Goal: Information Seeking & Learning: Learn about a topic

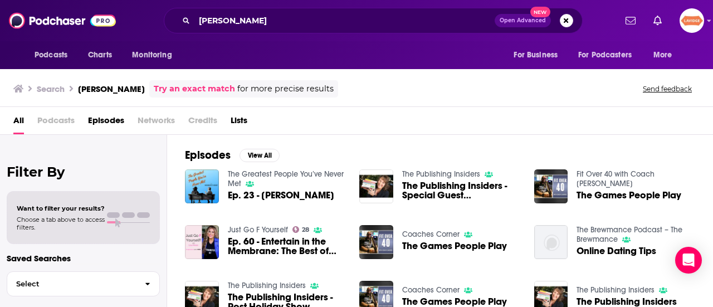
click at [252, 8] on div "laura holka Open Advanced New" at bounding box center [373, 21] width 419 height 26
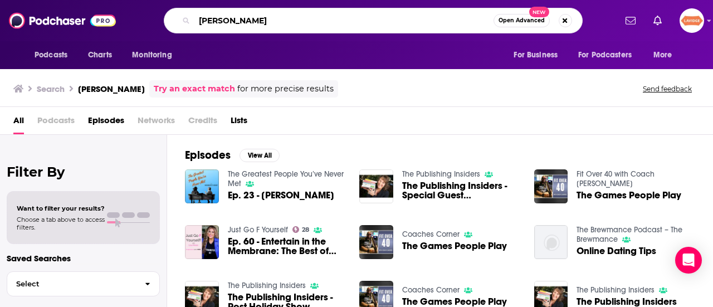
click at [252, 22] on input "laura holka" at bounding box center [343, 21] width 299 height 18
paste input "Bartender at Large"
type input "Bartender at Large"
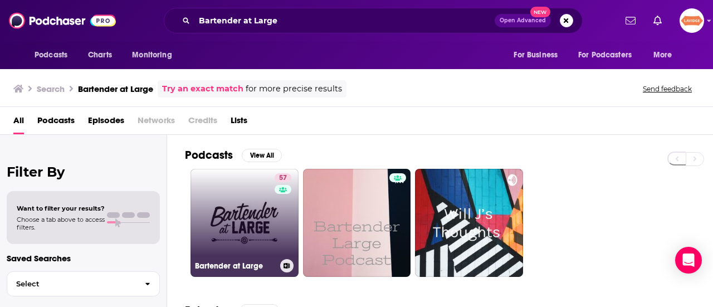
click at [207, 224] on link "57 Bartender at Large" at bounding box center [244, 223] width 108 height 108
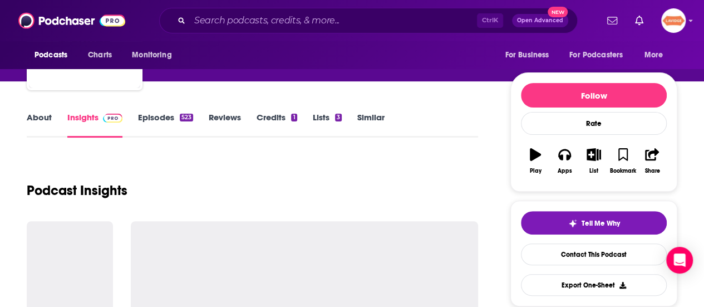
scroll to position [111, 0]
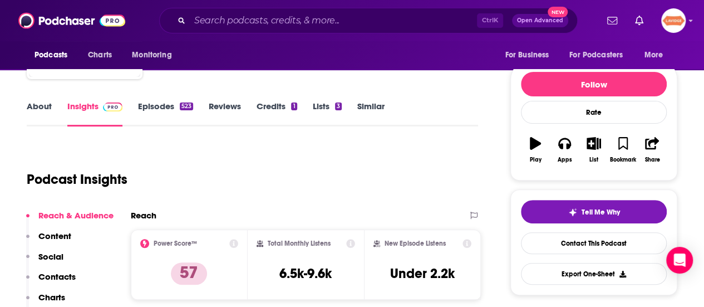
click at [45, 109] on link "About" at bounding box center [39, 114] width 25 height 26
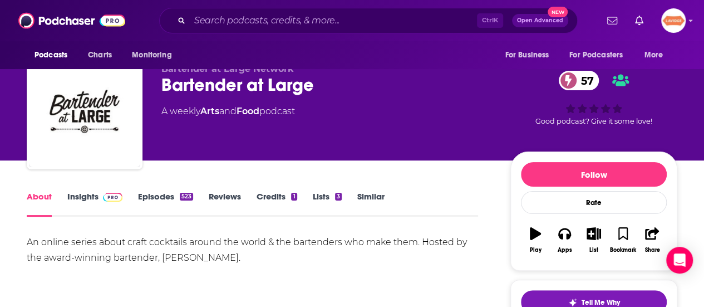
scroll to position [56, 0]
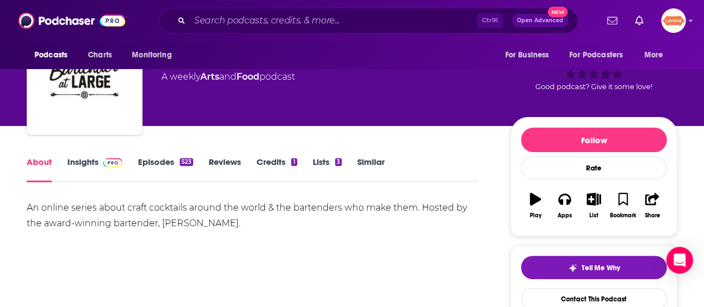
click at [203, 205] on div "An online series about craft cocktails around the world & the bartenders who ma…" at bounding box center [253, 215] width 452 height 31
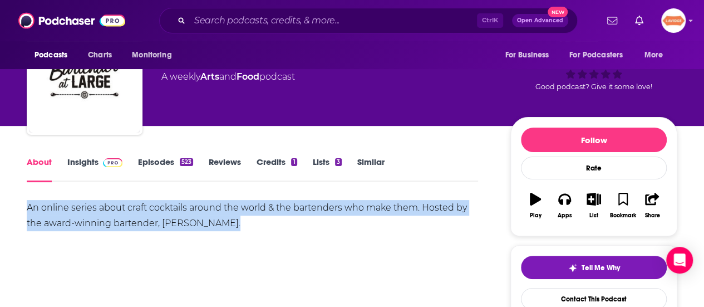
click at [203, 205] on div "An online series about craft cocktails around the world & the bartenders who ma…" at bounding box center [253, 215] width 452 height 31
copy div "An online series about craft cocktails around the world & the bartenders who ma…"
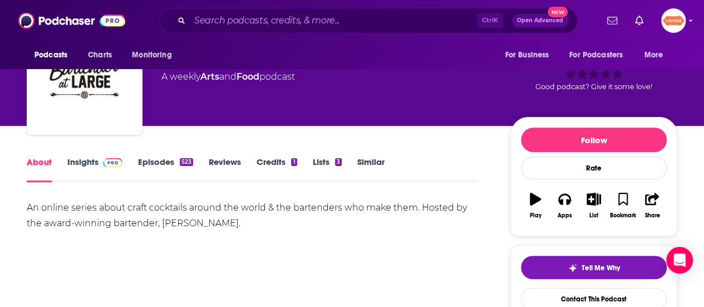
click at [62, 158] on div "About" at bounding box center [47, 169] width 41 height 26
click at [104, 160] on img at bounding box center [112, 162] width 19 height 9
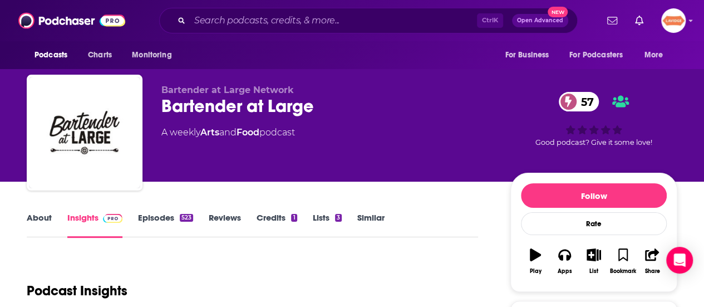
scroll to position [111, 0]
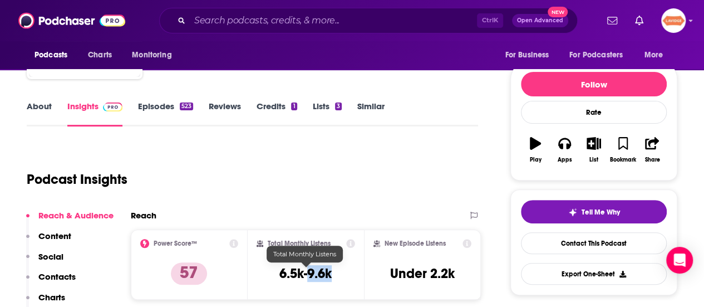
drag, startPoint x: 330, startPoint y: 278, endPoint x: 307, endPoint y: 278, distance: 22.8
click at [307, 278] on h3 "6.5k-9.6k" at bounding box center [306, 273] width 52 height 17
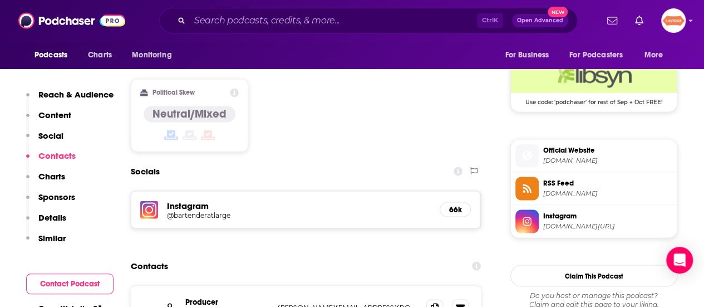
scroll to position [947, 0]
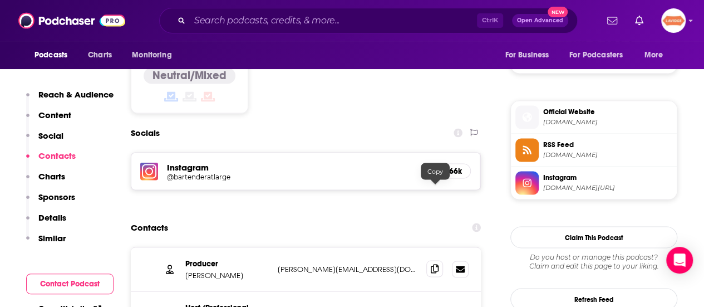
click at [437, 264] on icon at bounding box center [435, 268] width 8 height 9
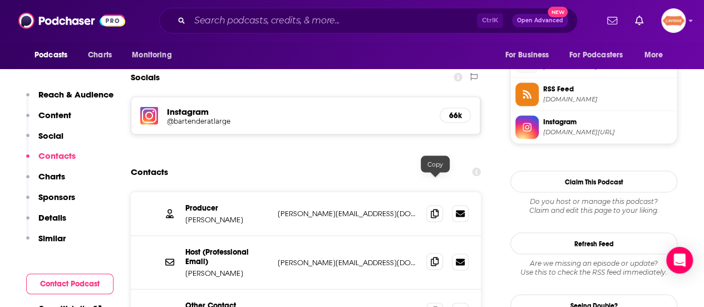
click at [438, 257] on icon at bounding box center [435, 261] width 8 height 9
click at [441, 302] on span at bounding box center [435, 310] width 17 height 17
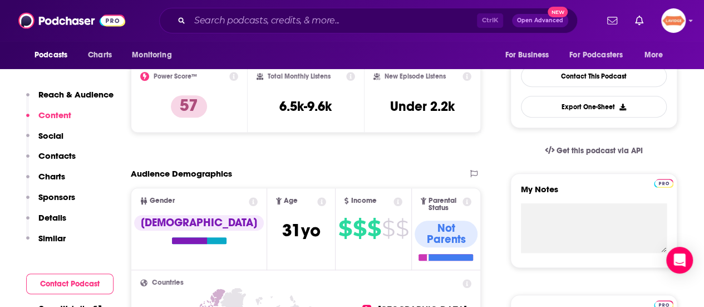
scroll to position [0, 0]
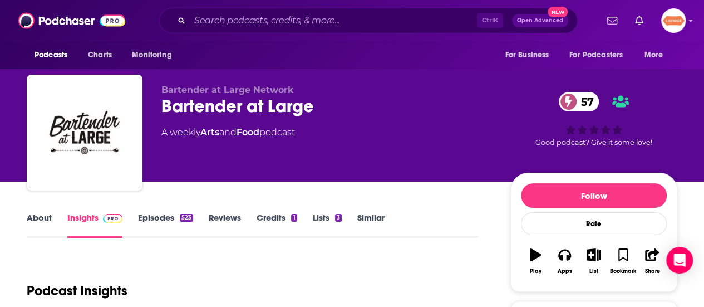
click at [270, 108] on div "Bartender at Large 57" at bounding box center [326, 106] width 331 height 22
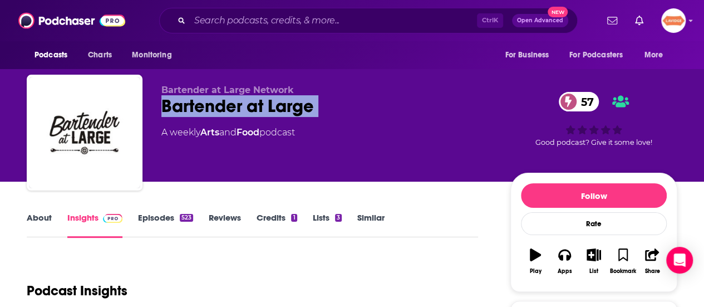
click at [269, 108] on div "Bartender at Large 57" at bounding box center [326, 106] width 331 height 22
copy div "Bartender at Large 57"
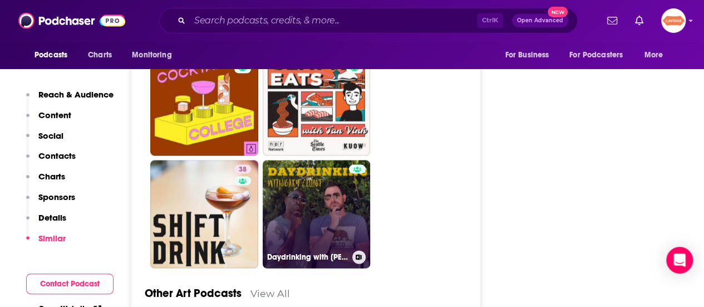
scroll to position [3230, 0]
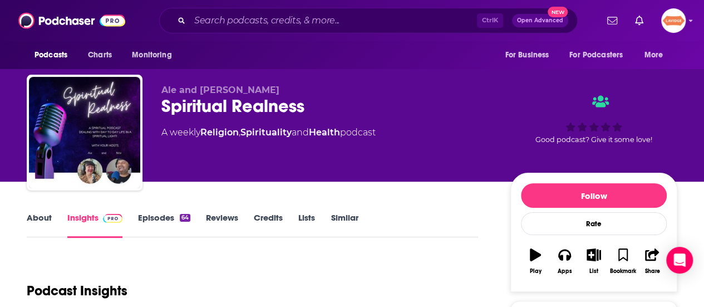
click at [36, 221] on link "About" at bounding box center [39, 225] width 25 height 26
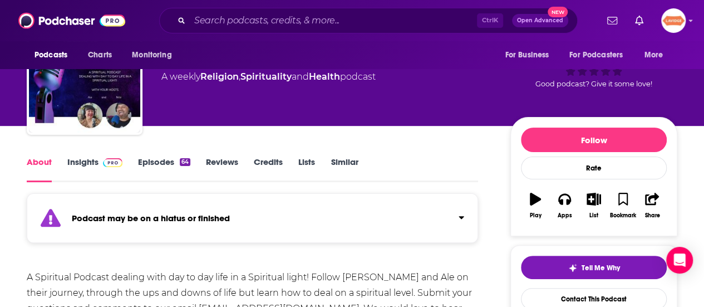
scroll to position [111, 0]
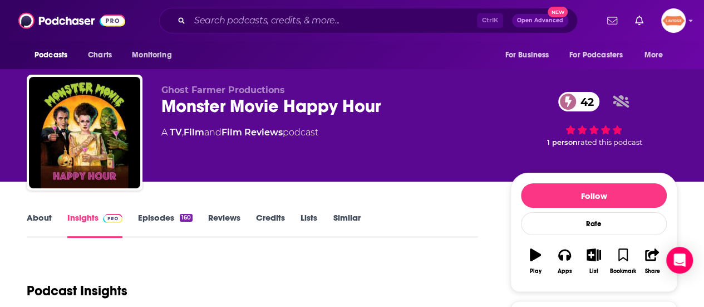
click at [43, 225] on link "About" at bounding box center [39, 225] width 25 height 26
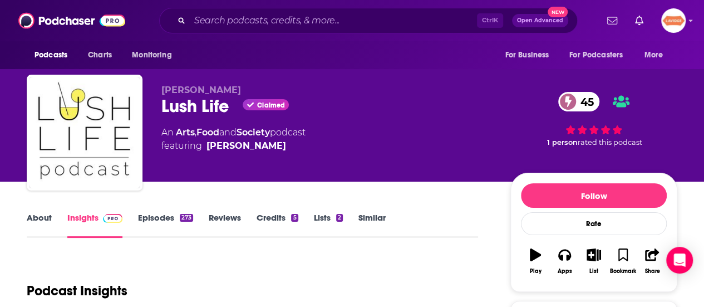
click at [45, 223] on link "About" at bounding box center [39, 225] width 25 height 26
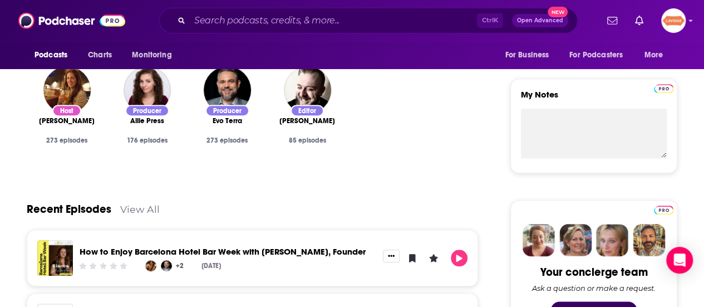
scroll to position [445, 0]
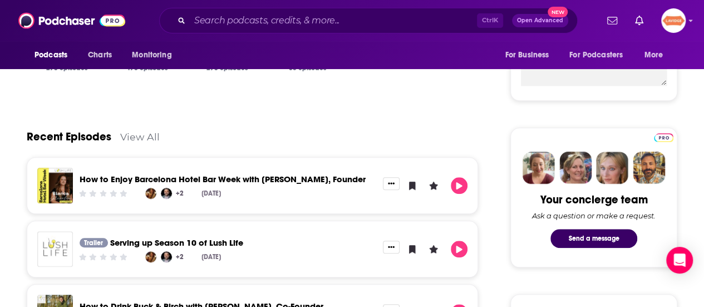
click at [126, 135] on link "View All" at bounding box center [140, 137] width 40 height 12
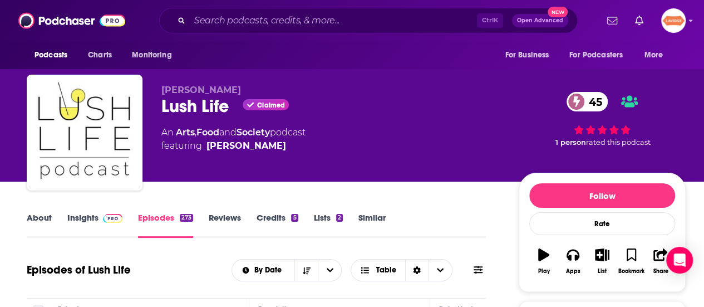
click at [184, 92] on span "Susan L. Schwartz" at bounding box center [201, 90] width 80 height 11
click at [189, 104] on div "Lush Life Claimed 45" at bounding box center [331, 106] width 340 height 22
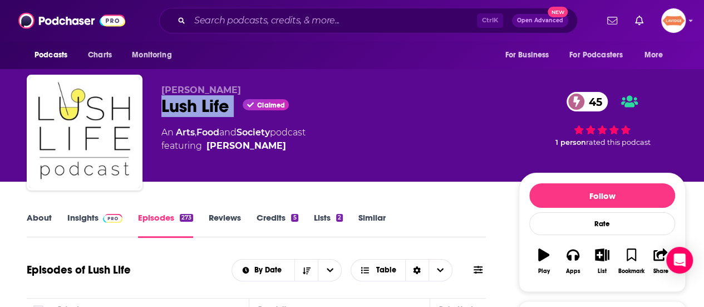
copy div "Lush Life"
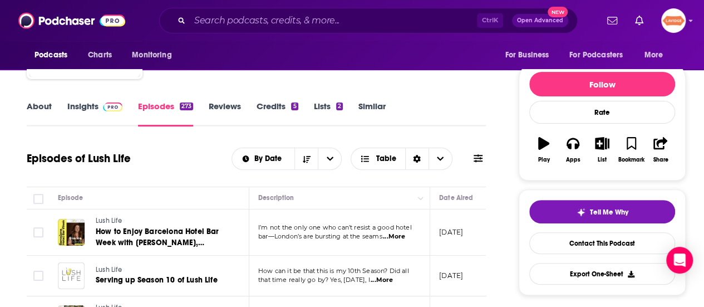
click at [38, 104] on link "About" at bounding box center [39, 114] width 25 height 26
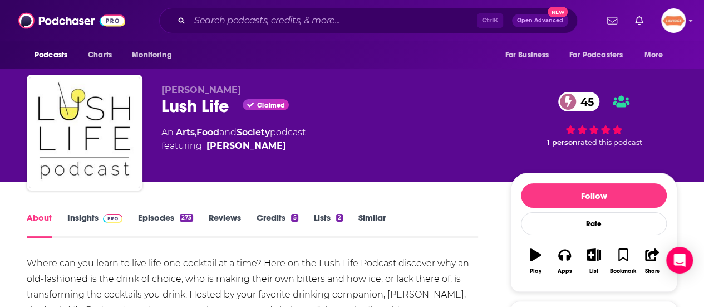
scroll to position [56, 0]
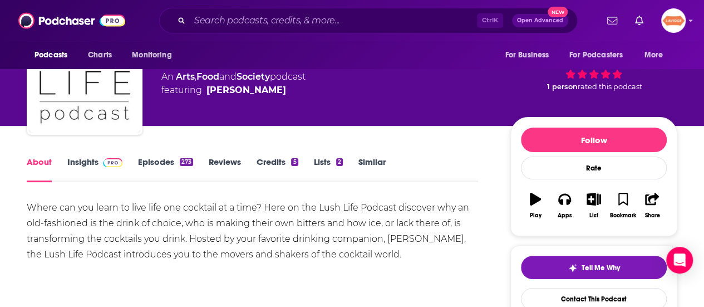
click at [139, 246] on div "Where can you learn to live life one cocktail at a time? Here on the Lush Life …" at bounding box center [253, 231] width 452 height 62
click at [137, 246] on div "Where can you learn to live life one cocktail at a time? Here on the Lush Life …" at bounding box center [253, 231] width 452 height 62
click at [172, 247] on div "Where can you learn to live life one cocktail at a time? Here on the Lush Life …" at bounding box center [253, 231] width 452 height 62
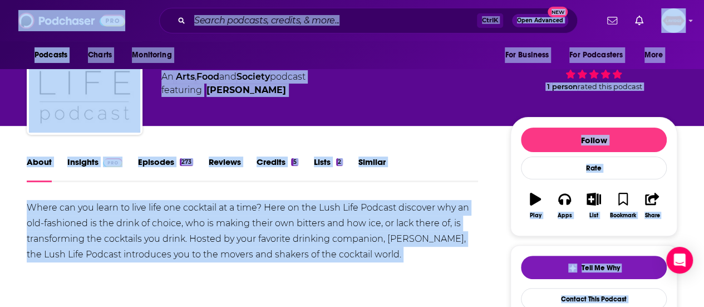
copy div "you"
click at [308, 256] on div "Where can you learn to live life one cocktail at a time? Here on the Lush Life …" at bounding box center [253, 231] width 452 height 62
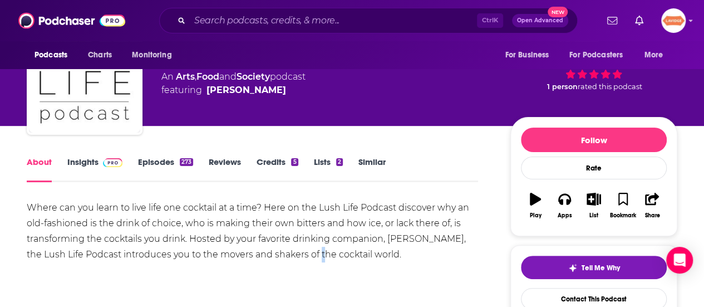
click at [307, 256] on div "Where can you learn to live life one cocktail at a time? Here on the Lush Life …" at bounding box center [253, 231] width 452 height 62
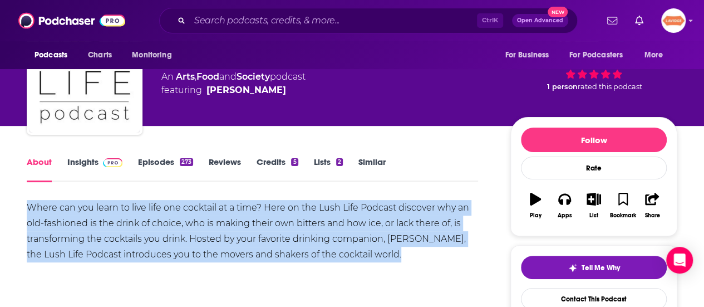
click at [307, 256] on div "Where can you learn to live life one cocktail at a time? Here on the Lush Life …" at bounding box center [253, 231] width 452 height 62
click at [99, 158] on span at bounding box center [111, 161] width 24 height 11
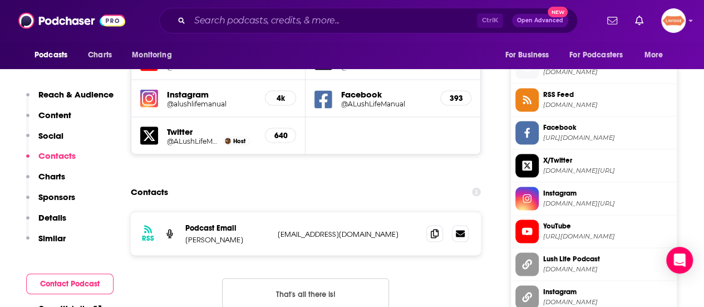
scroll to position [1002, 0]
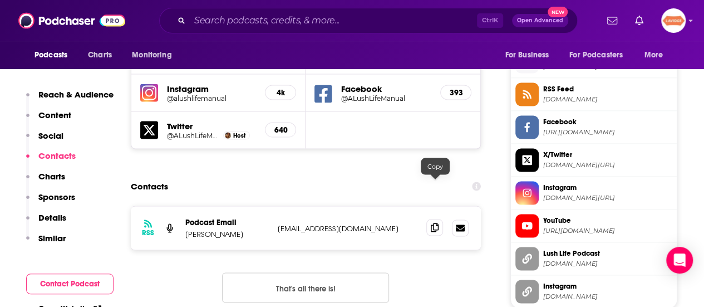
click at [433, 219] on span at bounding box center [435, 227] width 17 height 17
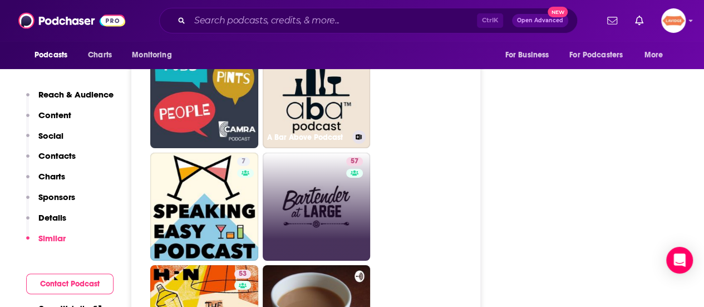
scroll to position [1838, 0]
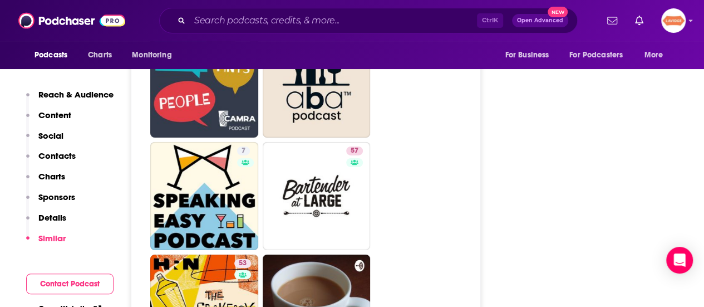
drag, startPoint x: 308, startPoint y: 158, endPoint x: 451, endPoint y: 126, distance: 146.0
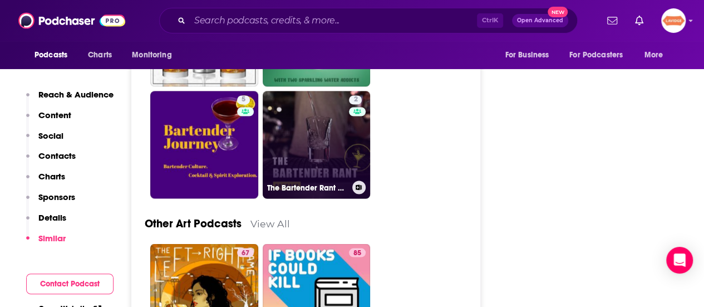
scroll to position [3063, 0]
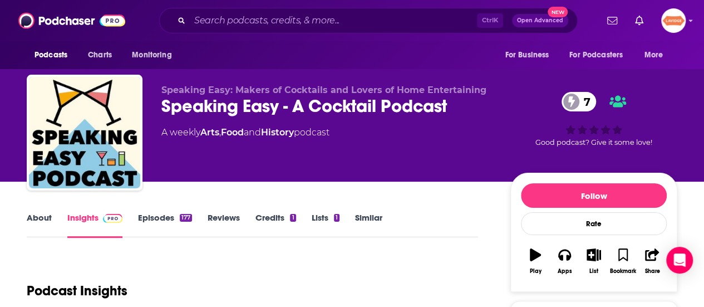
click at [51, 217] on link "About" at bounding box center [39, 225] width 25 height 26
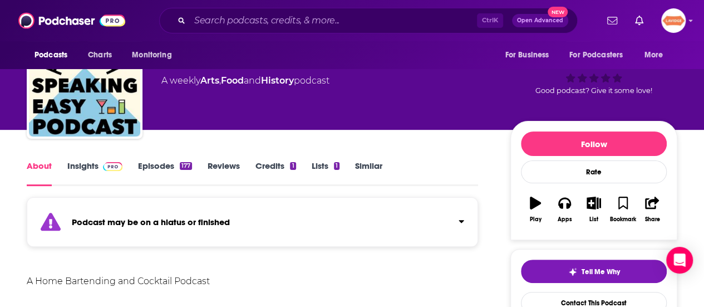
scroll to position [111, 0]
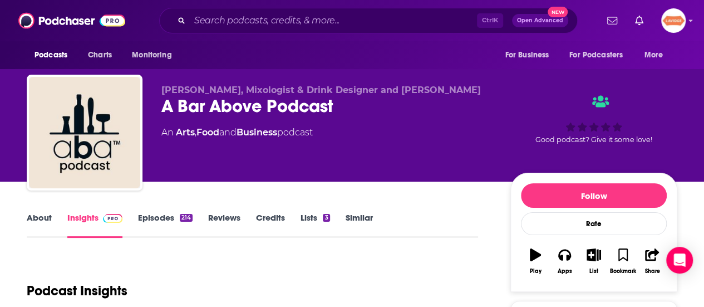
click at [46, 231] on link "About" at bounding box center [39, 225] width 25 height 26
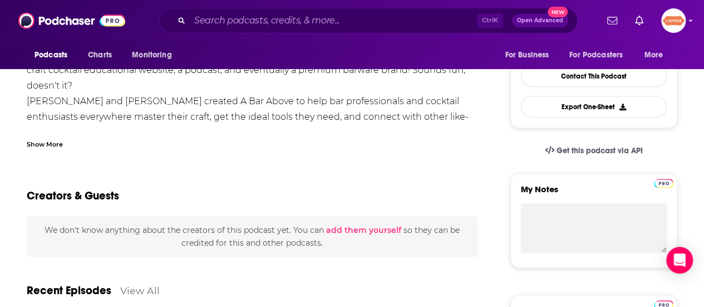
scroll to position [390, 0]
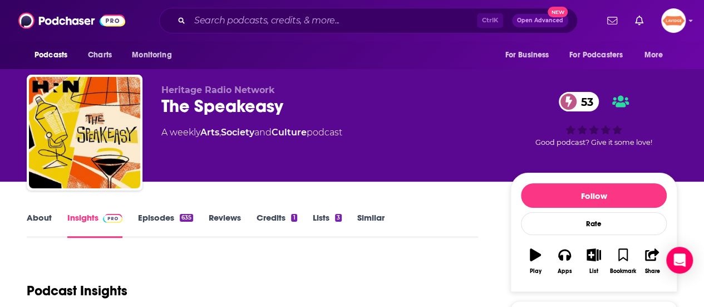
click at [46, 217] on link "About" at bounding box center [39, 225] width 25 height 26
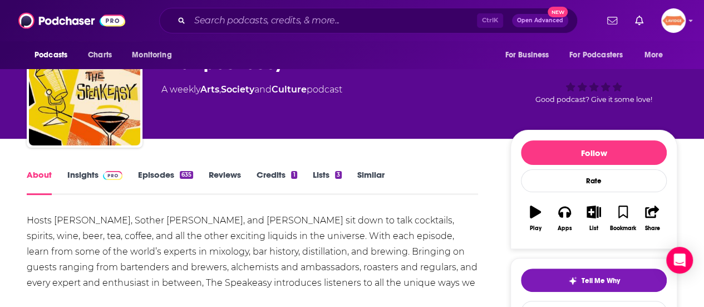
scroll to position [111, 0]
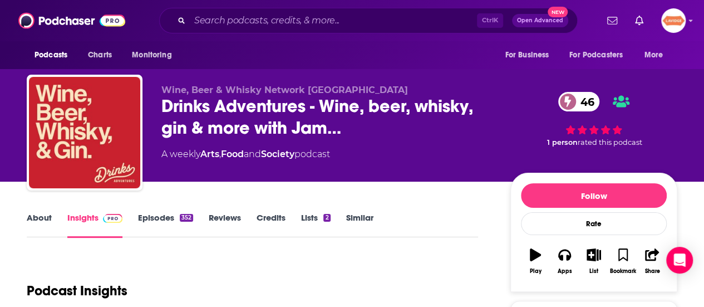
click at [36, 226] on link "About" at bounding box center [39, 225] width 25 height 26
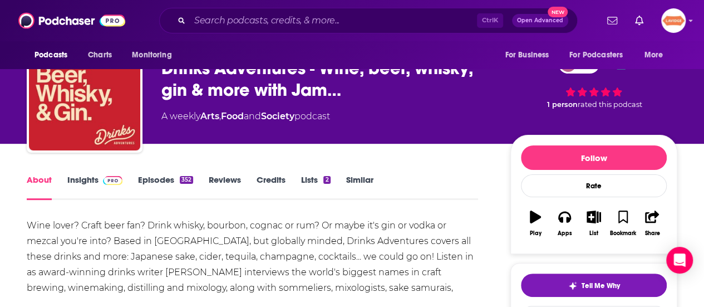
scroll to position [56, 0]
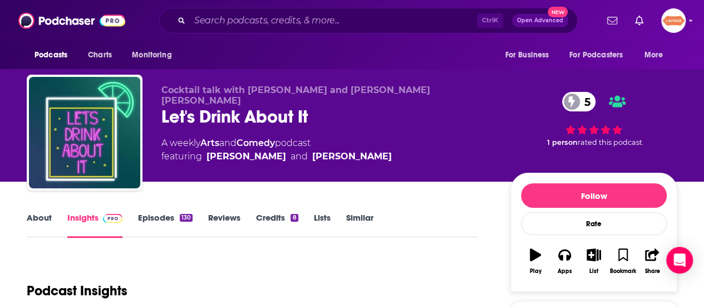
click at [38, 218] on link "About" at bounding box center [39, 225] width 25 height 26
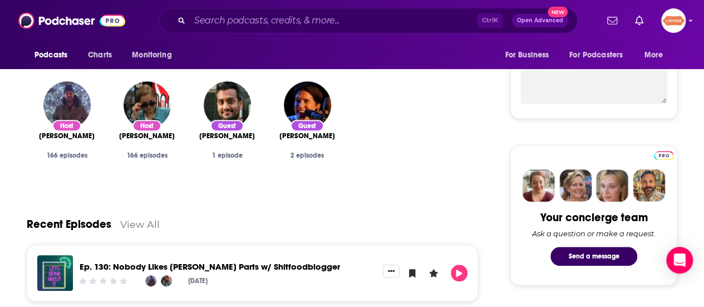
scroll to position [445, 0]
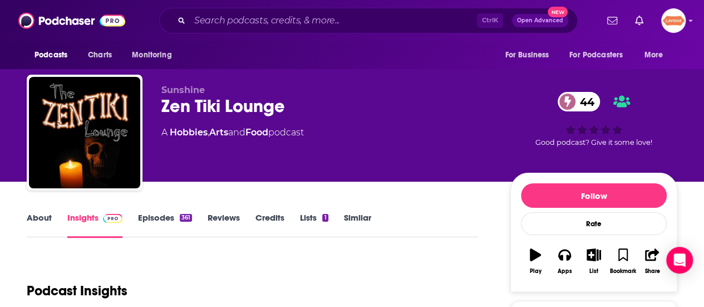
click at [37, 229] on link "About" at bounding box center [39, 225] width 25 height 26
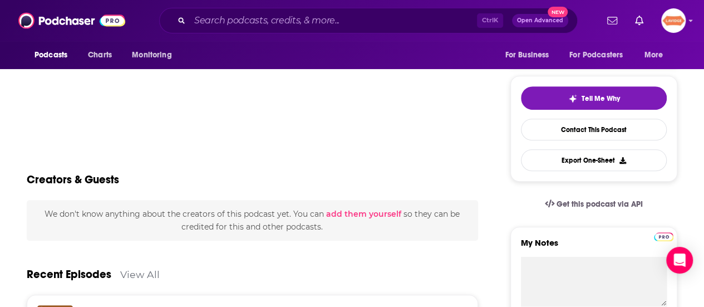
scroll to position [334, 0]
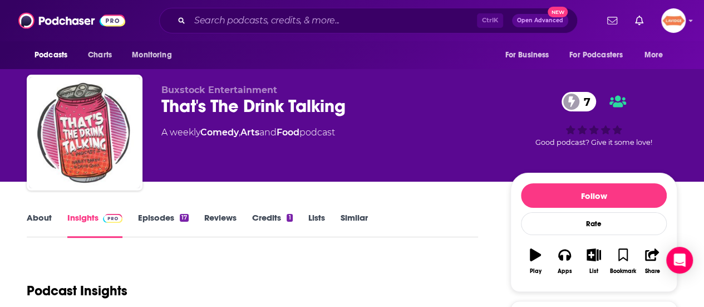
click at [47, 219] on link "About" at bounding box center [39, 225] width 25 height 26
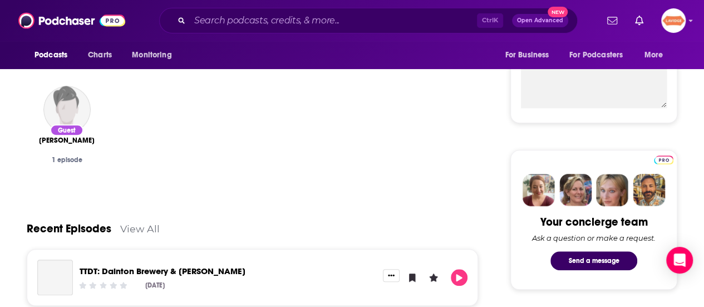
scroll to position [445, 0]
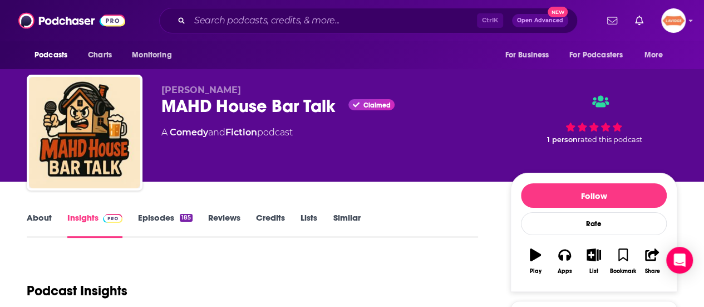
click at [35, 226] on link "About" at bounding box center [39, 225] width 25 height 26
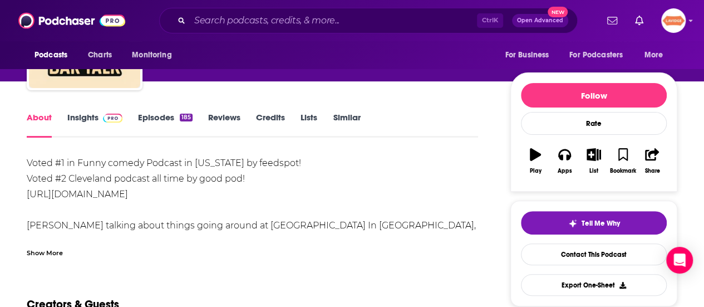
scroll to position [111, 0]
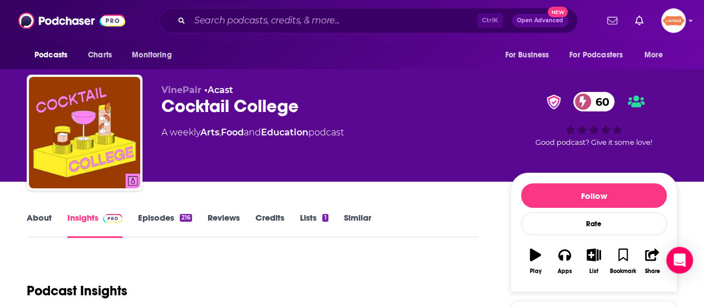
click at [42, 216] on link "About" at bounding box center [39, 225] width 25 height 26
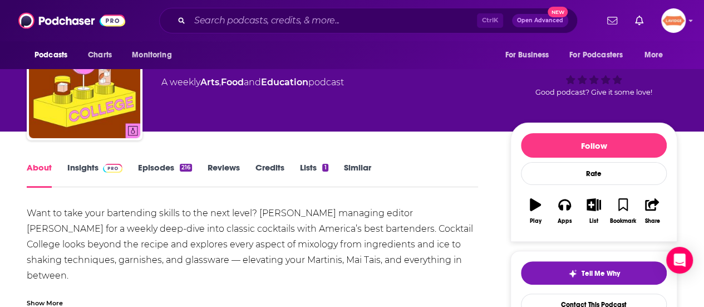
scroll to position [56, 0]
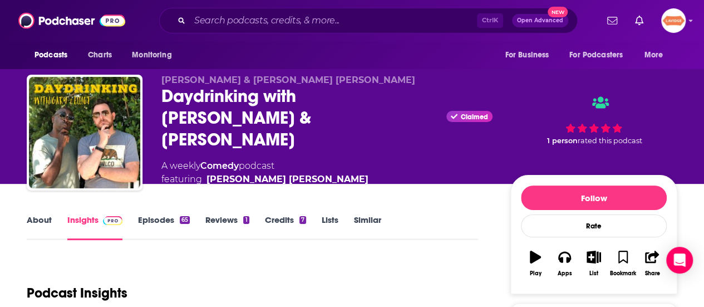
click at [41, 214] on link "About" at bounding box center [39, 227] width 25 height 26
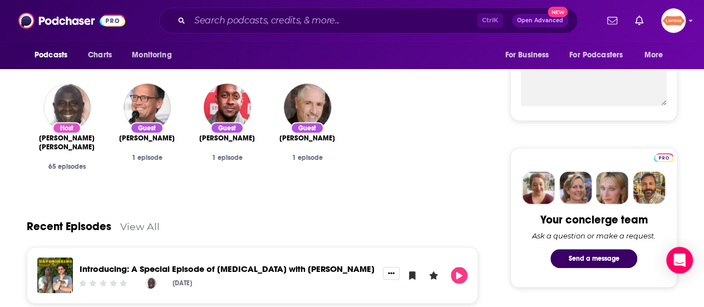
scroll to position [445, 0]
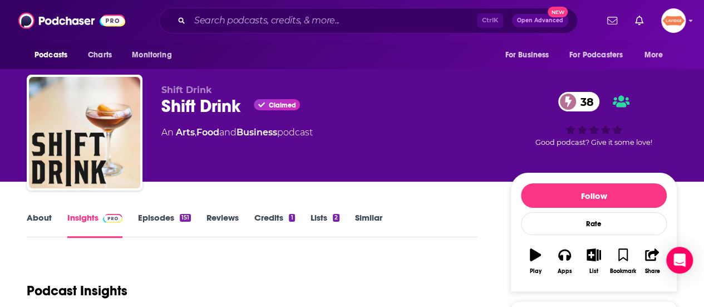
click at [37, 222] on link "About" at bounding box center [39, 225] width 25 height 26
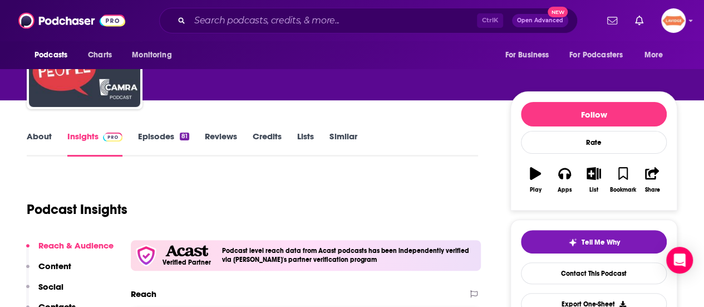
scroll to position [111, 0]
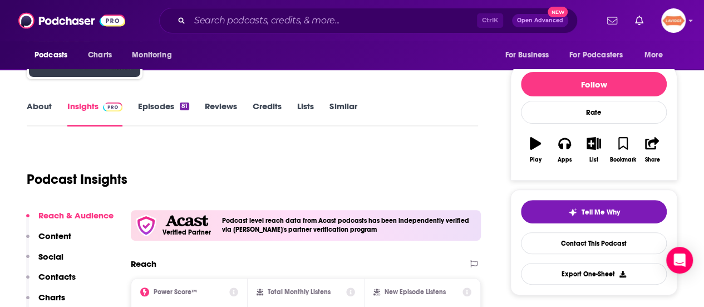
click at [46, 100] on div "About Insights Episodes 81 Reviews Credits Lists Similar" at bounding box center [253, 112] width 452 height 27
click at [47, 103] on link "About" at bounding box center [39, 114] width 25 height 26
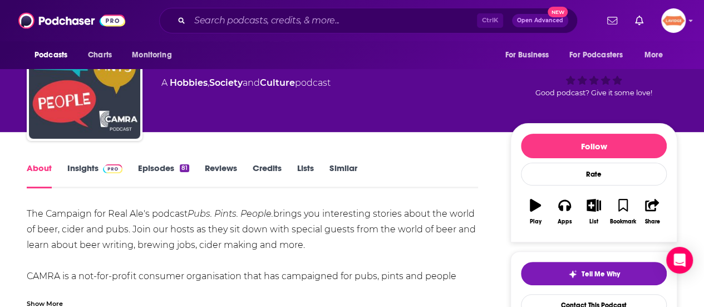
scroll to position [111, 0]
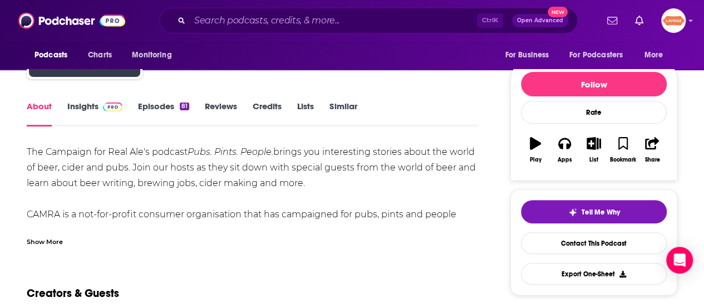
click at [226, 213] on div "The Campaign for Real Ale's podcast Pubs. Pints. People. brings you interesting…" at bounding box center [253, 245] width 452 height 203
click at [51, 243] on div "Show More" at bounding box center [45, 241] width 36 height 11
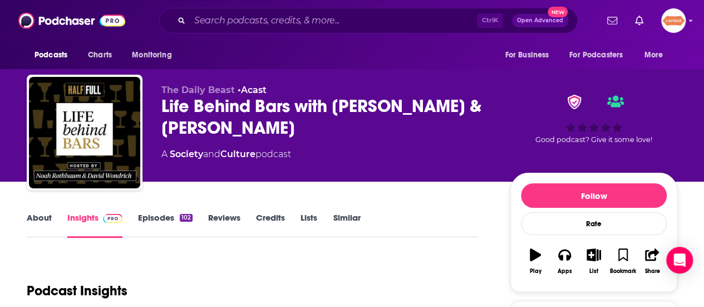
click at [45, 221] on link "About" at bounding box center [39, 225] width 25 height 26
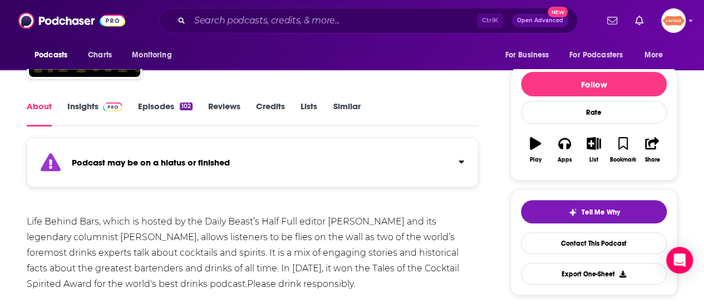
scroll to position [334, 0]
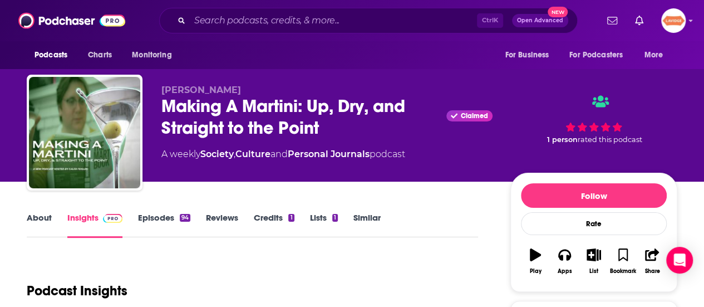
click at [48, 213] on link "About" at bounding box center [39, 225] width 25 height 26
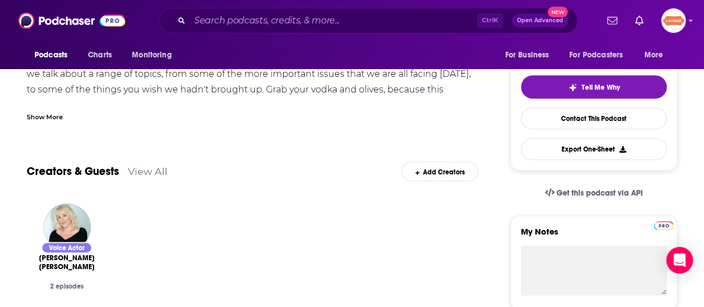
scroll to position [111, 0]
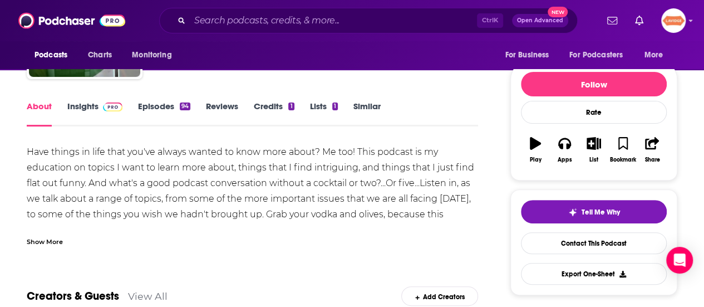
click at [58, 244] on div "Show More" at bounding box center [45, 241] width 36 height 11
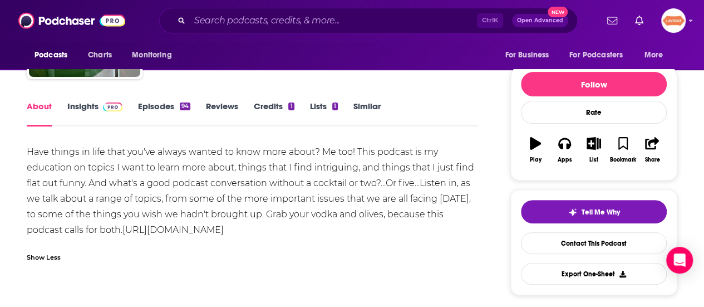
click at [114, 212] on div "Have things in life that you've always wanted to know more about? Me too! This …" at bounding box center [253, 191] width 452 height 94
click at [114, 213] on div "Have things in life that you've always wanted to know more about? Me too! This …" at bounding box center [253, 191] width 452 height 94
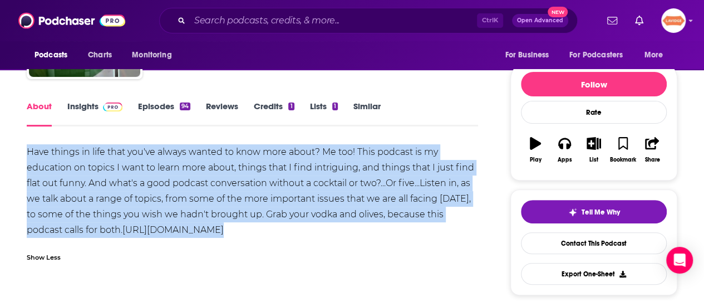
click at [113, 213] on div "Have things in life that you've always wanted to know more about? Me too! This …" at bounding box center [253, 191] width 452 height 94
click at [126, 236] on div "Have things in life that you've always wanted to know more about? Me too! This …" at bounding box center [253, 191] width 452 height 94
click at [121, 231] on div "Have things in life that you've always wanted to know more about? Me too! This …" at bounding box center [253, 191] width 452 height 94
click at [123, 228] on div "Have things in life that you've always wanted to know more about? Me too! This …" at bounding box center [253, 191] width 452 height 94
click at [39, 155] on div "Have things in life that you've always wanted to know more about? Me too! This …" at bounding box center [253, 191] width 452 height 94
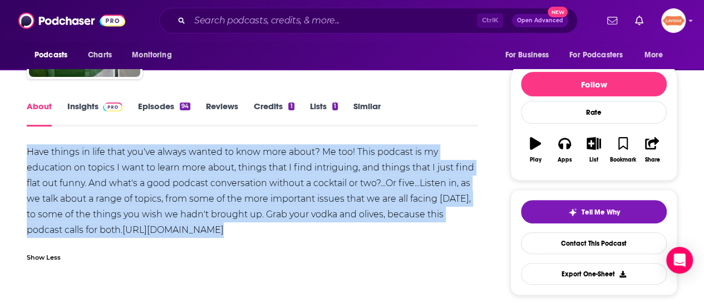
drag, startPoint x: 28, startPoint y: 151, endPoint x: 124, endPoint y: 232, distance: 125.2
click at [124, 232] on div "Have things in life that you've always wanted to know more about? Me too! This …" at bounding box center [253, 191] width 452 height 94
copy div "Have things in life that you've always wanted to know more about? Me too! This …"
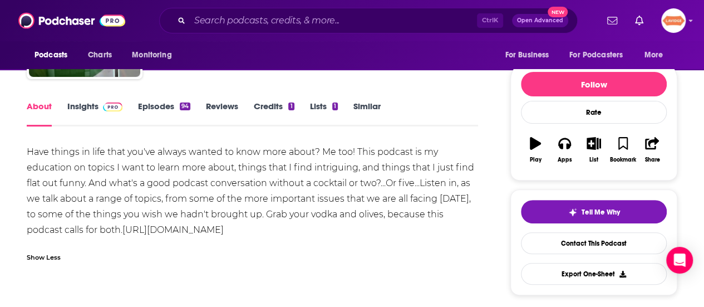
click at [80, 112] on link "Insights" at bounding box center [94, 114] width 55 height 26
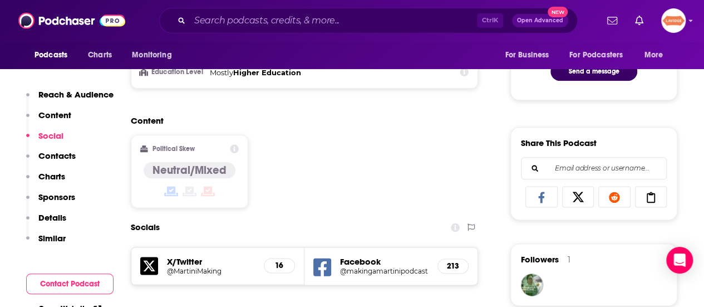
scroll to position [724, 0]
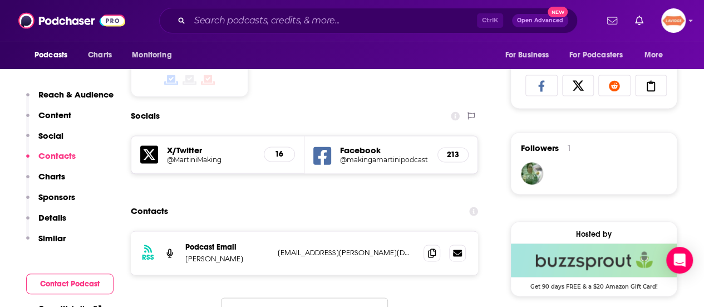
click at [437, 261] on div "RSS Podcast Email [PERSON_NAME] [PERSON_NAME][EMAIL_ADDRESS][PERSON_NAME][DOMAI…" at bounding box center [304, 252] width 347 height 43
click at [432, 259] on span at bounding box center [432, 252] width 17 height 17
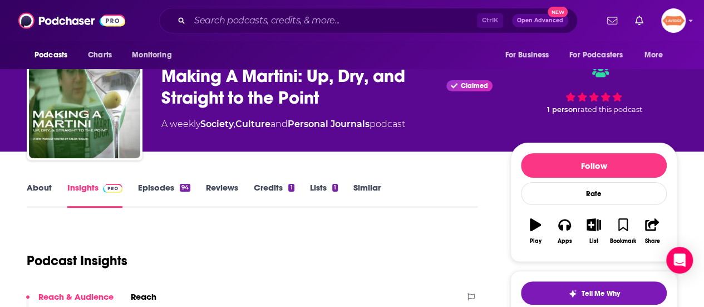
scroll to position [0, 0]
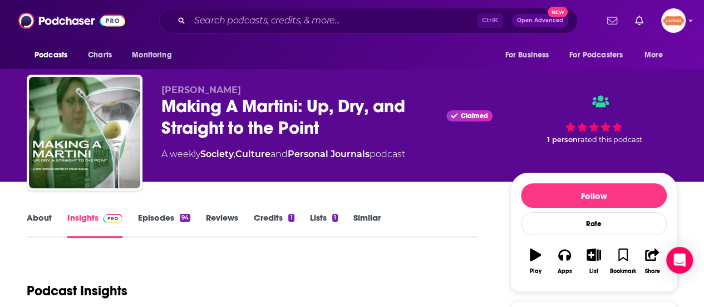
click at [206, 115] on div "Making A Martini: Up, Dry, and Straight to the Point Claimed" at bounding box center [326, 116] width 331 height 43
click at [206, 114] on div "Making A Martini: Up, Dry, and Straight to the Point Claimed" at bounding box center [326, 116] width 331 height 43
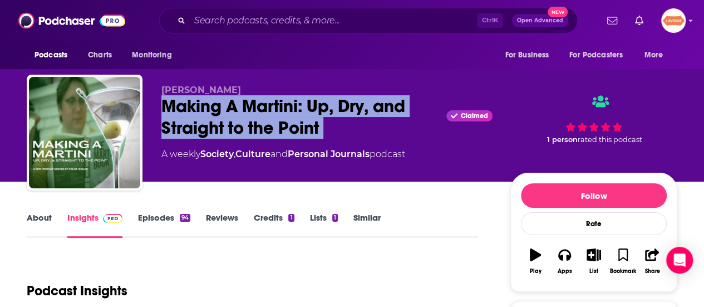
click at [206, 114] on div "Making A Martini: Up, Dry, and Straight to the Point Claimed" at bounding box center [326, 116] width 331 height 43
copy div "Making A Martini: Up, Dry, and Straight to the Point"
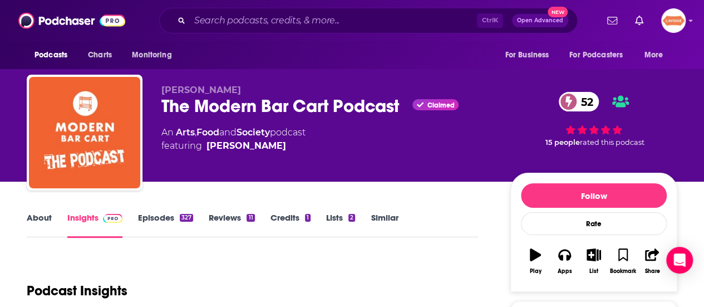
click at [47, 220] on link "About" at bounding box center [39, 225] width 25 height 26
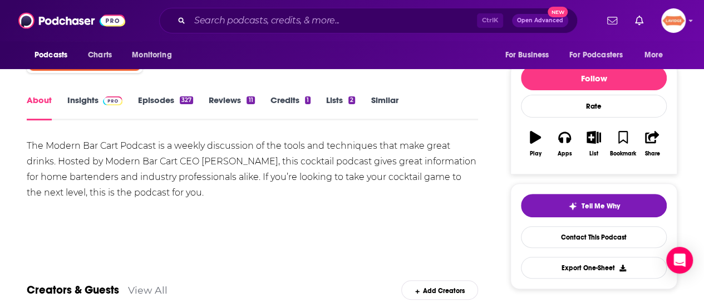
scroll to position [111, 0]
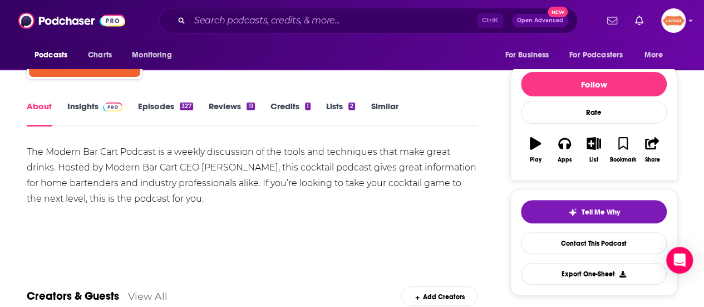
click at [164, 189] on div "The Modern Bar Cart Podcast is a weekly discussion of the tools and techniques …" at bounding box center [253, 175] width 452 height 62
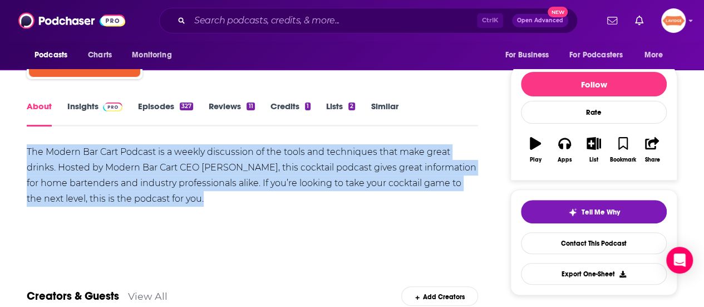
click at [164, 189] on div "The Modern Bar Cart Podcast is a weekly discussion of the tools and techniques …" at bounding box center [253, 175] width 452 height 62
copy div "The Modern Bar Cart Podcast is a weekly discussion of the tools and techniques …"
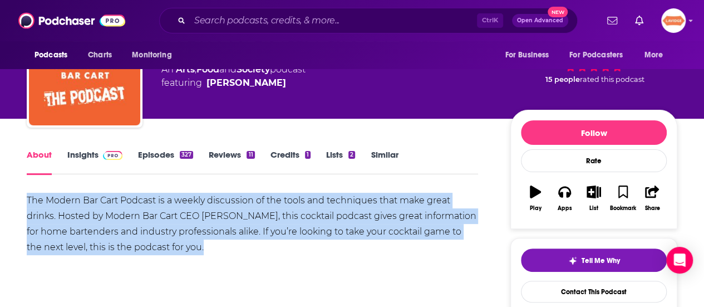
scroll to position [0, 0]
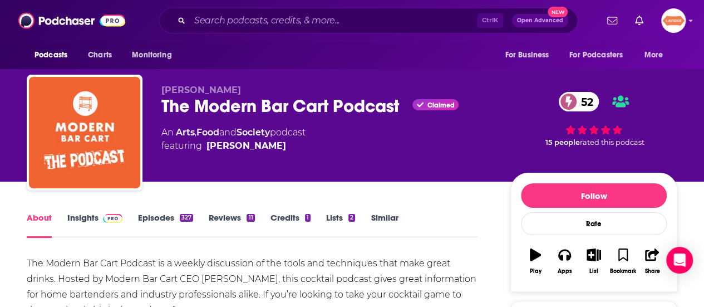
click at [241, 95] on div "The Modern Bar Cart Podcast Claimed 52" at bounding box center [326, 106] width 331 height 22
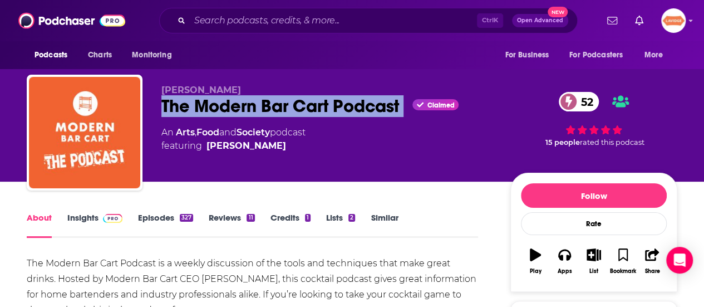
click at [241, 95] on div "The Modern Bar Cart Podcast Claimed 52" at bounding box center [326, 106] width 331 height 22
copy div "The Modern Bar Cart Podcast"
click at [91, 219] on link "Insights" at bounding box center [94, 225] width 55 height 26
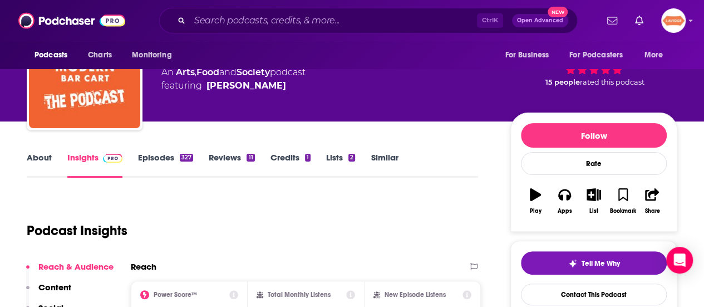
scroll to position [167, 0]
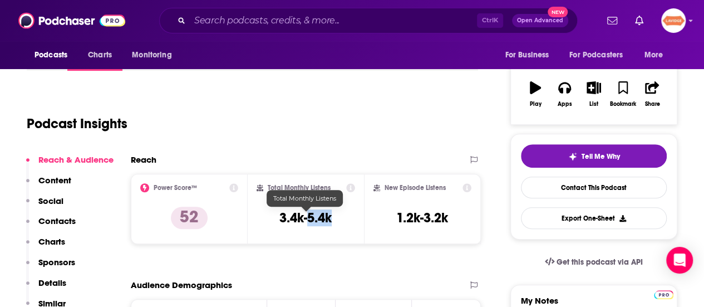
drag, startPoint x: 307, startPoint y: 219, endPoint x: 342, endPoint y: 219, distance: 34.5
click at [342, 219] on div "Total Monthly Listens 3.4k-5.4k" at bounding box center [306, 208] width 99 height 51
copy h3 "5.4k"
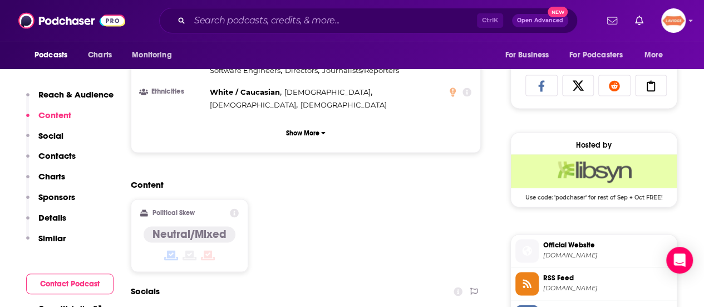
scroll to position [891, 0]
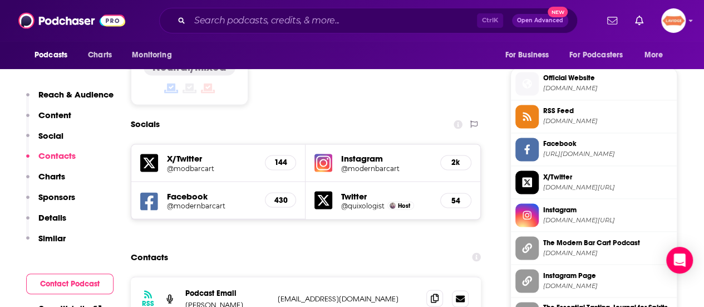
click at [437, 293] on icon at bounding box center [435, 297] width 8 height 9
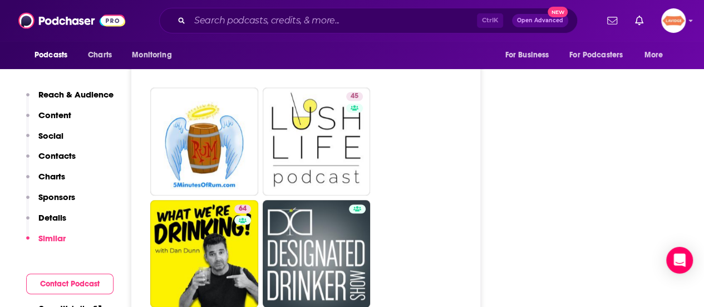
scroll to position [2506, 0]
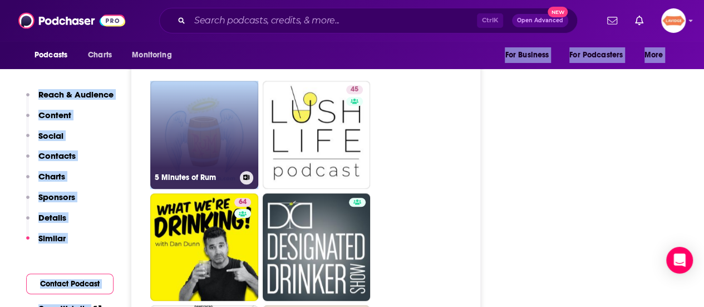
drag, startPoint x: 225, startPoint y: 184, endPoint x: 250, endPoint y: 75, distance: 112.0
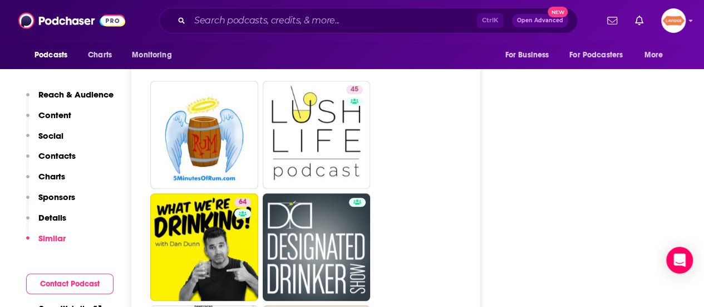
click at [443, 129] on ul "67 62 49 50 46 27 42 53 45 64 57 53 54 32 44 46 5 36" at bounding box center [312, 190] width 324 height 1343
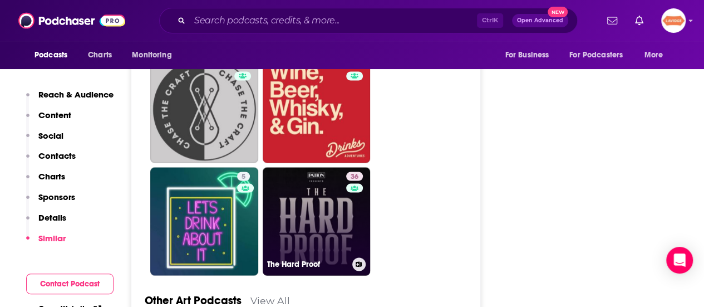
scroll to position [3118, 0]
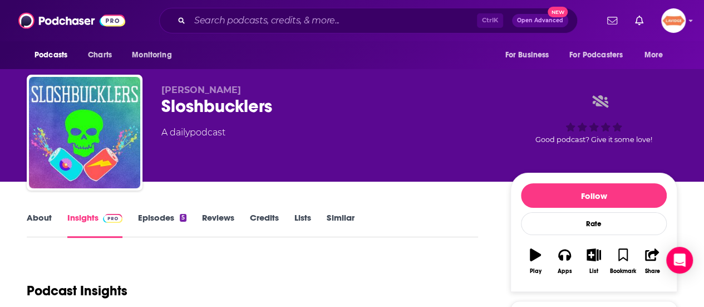
click at [28, 226] on link "About" at bounding box center [39, 225] width 25 height 26
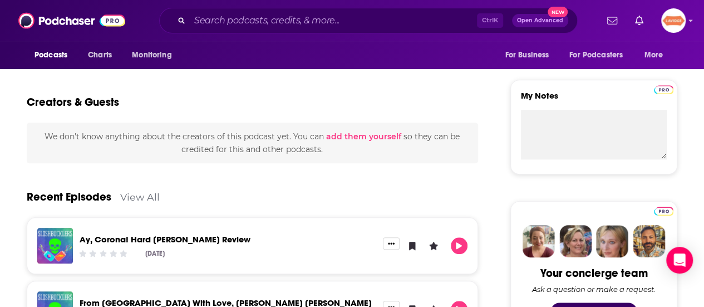
scroll to position [390, 0]
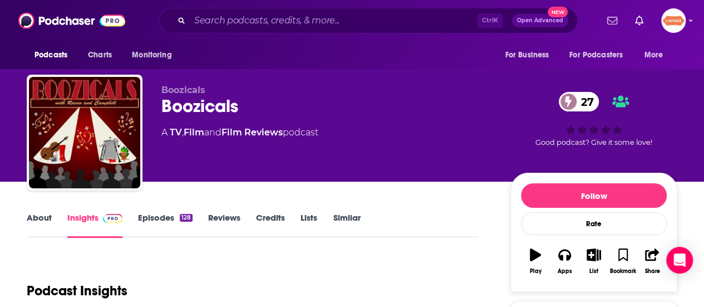
click at [47, 219] on link "About" at bounding box center [39, 225] width 25 height 26
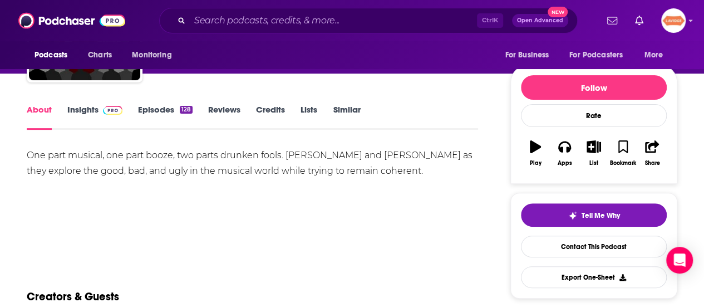
scroll to position [111, 0]
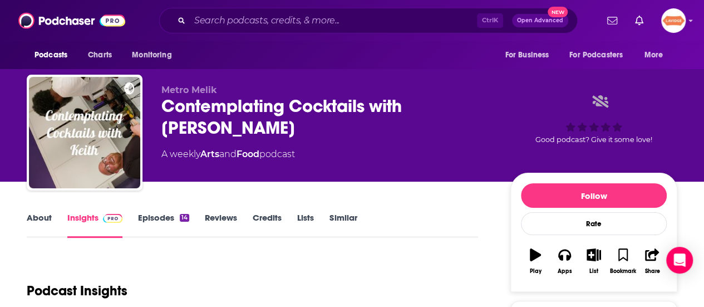
click at [43, 226] on link "About" at bounding box center [39, 225] width 25 height 26
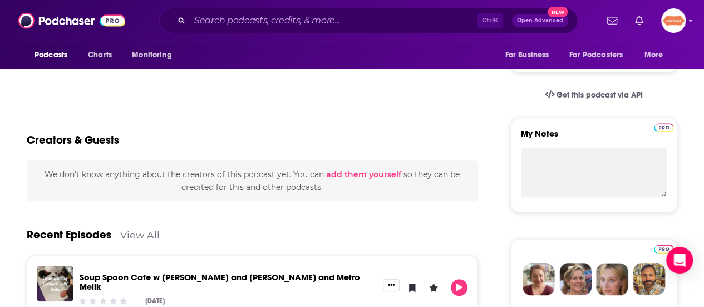
scroll to position [390, 0]
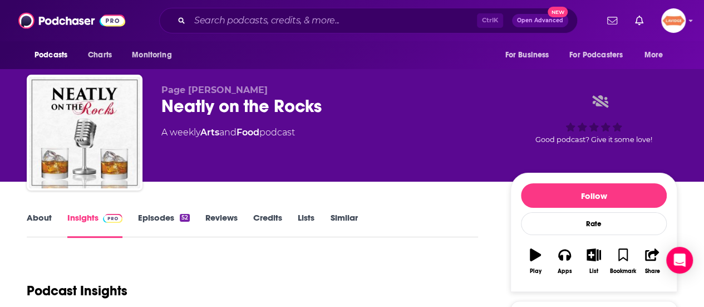
click at [36, 224] on link "About" at bounding box center [39, 225] width 25 height 26
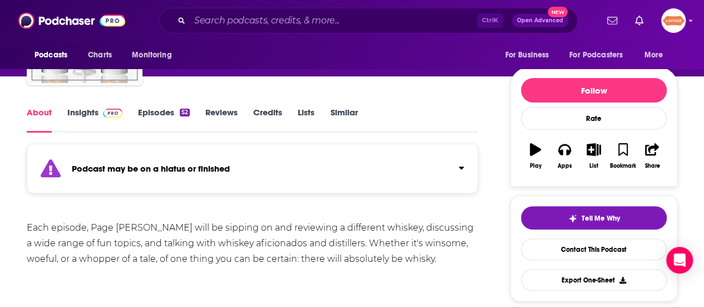
scroll to position [111, 0]
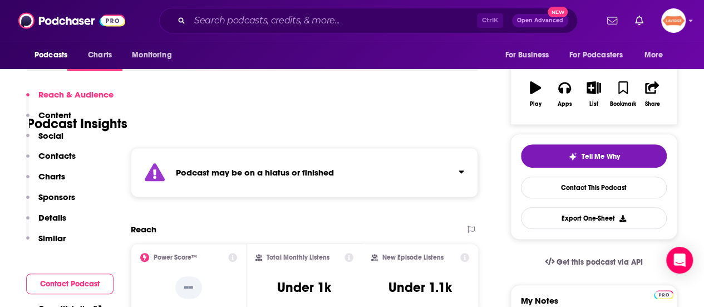
scroll to position [111, 0]
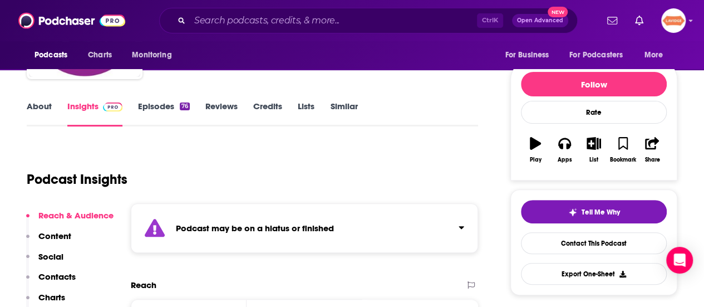
click at [37, 112] on link "About" at bounding box center [39, 114] width 25 height 26
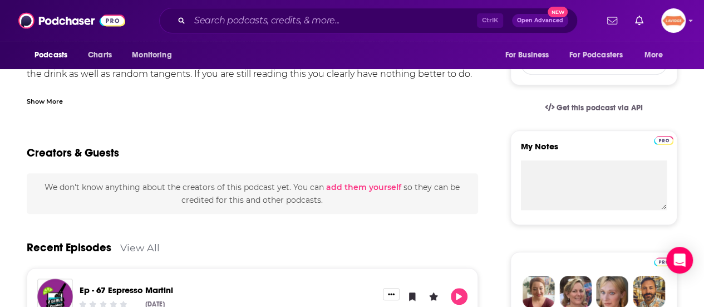
scroll to position [390, 0]
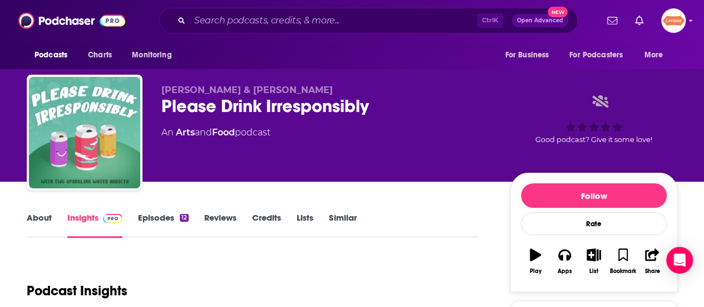
click at [40, 214] on link "About" at bounding box center [39, 225] width 25 height 26
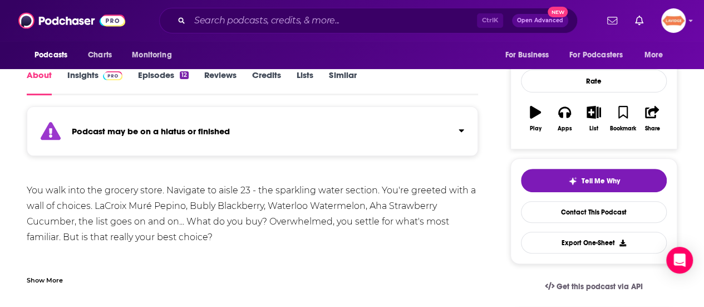
scroll to position [167, 0]
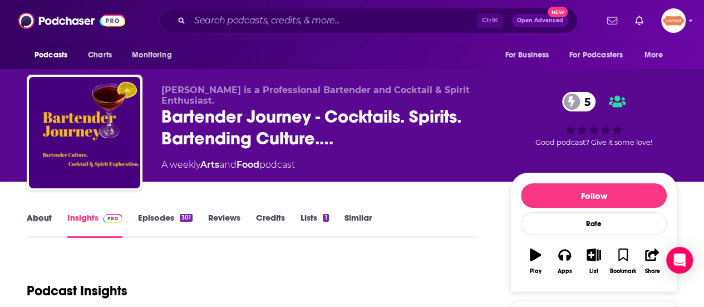
click at [51, 214] on div "About" at bounding box center [47, 225] width 41 height 26
click at [49, 218] on link "About" at bounding box center [39, 225] width 25 height 26
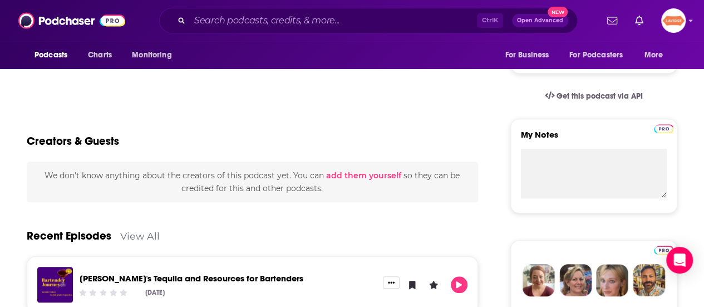
scroll to position [334, 0]
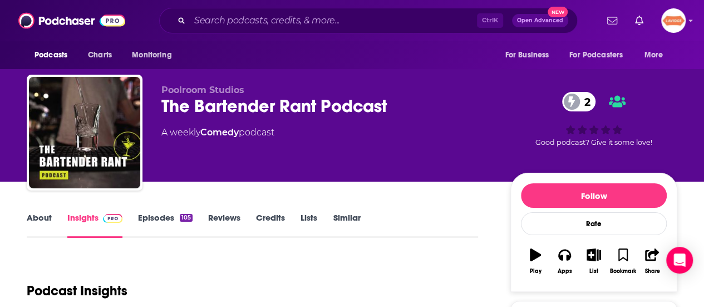
click at [35, 218] on link "About" at bounding box center [39, 225] width 25 height 26
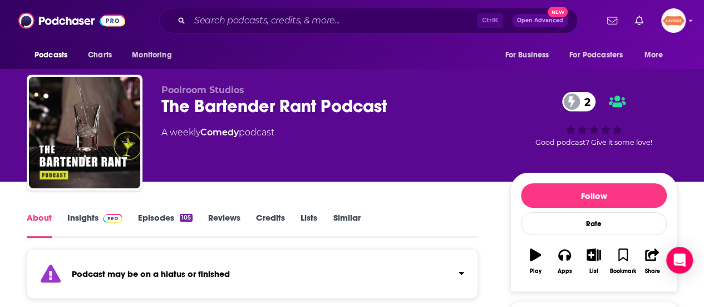
click at [34, 216] on link "About" at bounding box center [39, 225] width 25 height 26
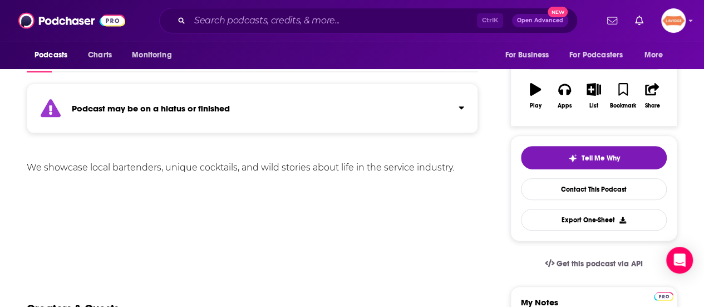
scroll to position [167, 0]
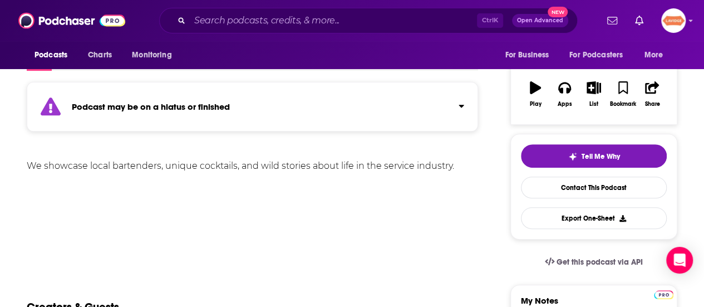
click at [256, 166] on div "We showcase local bartenders, unique cocktails, and wild stories about life in …" at bounding box center [253, 166] width 452 height 16
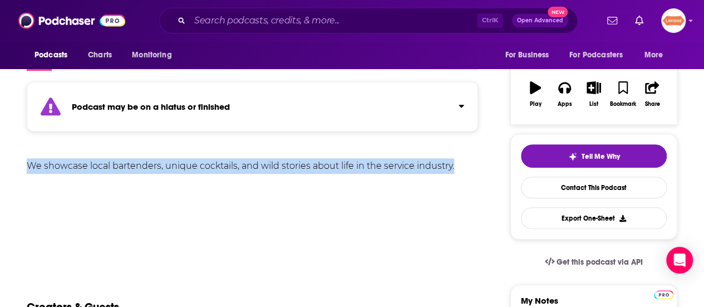
click at [256, 166] on div "We showcase local bartenders, unique cocktails, and wild stories about life in …" at bounding box center [253, 166] width 452 height 16
copy div "We showcase local bartenders, unique cocktails, and wild stories about life in …"
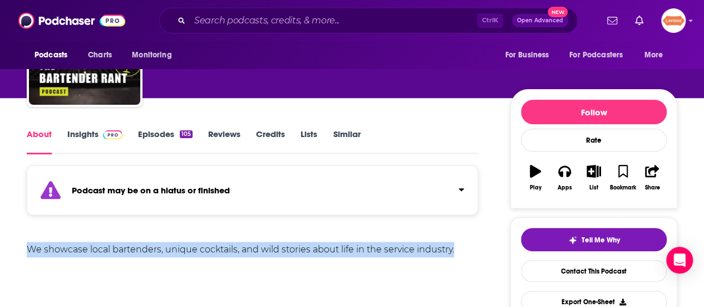
scroll to position [0, 0]
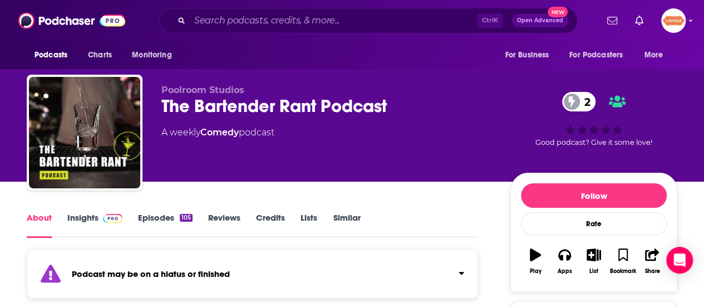
click at [209, 111] on div "The Bartender Rant Podcast 2" at bounding box center [326, 106] width 331 height 22
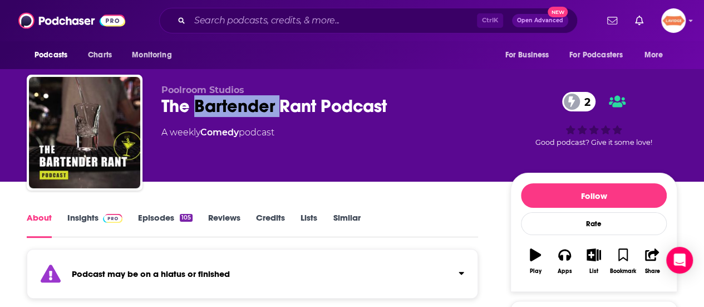
click at [209, 111] on div "The Bartender Rant Podcast 2" at bounding box center [326, 106] width 331 height 22
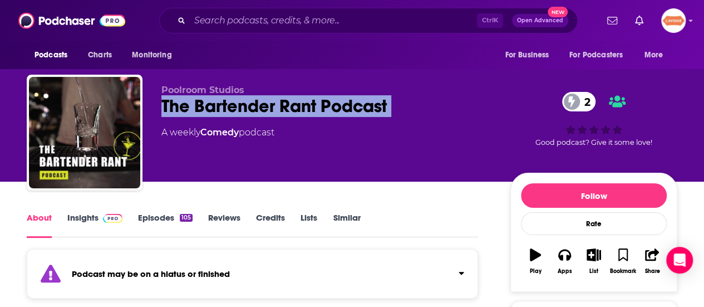
click at [208, 111] on div "The Bartender Rant Podcast 2" at bounding box center [326, 106] width 331 height 22
copy div "The Bartender Rant Podcast 2"
click at [91, 214] on link "Insights" at bounding box center [94, 225] width 55 height 26
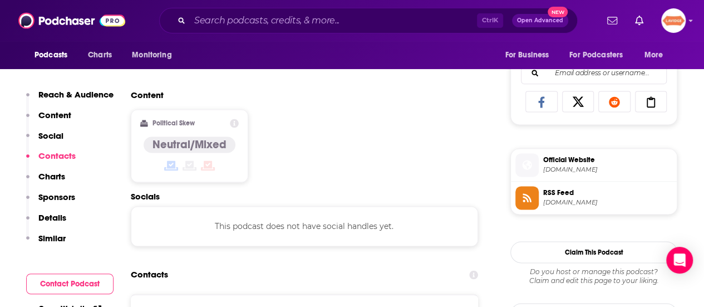
scroll to position [835, 0]
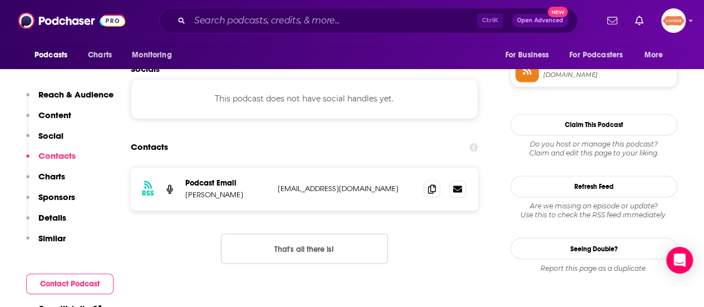
click at [423, 187] on div "RSS Podcast Email [PERSON_NAME] [EMAIL_ADDRESS][DOMAIN_NAME] [EMAIL_ADDRESS][DO…" at bounding box center [304, 188] width 347 height 43
click at [427, 187] on span at bounding box center [432, 188] width 17 height 17
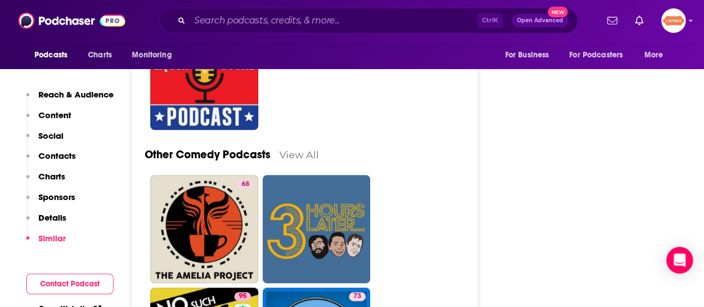
scroll to position [2729, 0]
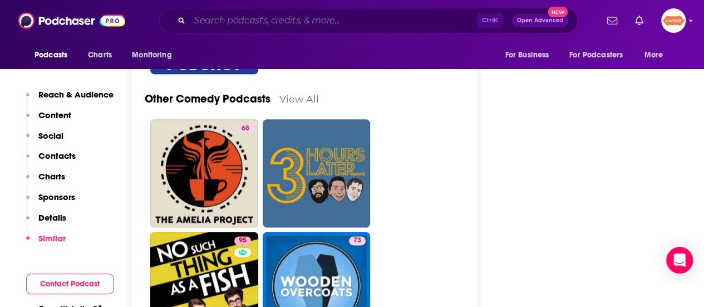
click at [284, 24] on input "Search podcasts, credits, & more..." at bounding box center [333, 21] width 287 height 18
paste input "Fix Me a Drink with [PERSON_NAME] & [PERSON_NAME] Podcast"
type input "Fix Me a Drink with [PERSON_NAME] & [PERSON_NAME] Podcast"
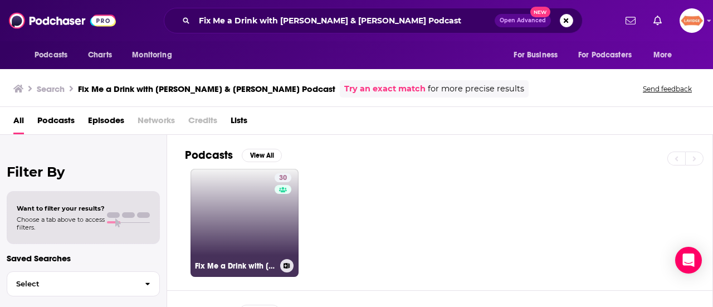
click at [273, 214] on link "30 Fix Me a Drink with [PERSON_NAME] & [PERSON_NAME] Podcast" at bounding box center [244, 223] width 108 height 108
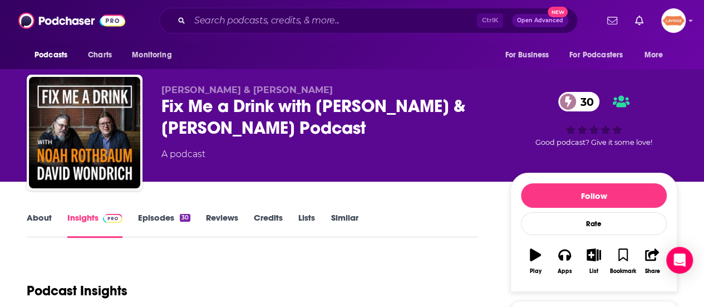
click at [286, 120] on div "Fix Me a Drink with Noah Rothbaum & David Wondrich Podcast 30" at bounding box center [326, 116] width 331 height 43
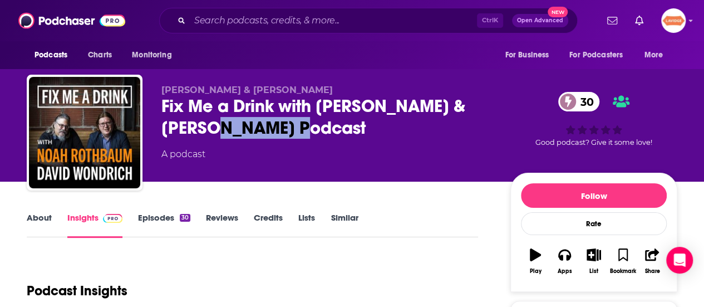
click at [286, 120] on div "Fix Me a Drink with Noah Rothbaum & David Wondrich Podcast 30" at bounding box center [326, 116] width 331 height 43
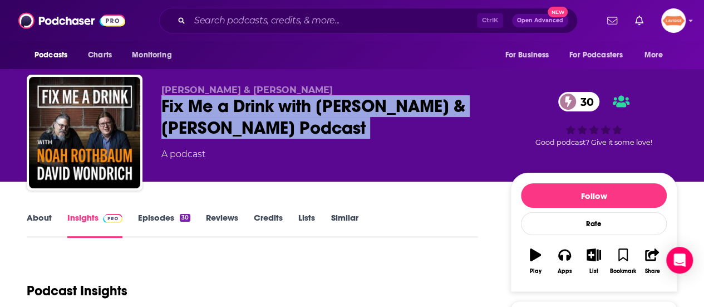
click at [286, 120] on div "Fix Me a Drink with Noah Rothbaum & David Wondrich Podcast 30" at bounding box center [326, 116] width 331 height 43
copy div "Fix Me a Drink with Noah Rothbaum & David Wondrich Podcast 30"
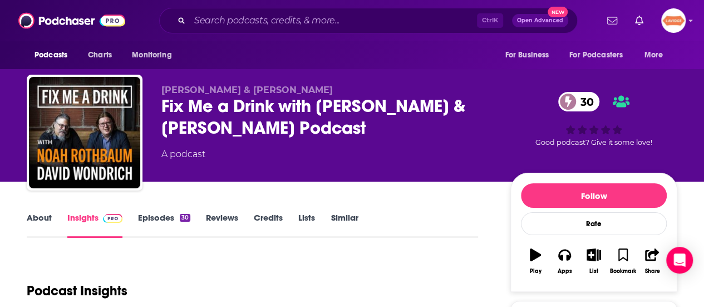
click at [39, 220] on link "About" at bounding box center [39, 225] width 25 height 26
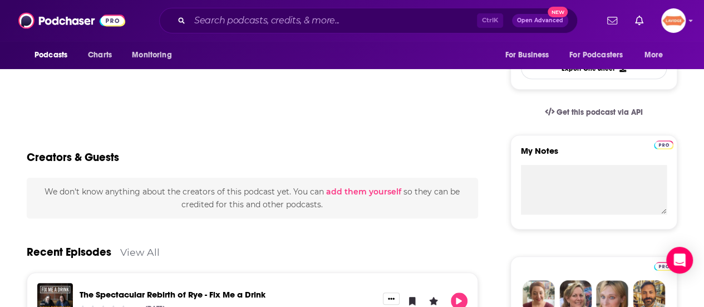
scroll to position [223, 0]
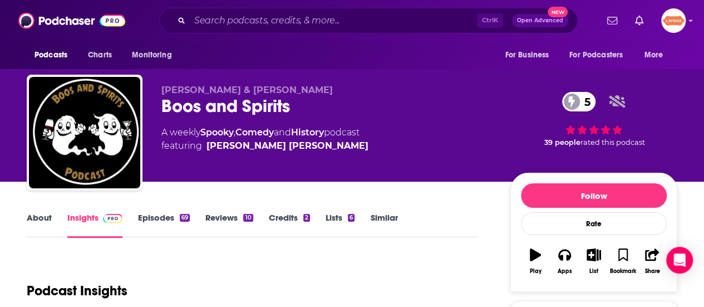
click at [46, 217] on link "About" at bounding box center [39, 225] width 25 height 26
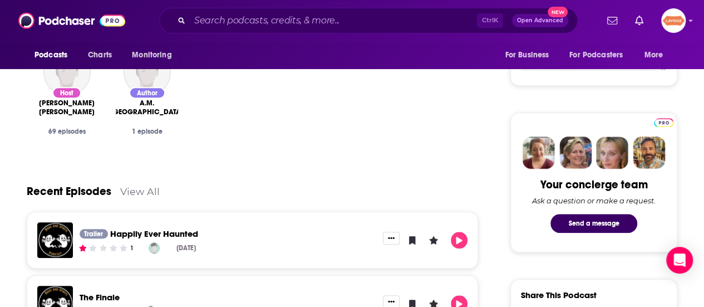
scroll to position [445, 0]
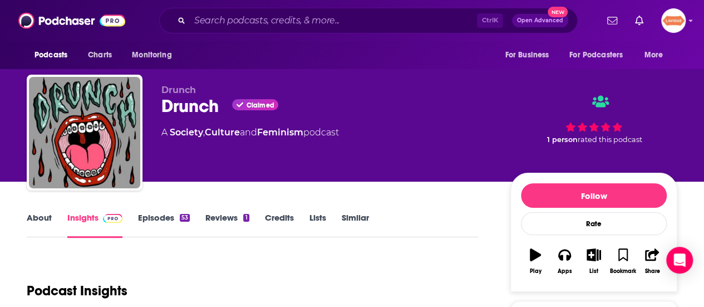
click at [42, 217] on link "About" at bounding box center [39, 225] width 25 height 26
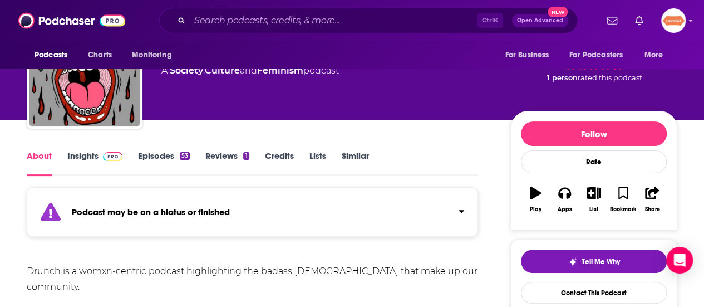
scroll to position [167, 0]
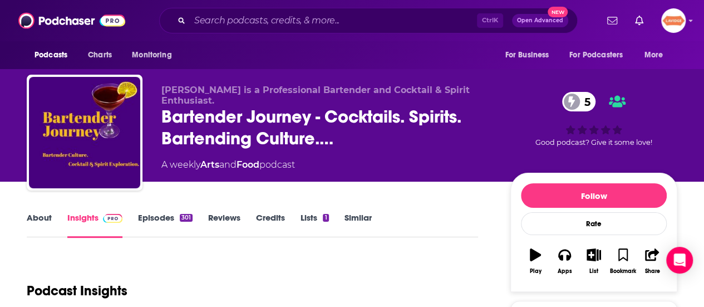
click at [41, 224] on link "About" at bounding box center [39, 225] width 25 height 26
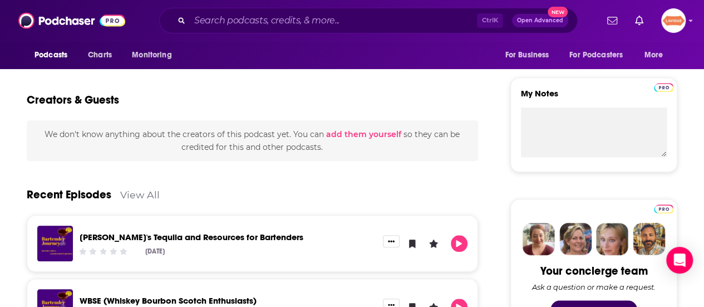
scroll to position [390, 0]
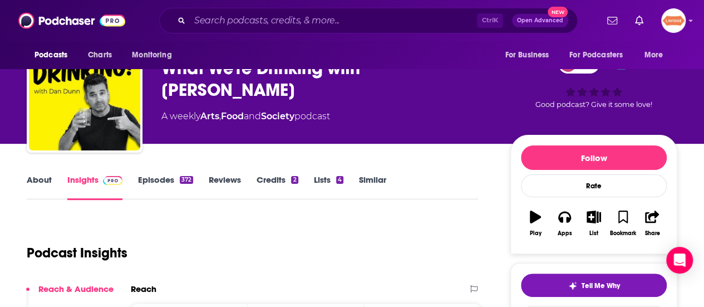
scroll to position [56, 0]
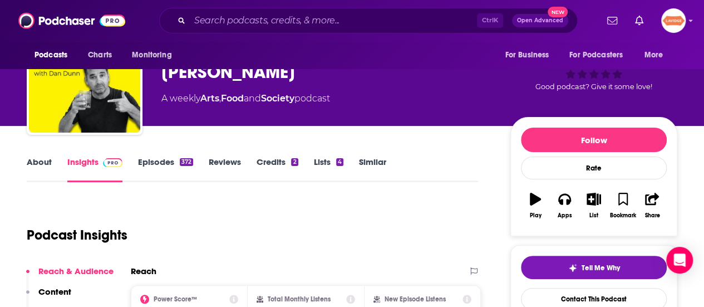
click at [38, 159] on link "About" at bounding box center [39, 169] width 25 height 26
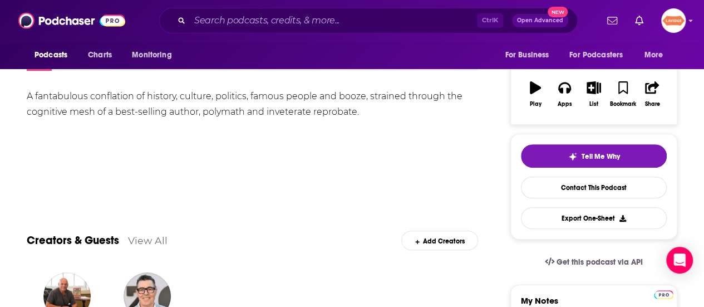
scroll to position [56, 0]
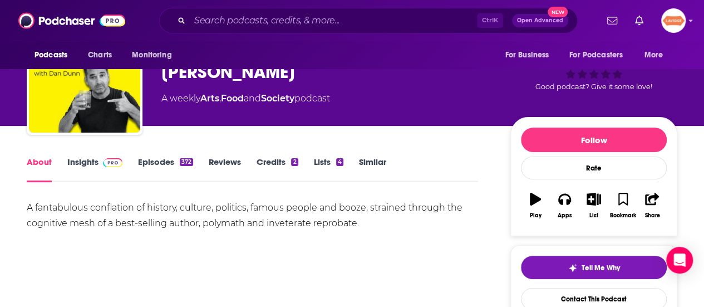
click at [281, 211] on div "A fantabulous conflation of history, culture, politics, famous people and booze…" at bounding box center [253, 215] width 452 height 31
click at [280, 211] on div "A fantabulous conflation of history, culture, politics, famous people and booze…" at bounding box center [253, 215] width 452 height 31
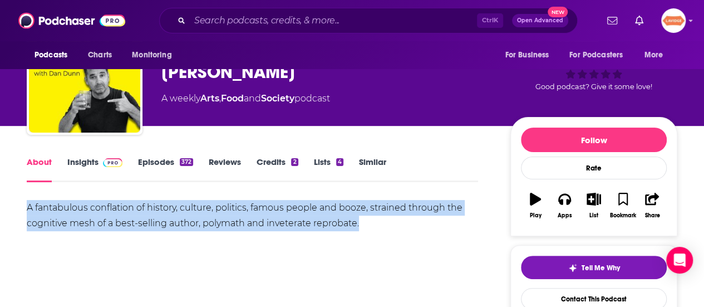
click at [280, 211] on div "A fantabulous conflation of history, culture, politics, famous people and booze…" at bounding box center [253, 215] width 452 height 31
copy div "A fantabulous conflation of history, culture, politics, famous people and booze…"
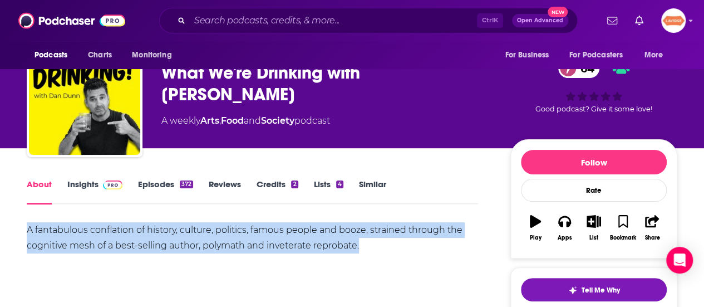
scroll to position [0, 0]
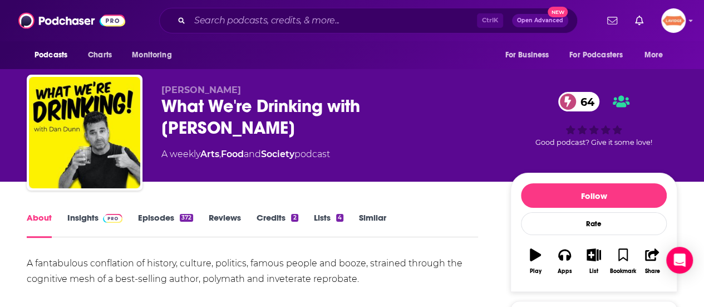
click at [216, 107] on div "What We're Drinking with Dan Dunn 64" at bounding box center [326, 116] width 331 height 43
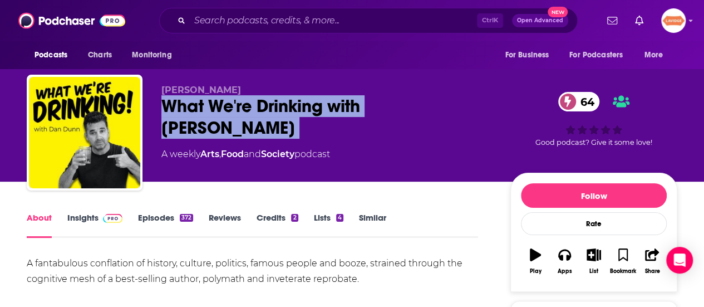
click at [216, 107] on div "What We're Drinking with Dan Dunn 64" at bounding box center [326, 116] width 331 height 43
copy div "What We're Drinking with Dan Dunn 64"
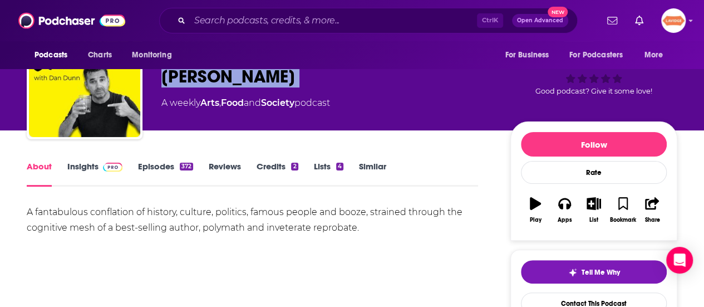
scroll to position [111, 0]
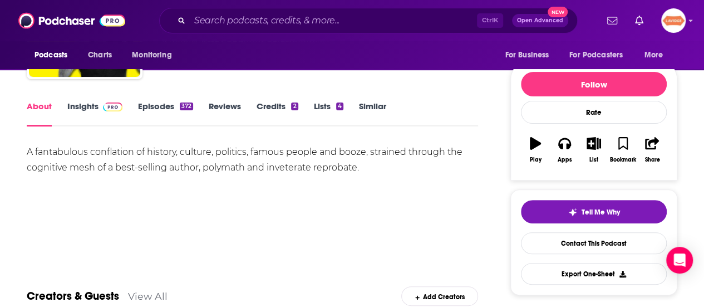
click at [89, 106] on link "Insights" at bounding box center [94, 114] width 55 height 26
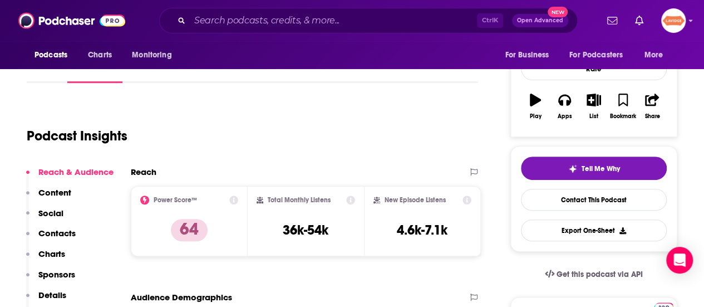
scroll to position [167, 0]
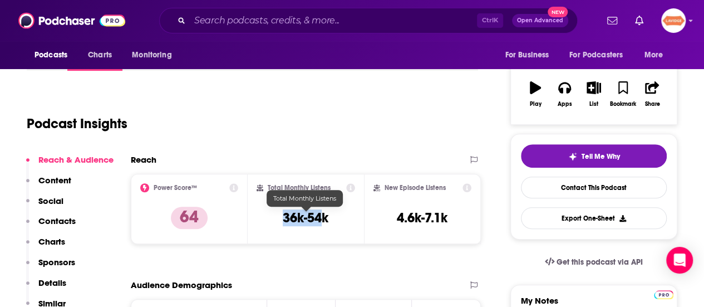
drag, startPoint x: 352, startPoint y: 218, endPoint x: 319, endPoint y: 218, distance: 32.9
click at [323, 218] on div "Total Monthly Listens 36k-54k" at bounding box center [306, 209] width 117 height 70
click at [311, 217] on h3 "36k-54k" at bounding box center [306, 217] width 46 height 17
drag, startPoint x: 311, startPoint y: 217, endPoint x: 332, endPoint y: 215, distance: 21.2
click at [332, 215] on div "Total Monthly Listens 36k-54k" at bounding box center [306, 208] width 99 height 51
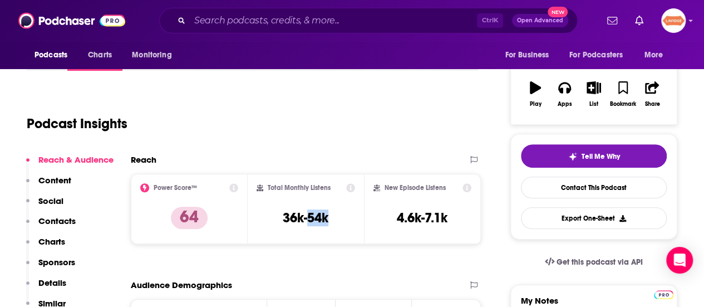
copy h3 "54k"
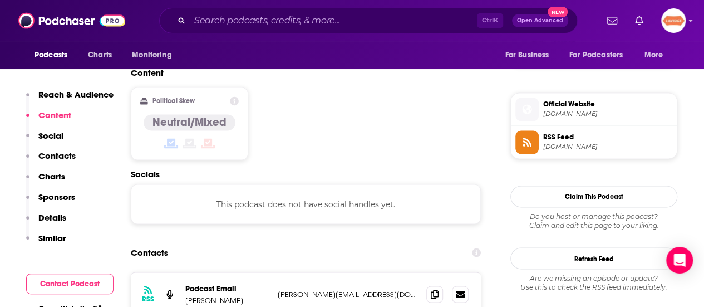
scroll to position [891, 0]
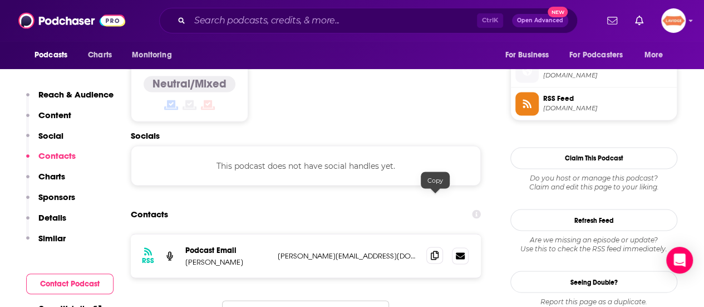
click at [432, 251] on icon at bounding box center [435, 255] width 8 height 9
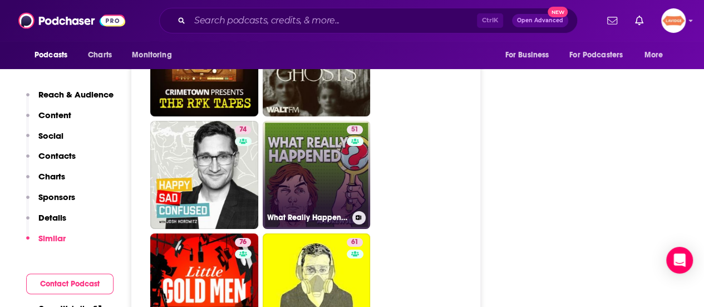
scroll to position [1949, 0]
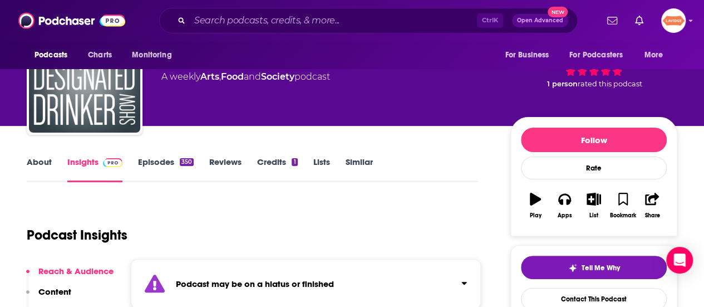
scroll to position [56, 0]
click at [46, 165] on link "About" at bounding box center [39, 169] width 25 height 26
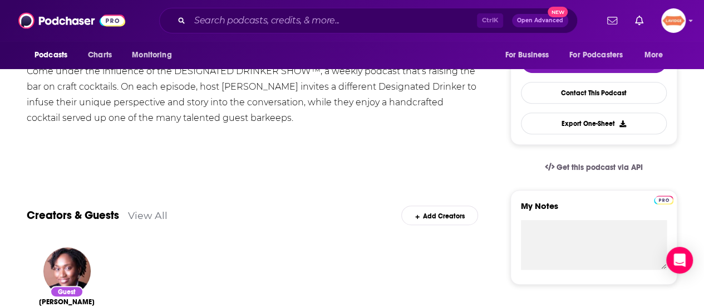
scroll to position [223, 0]
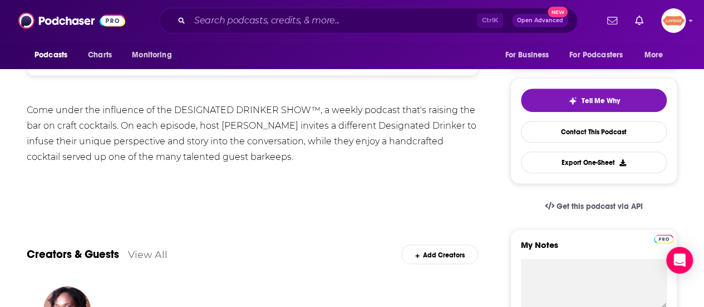
click at [246, 132] on div "Come under the influence of the DESIGNATED DRINKER SHOW™, a weekly podcast that…" at bounding box center [253, 133] width 452 height 62
click at [246, 134] on div "Come under the influence of the DESIGNATED DRINKER SHOW™, a weekly podcast that…" at bounding box center [253, 133] width 452 height 62
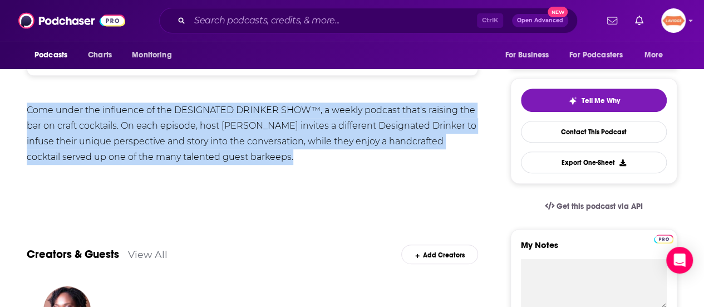
click at [246, 134] on div "Come under the influence of the DESIGNATED DRINKER SHOW™, a weekly podcast that…" at bounding box center [253, 133] width 452 height 62
copy div "Come under the influence of the DESIGNATED DRINKER SHOW™, a weekly podcast that…"
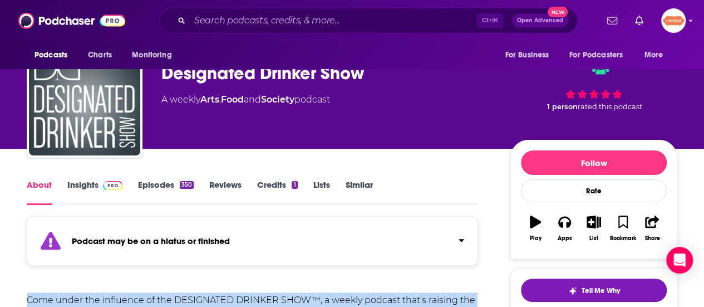
scroll to position [0, 0]
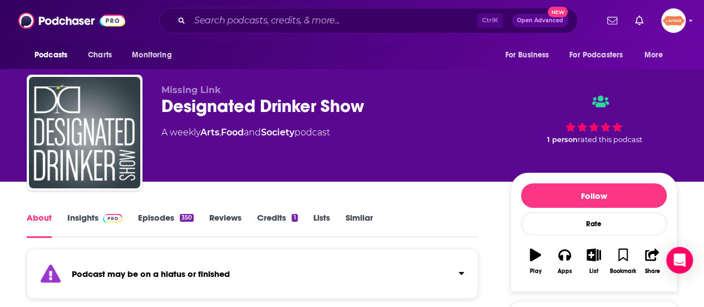
click at [214, 106] on div "Designated Drinker Show" at bounding box center [326, 106] width 331 height 22
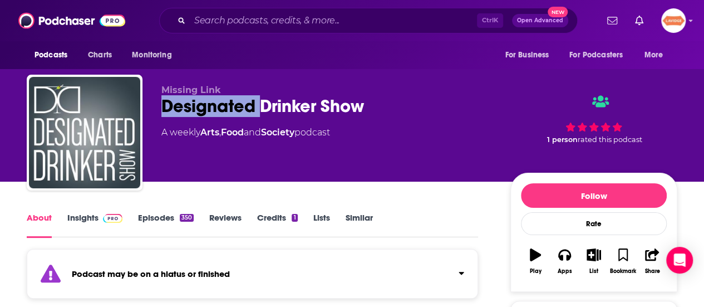
click at [214, 106] on div "Designated Drinker Show" at bounding box center [326, 106] width 331 height 22
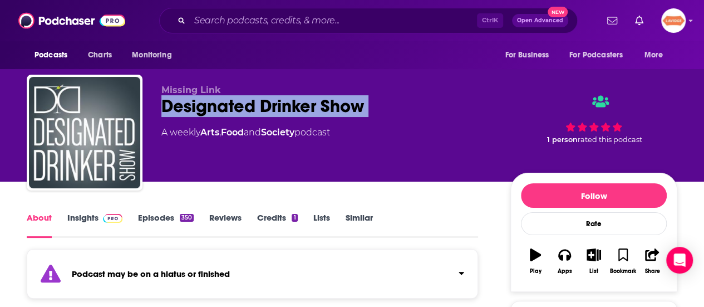
click at [215, 106] on div "Designated Drinker Show" at bounding box center [326, 106] width 331 height 22
copy div "Designated Drinker Show"
click at [74, 213] on link "Insights" at bounding box center [94, 225] width 55 height 26
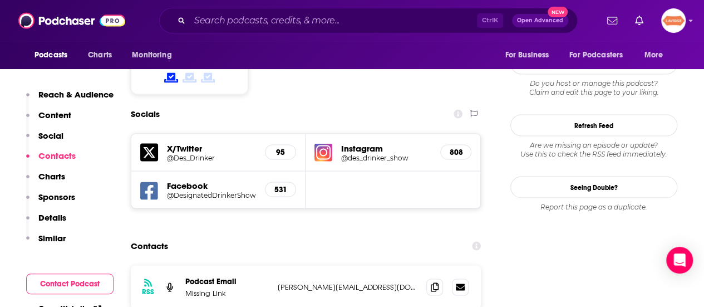
scroll to position [1058, 0]
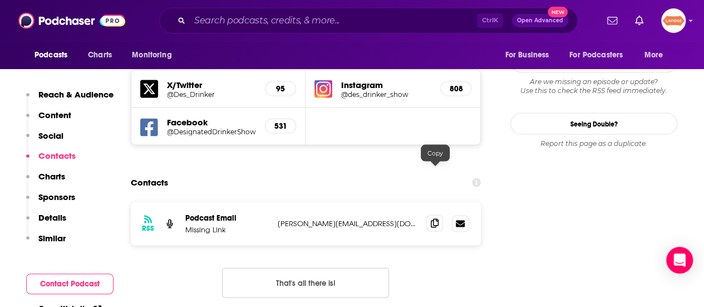
click at [430, 215] on span at bounding box center [435, 223] width 17 height 17
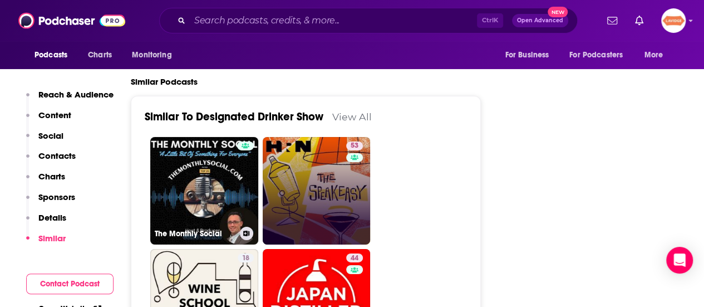
scroll to position [1726, 0]
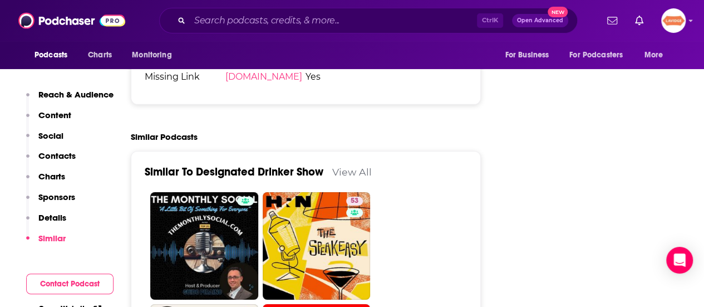
drag, startPoint x: 203, startPoint y: 183, endPoint x: 248, endPoint y: 62, distance: 128.7
click at [248, 62] on div "Podcasts Charts Monitoring For Business For Podcasters More" at bounding box center [352, 55] width 704 height 28
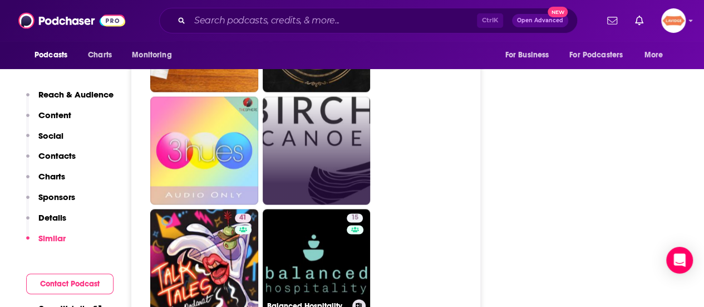
scroll to position [2951, 0]
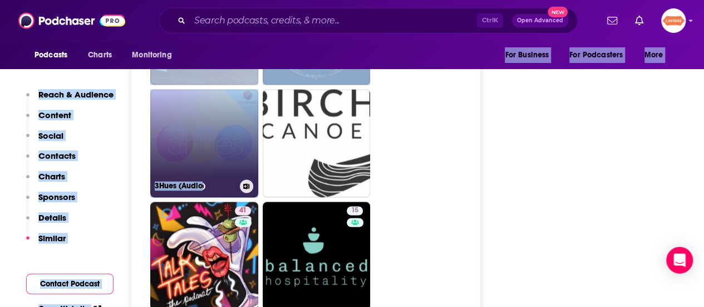
drag, startPoint x: 162, startPoint y: 188, endPoint x: 202, endPoint y: 84, distance: 110.9
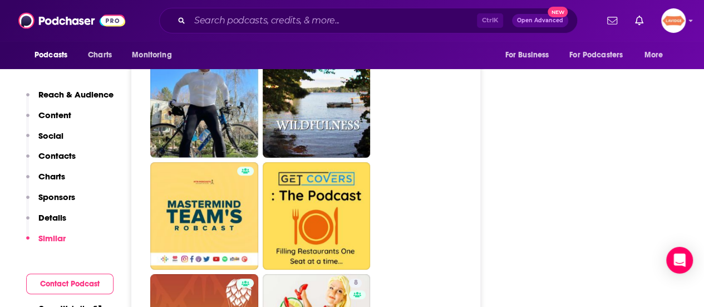
scroll to position [2172, 0]
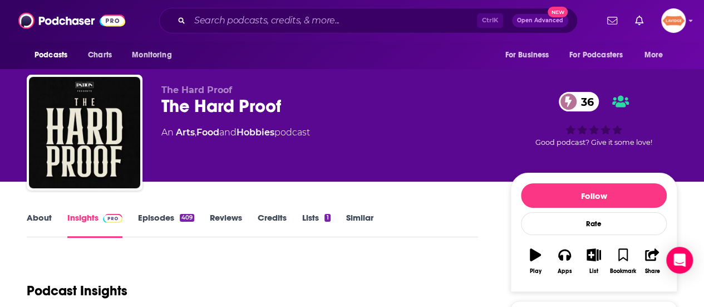
click at [40, 219] on link "About" at bounding box center [39, 225] width 25 height 26
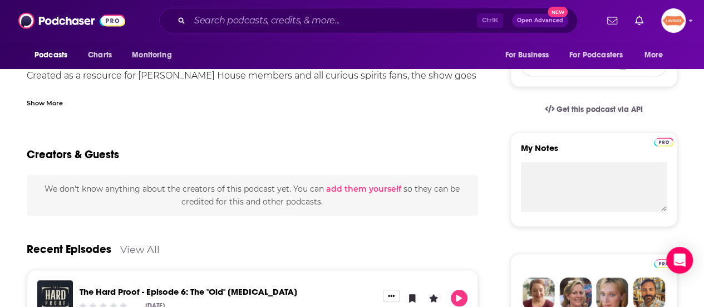
scroll to position [334, 0]
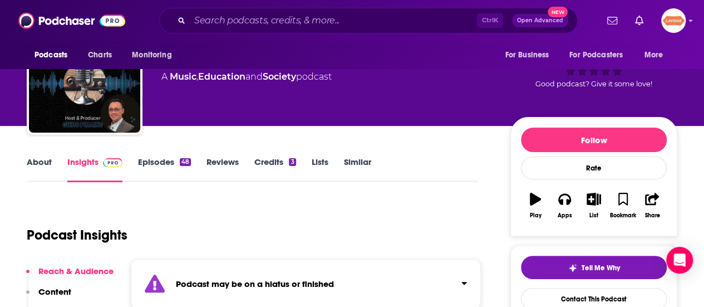
scroll to position [111, 0]
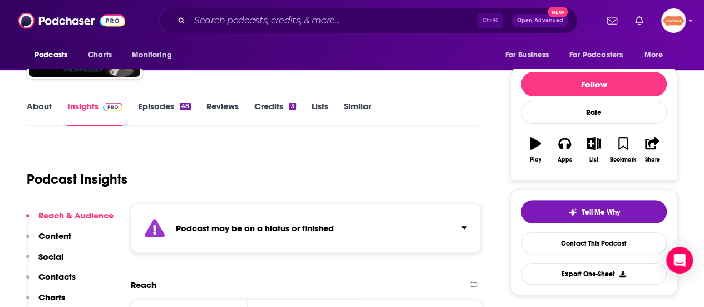
click at [48, 113] on link "About" at bounding box center [39, 114] width 25 height 26
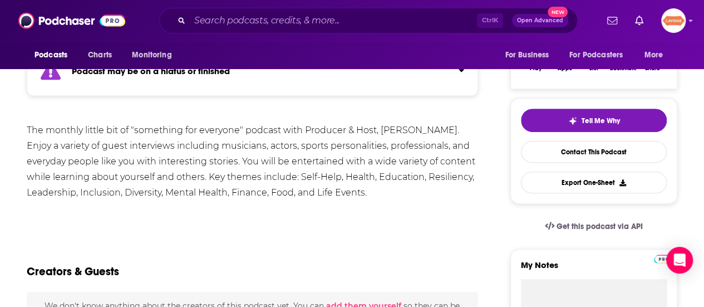
scroll to position [223, 0]
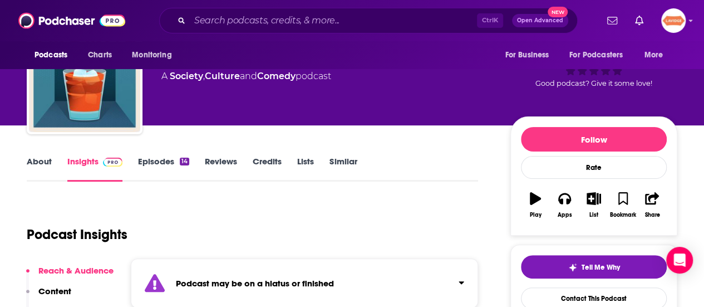
scroll to position [111, 0]
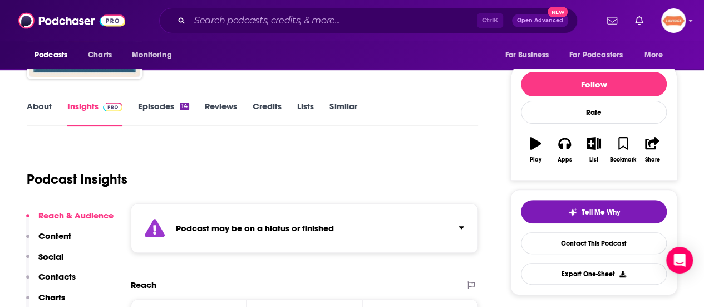
click at [42, 105] on link "About" at bounding box center [39, 114] width 25 height 26
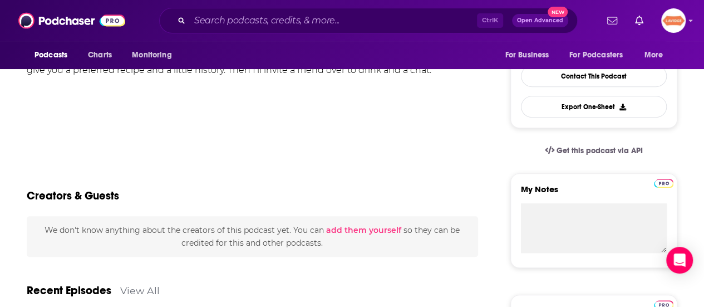
scroll to position [390, 0]
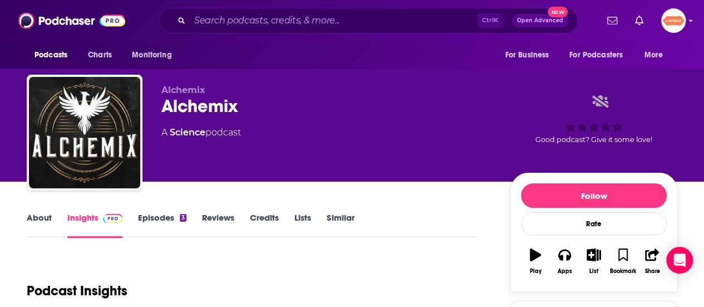
click at [32, 217] on link "About" at bounding box center [39, 225] width 25 height 26
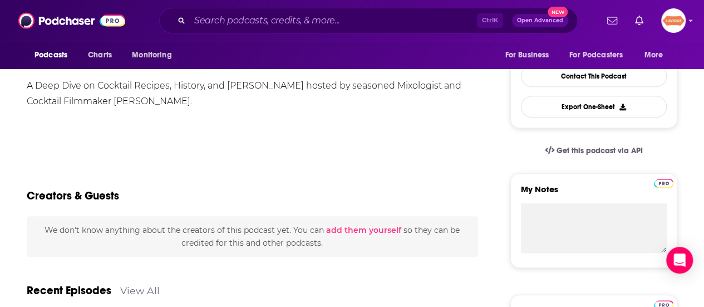
scroll to position [334, 0]
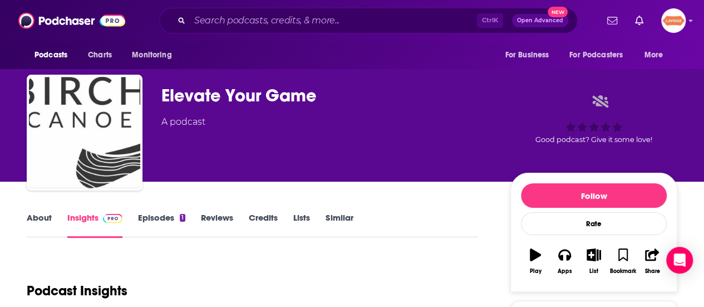
click at [32, 214] on link "About" at bounding box center [39, 225] width 25 height 26
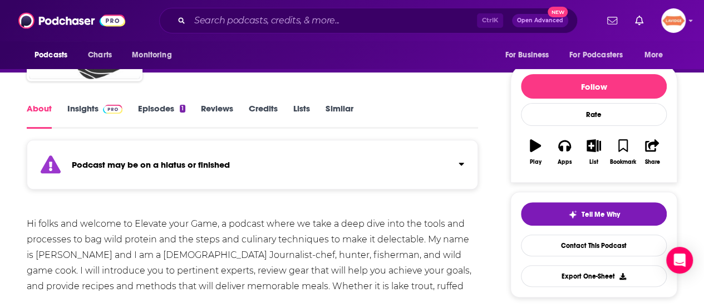
scroll to position [111, 0]
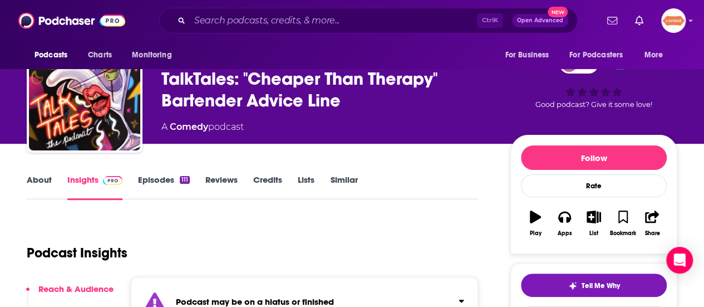
scroll to position [56, 0]
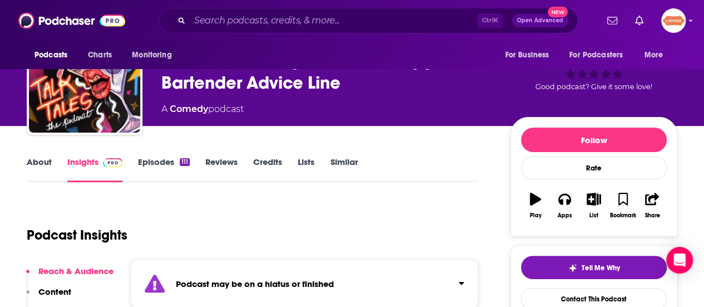
click at [48, 169] on link "About" at bounding box center [39, 169] width 25 height 26
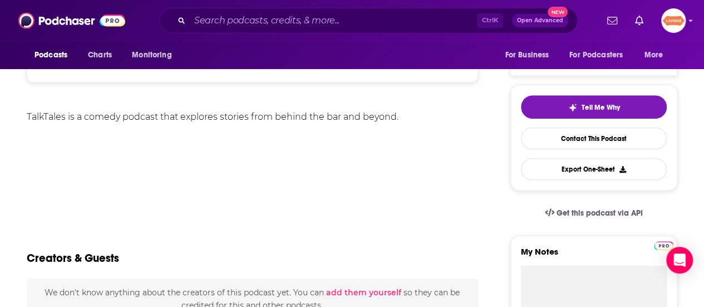
scroll to position [334, 0]
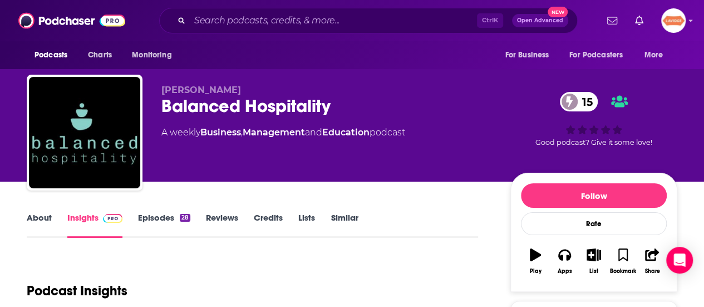
click at [31, 218] on link "About" at bounding box center [39, 225] width 25 height 26
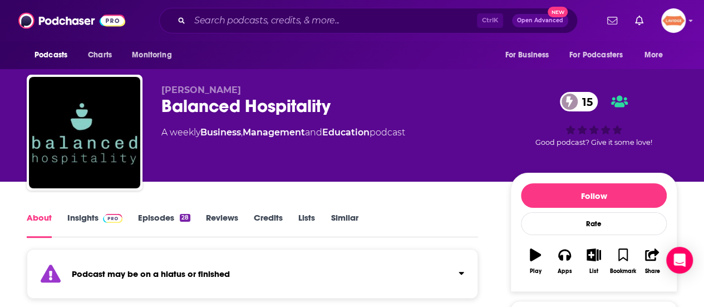
scroll to position [111, 0]
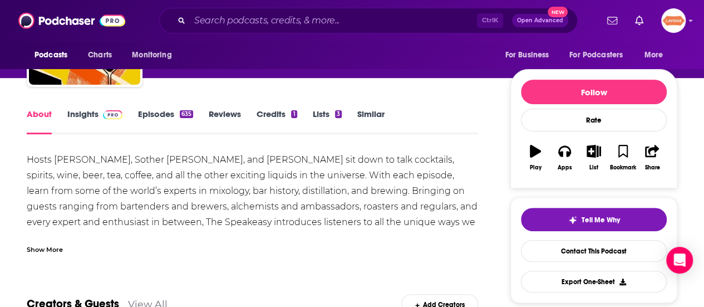
scroll to position [167, 0]
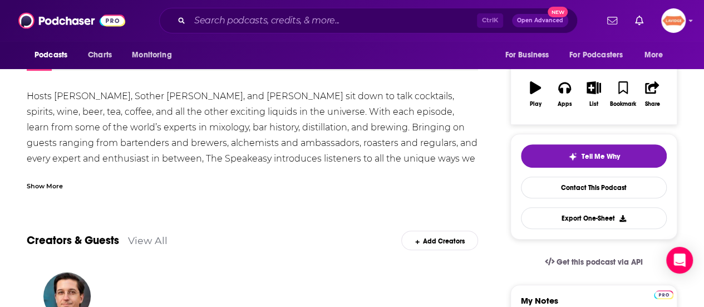
click at [36, 189] on div "Show More" at bounding box center [45, 185] width 36 height 11
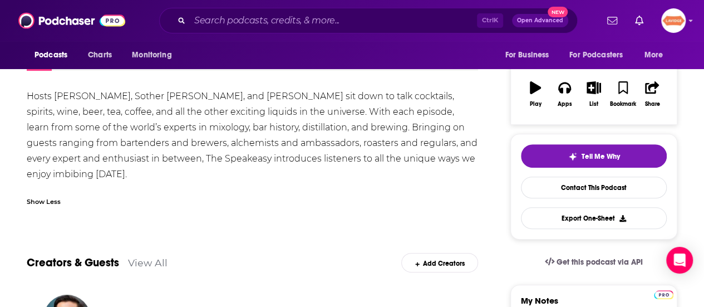
click at [124, 142] on div "Hosts [PERSON_NAME], Sother [PERSON_NAME], and [PERSON_NAME] sit down to talk c…" at bounding box center [253, 136] width 452 height 94
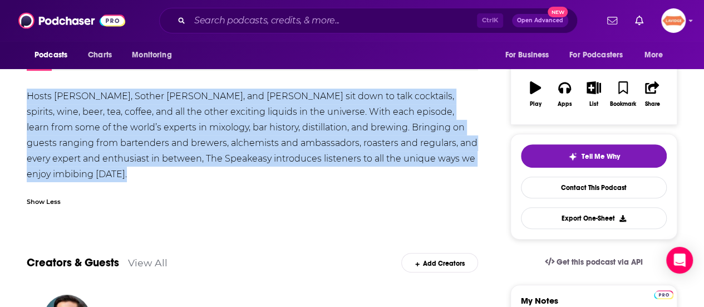
click at [125, 142] on div "Hosts [PERSON_NAME], Sother [PERSON_NAME], and [PERSON_NAME] sit down to talk c…" at bounding box center [253, 136] width 452 height 94
copy div "Hosts [PERSON_NAME], Sother [PERSON_NAME], and [PERSON_NAME] sit down to talk c…"
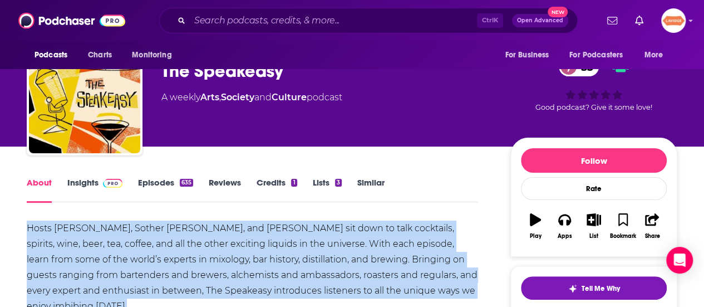
scroll to position [0, 0]
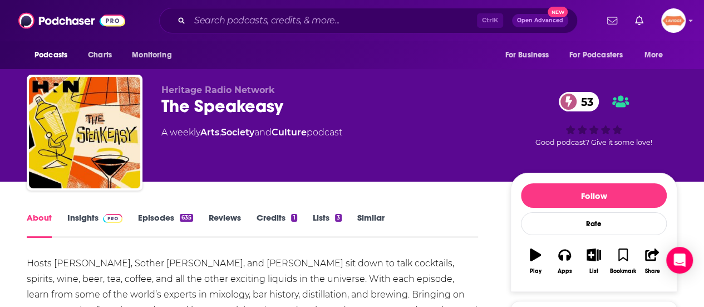
click at [200, 111] on div "The Speakeasy 53" at bounding box center [326, 106] width 331 height 22
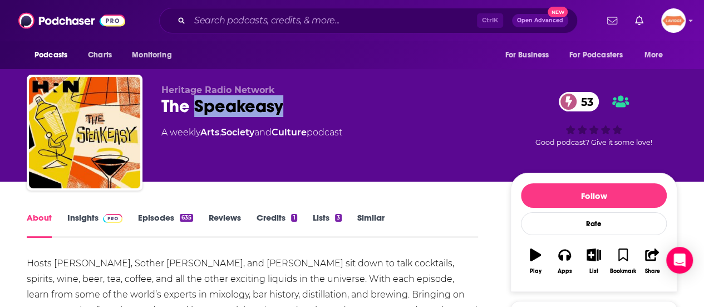
click at [200, 111] on div "The Speakeasy 53" at bounding box center [326, 106] width 331 height 22
copy div "The Speakeasy 53"
click at [92, 219] on link "Insights" at bounding box center [94, 225] width 55 height 26
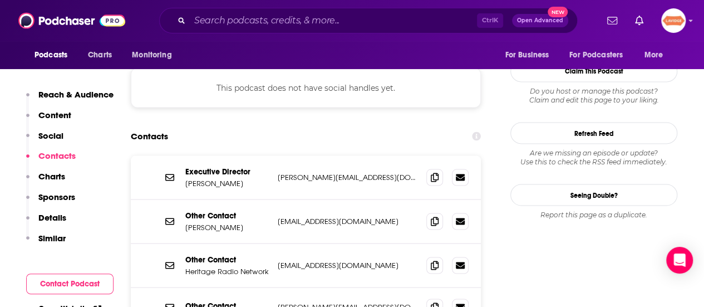
scroll to position [1002, 0]
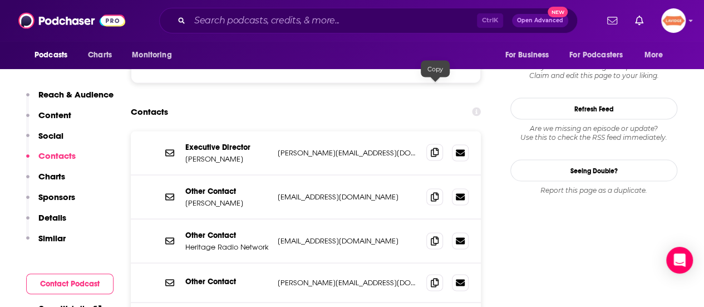
click at [434, 144] on span at bounding box center [435, 152] width 17 height 17
drag, startPoint x: 400, startPoint y: 254, endPoint x: 271, endPoint y: 128, distance: 181.5
click at [271, 131] on div "Executive Director Erin Fairbanks erin@heritageradionetwork.org erin@heritagera…" at bounding box center [306, 236] width 350 height 210
copy div "Jackie Bundick jack@heritageradionetwork.org jack@heritageradionetwork.org Othe…"
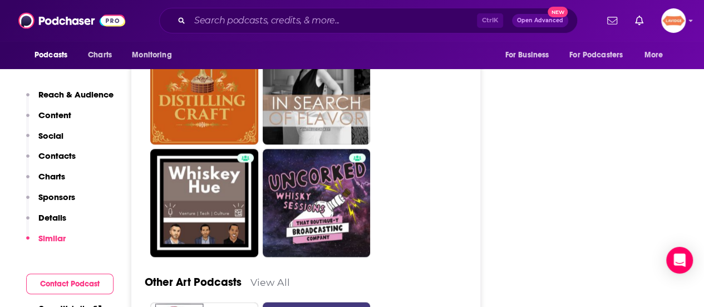
scroll to position [3118, 0]
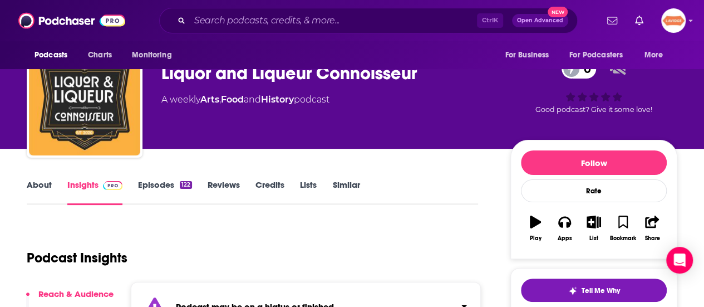
scroll to position [56, 0]
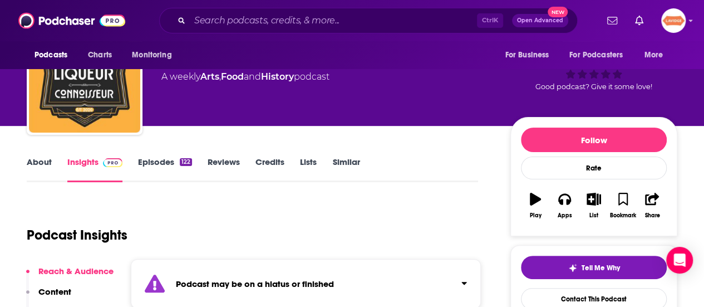
click at [51, 155] on div "About Insights Episodes 122 Reviews Credits Lists Similar" at bounding box center [253, 168] width 452 height 27
click at [41, 164] on link "About" at bounding box center [39, 169] width 25 height 26
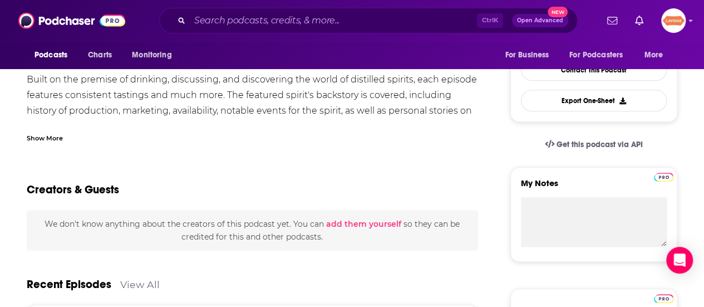
scroll to position [111, 0]
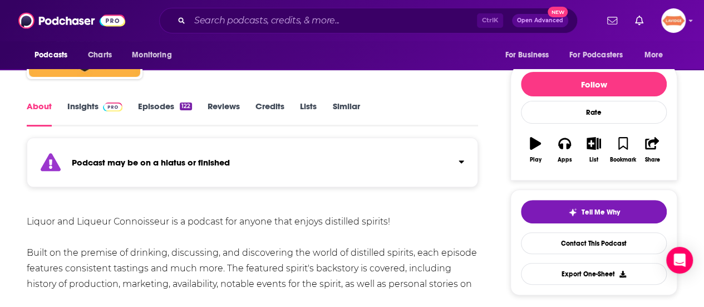
click at [80, 101] on link "Insights" at bounding box center [94, 114] width 55 height 26
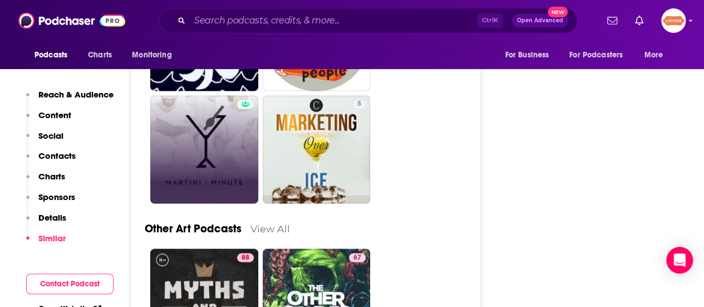
scroll to position [3063, 0]
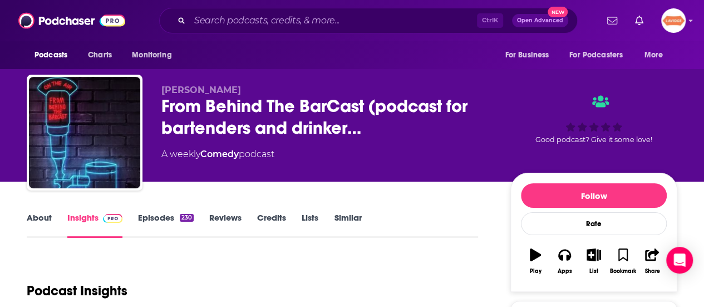
drag, startPoint x: 31, startPoint y: 201, endPoint x: 23, endPoint y: 199, distance: 8.1
drag, startPoint x: 23, startPoint y: 199, endPoint x: 30, endPoint y: 213, distance: 15.4
click at [30, 213] on link "About" at bounding box center [39, 225] width 25 height 26
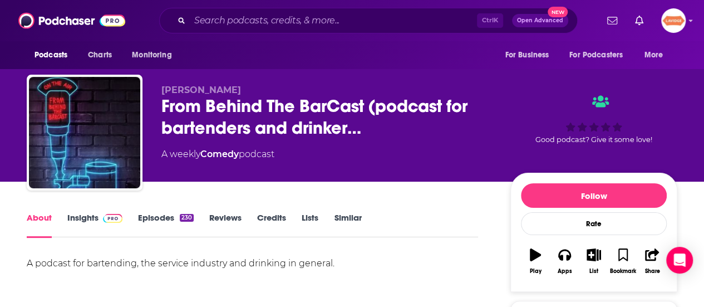
drag, startPoint x: 30, startPoint y: 213, endPoint x: 32, endPoint y: 220, distance: 7.6
click at [31, 220] on link "About" at bounding box center [39, 225] width 25 height 26
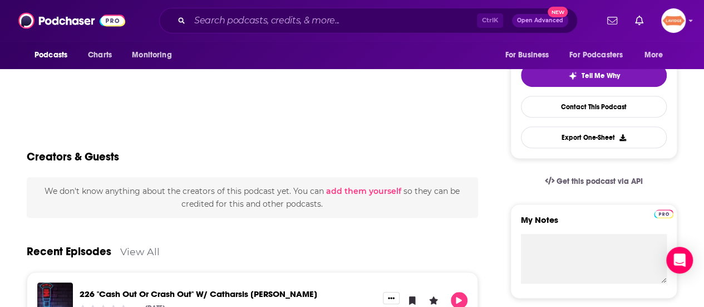
scroll to position [111, 0]
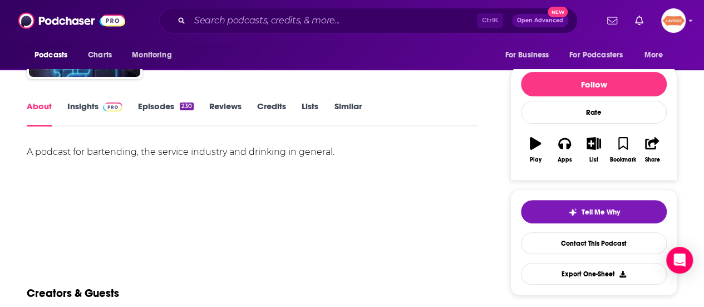
click at [245, 154] on div "A podcast for bartending, the service industry and drinking in general." at bounding box center [253, 152] width 452 height 16
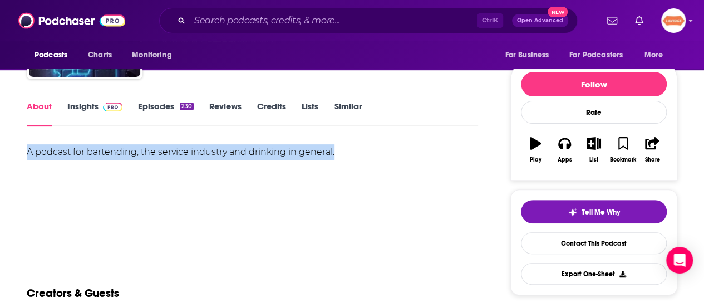
click at [245, 154] on div "A podcast for bartending, the service industry and drinking in general." at bounding box center [253, 152] width 452 height 16
copy div "A podcast for bartending, the service industry and drinking in general."
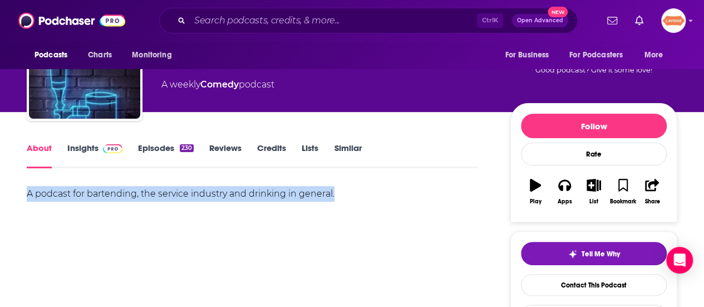
scroll to position [0, 0]
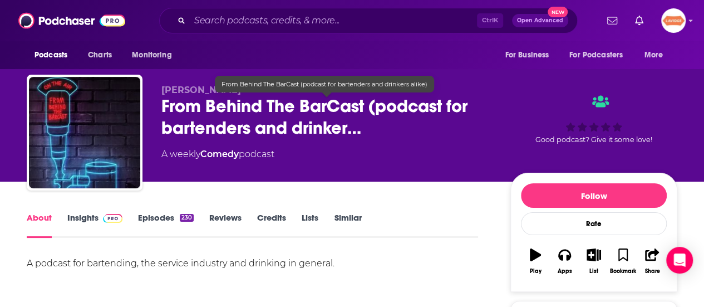
click at [243, 87] on p "Paxton Eugene" at bounding box center [326, 90] width 331 height 11
click at [247, 115] on span "From Behind The BarCast (podcast for bartenders and drinker…" at bounding box center [326, 116] width 331 height 43
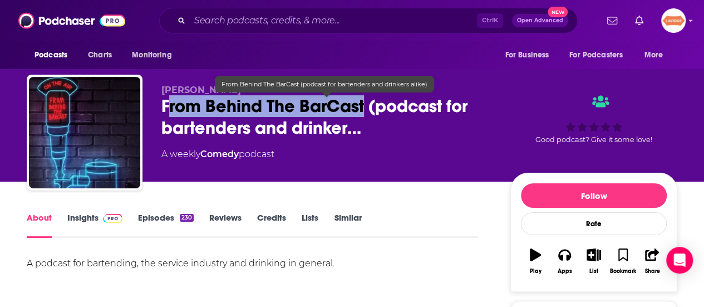
drag, startPoint x: 367, startPoint y: 109, endPoint x: 166, endPoint y: 99, distance: 200.7
click at [166, 99] on span "From Behind The BarCast (podcast for bartenders and drinker…" at bounding box center [326, 116] width 331 height 43
drag, startPoint x: 159, startPoint y: 111, endPoint x: 364, endPoint y: 106, distance: 205.5
click at [364, 106] on div "Paxton Eugene From Behind The BarCast (podcast for bartenders and drinker… A we…" at bounding box center [352, 135] width 651 height 120
copy h1 "From Behind The BarCast"
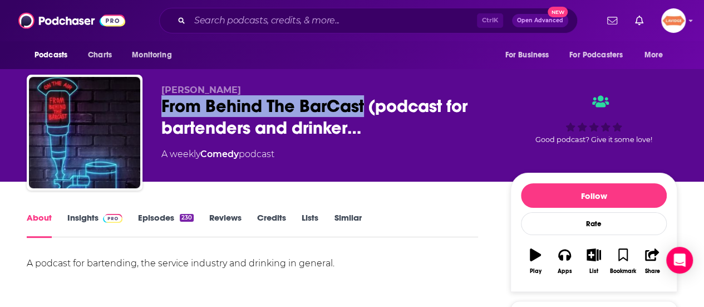
click at [80, 213] on link "Insights" at bounding box center [94, 225] width 55 height 26
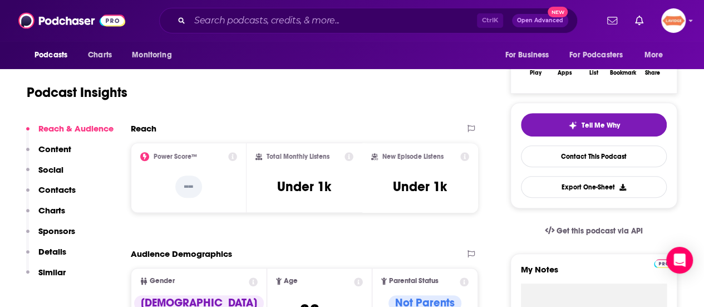
scroll to position [223, 0]
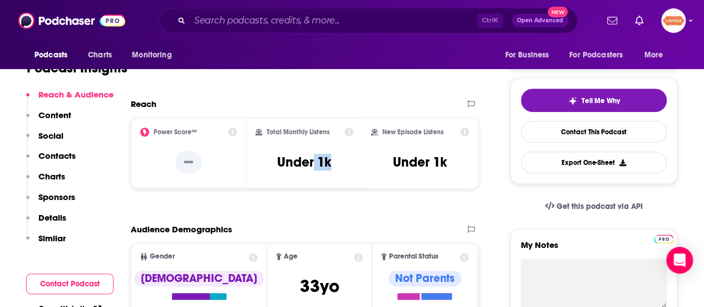
drag, startPoint x: 334, startPoint y: 173, endPoint x: 315, endPoint y: 172, distance: 18.4
click at [315, 172] on div "Total Monthly Listens Under 1k" at bounding box center [305, 153] width 98 height 51
copy h3 "1k"
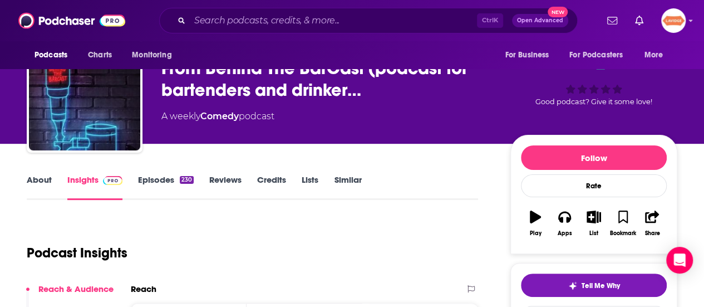
scroll to position [0, 0]
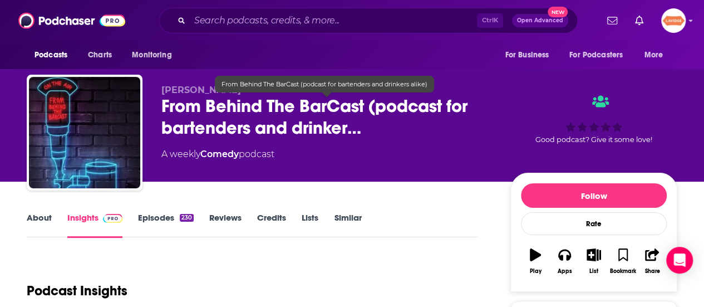
click at [309, 124] on span "From Behind The BarCast (podcast for bartenders and drinker…" at bounding box center [326, 116] width 331 height 43
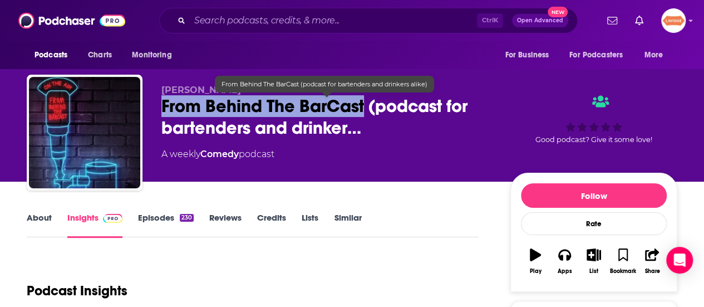
drag, startPoint x: 165, startPoint y: 107, endPoint x: 366, endPoint y: 106, distance: 201.6
click at [366, 106] on span "From Behind The BarCast (podcast for bartenders and drinker…" at bounding box center [326, 116] width 331 height 43
copy h2 "From Behind The BarCast"
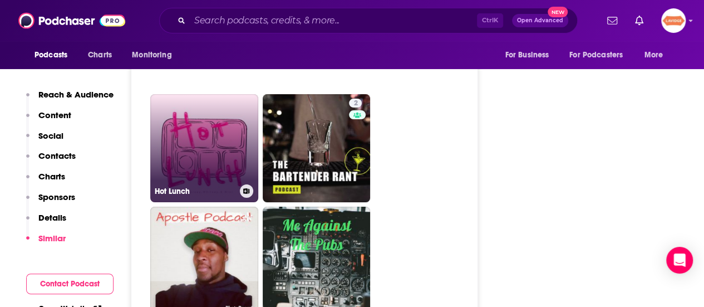
scroll to position [2172, 0]
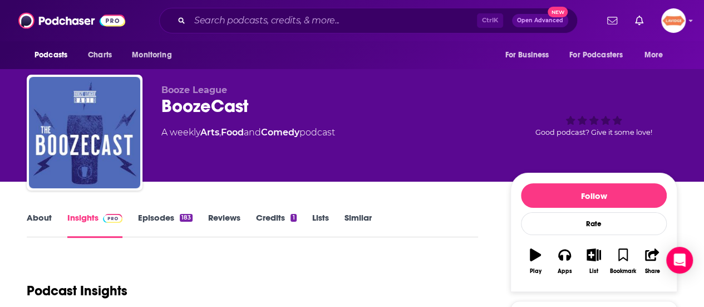
click at [36, 218] on link "About" at bounding box center [39, 225] width 25 height 26
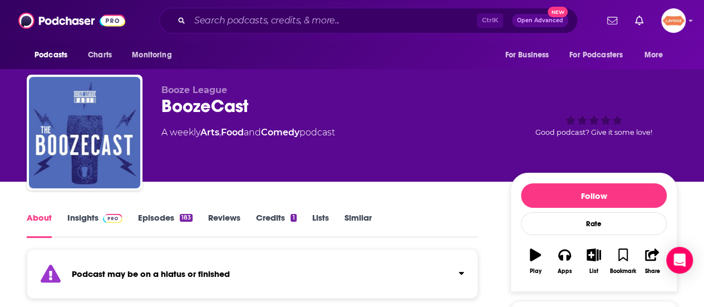
click at [90, 222] on link "Insights" at bounding box center [94, 225] width 55 height 26
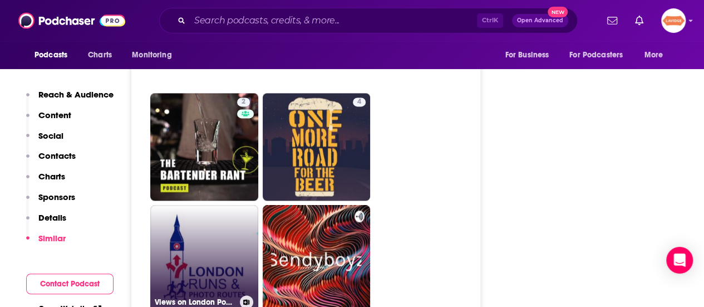
scroll to position [2896, 0]
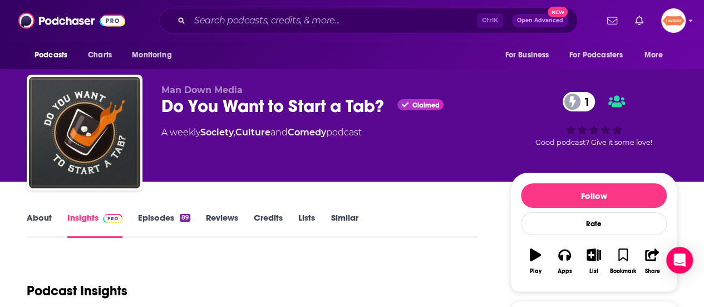
click at [41, 213] on link "About" at bounding box center [39, 225] width 25 height 26
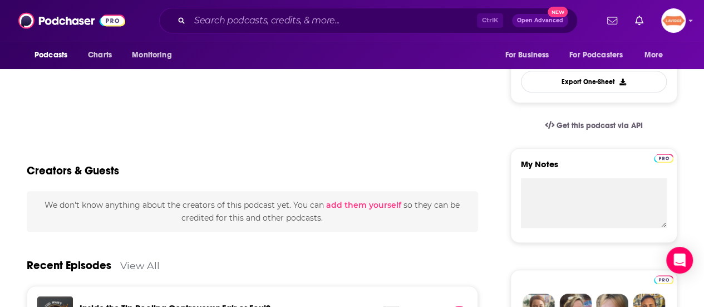
scroll to position [167, 0]
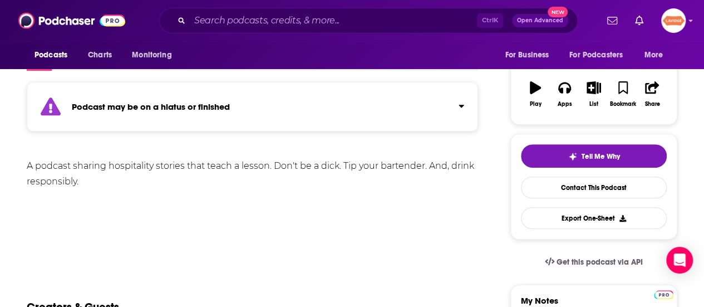
click at [116, 165] on div "A podcast sharing hospitality stories that teach a lesson. Don't be a dick. Tip…" at bounding box center [253, 173] width 452 height 31
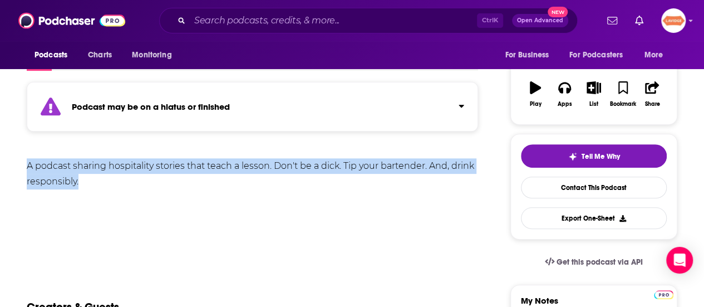
click at [116, 165] on div "A podcast sharing hospitality stories that teach a lesson. Don't be a dick. Tip…" at bounding box center [253, 173] width 452 height 31
copy div "A podcast sharing hospitality stories that teach a lesson. Don't be a dick. Tip…"
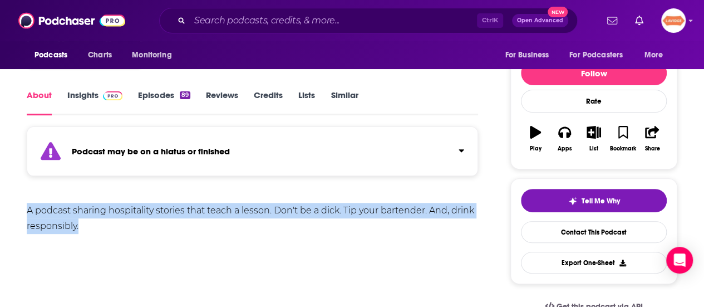
scroll to position [0, 0]
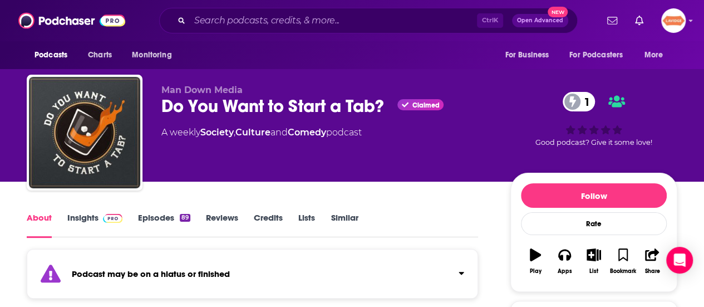
click at [244, 107] on div "Do You Want to Start a Tab? Claimed 1" at bounding box center [326, 106] width 331 height 22
click at [245, 107] on div "Do You Want to Start a Tab? Claimed 1" at bounding box center [326, 106] width 331 height 22
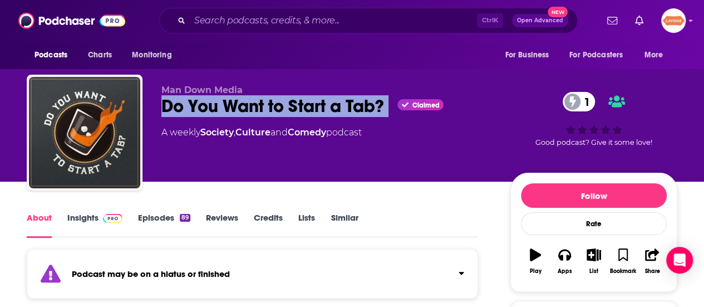
click at [245, 107] on div "Do You Want to Start a Tab? Claimed 1" at bounding box center [326, 106] width 331 height 22
copy div "Do You Want to Start a Tab?"
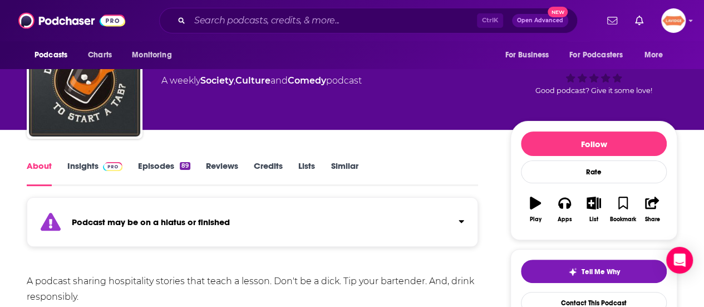
scroll to position [111, 0]
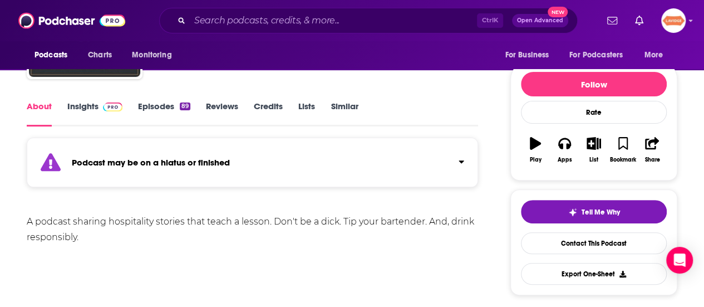
click at [86, 106] on link "Insights" at bounding box center [94, 114] width 55 height 26
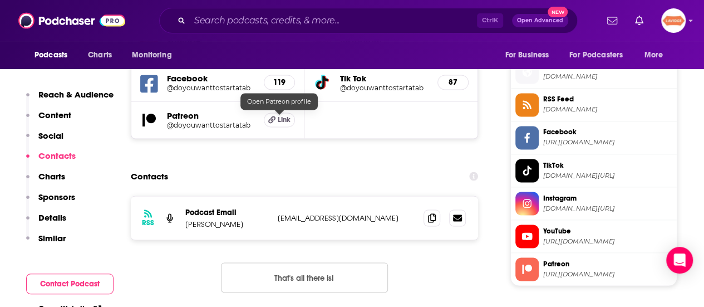
scroll to position [947, 0]
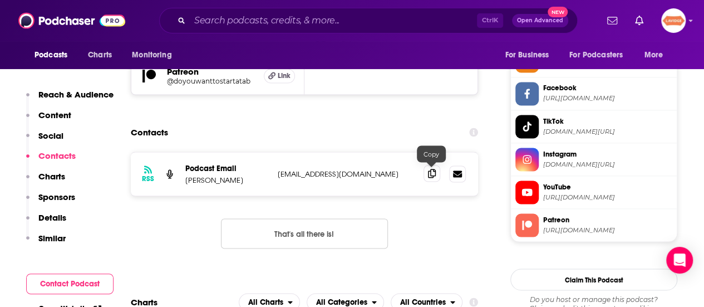
click at [437, 175] on span at bounding box center [432, 173] width 17 height 17
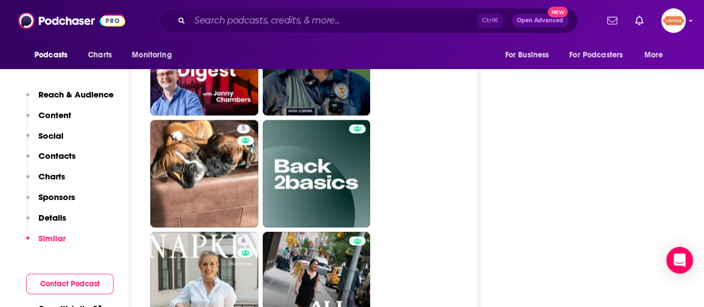
scroll to position [2784, 0]
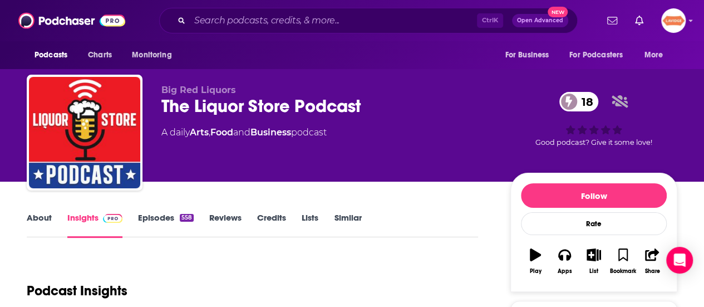
click at [47, 224] on link "About" at bounding box center [39, 225] width 25 height 26
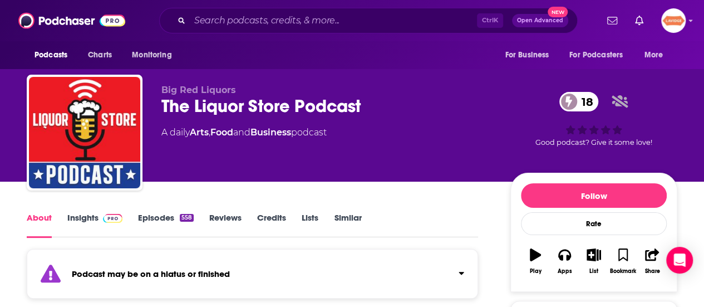
click at [236, 102] on div "The Liquor Store Podcast 18" at bounding box center [326, 106] width 331 height 22
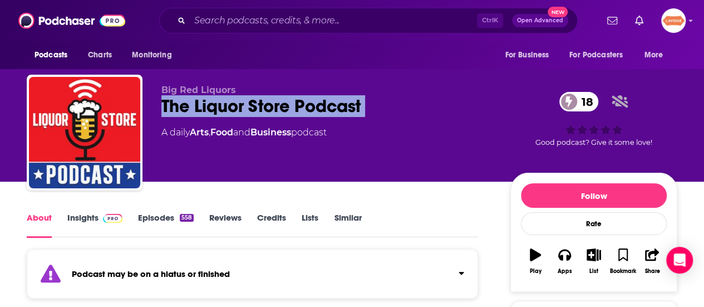
click at [236, 102] on div "The Liquor Store Podcast 18" at bounding box center [326, 106] width 331 height 22
copy div "The Liquor Store Podcast 18"
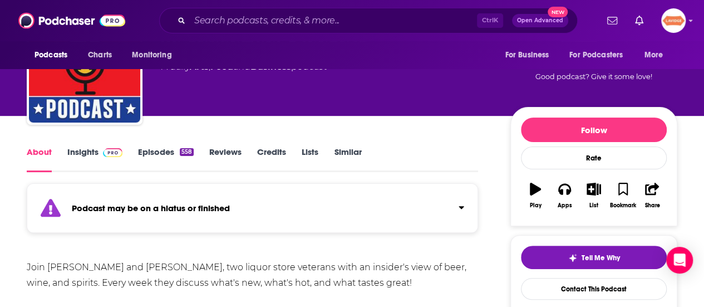
scroll to position [111, 0]
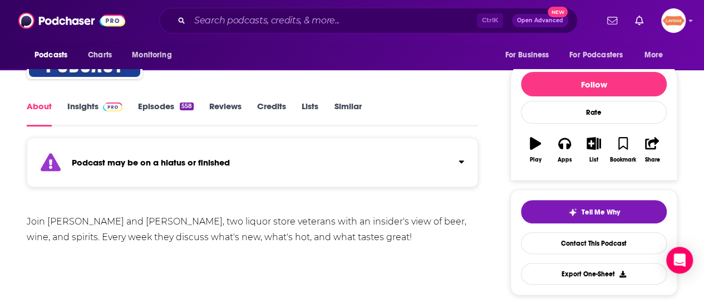
click at [256, 220] on div "Join [PERSON_NAME] and [PERSON_NAME], two liquor store veterans with an insider…" at bounding box center [253, 229] width 452 height 31
click at [257, 220] on div "Join [PERSON_NAME] and [PERSON_NAME], two liquor store veterans with an insider…" at bounding box center [253, 229] width 452 height 31
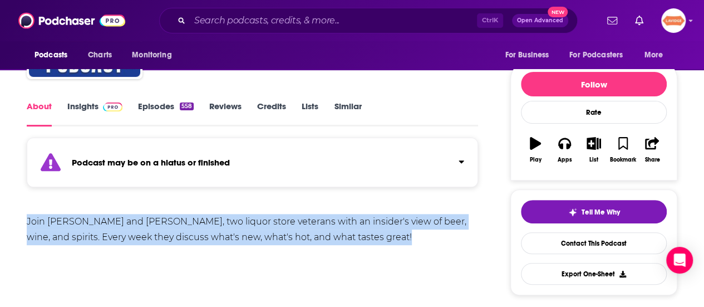
click at [257, 220] on div "Join [PERSON_NAME] and [PERSON_NAME], two liquor store veterans with an insider…" at bounding box center [253, 229] width 452 height 31
copy div "Join [PERSON_NAME] and [PERSON_NAME], two liquor store veterans with an insider…"
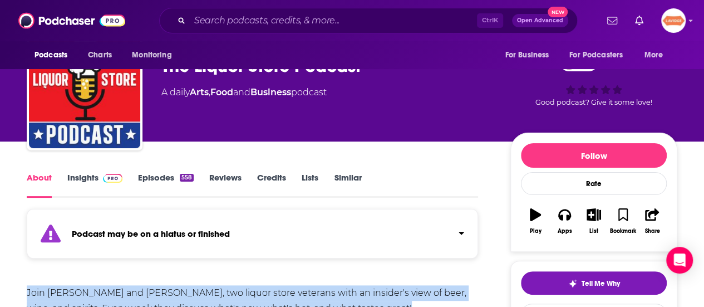
scroll to position [0, 0]
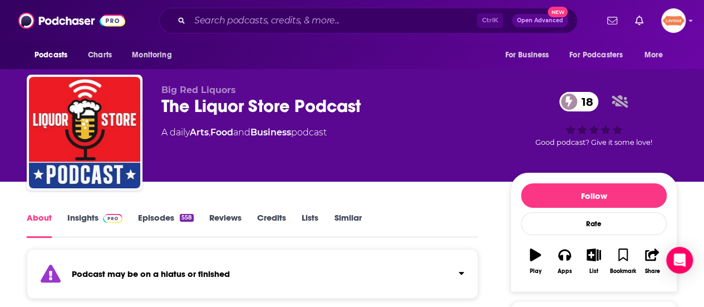
click at [68, 222] on link "Insights" at bounding box center [94, 225] width 55 height 26
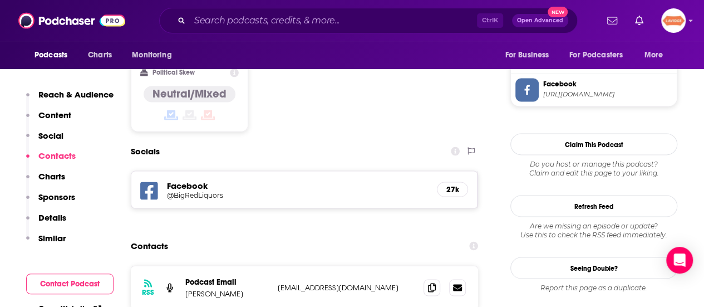
scroll to position [1002, 0]
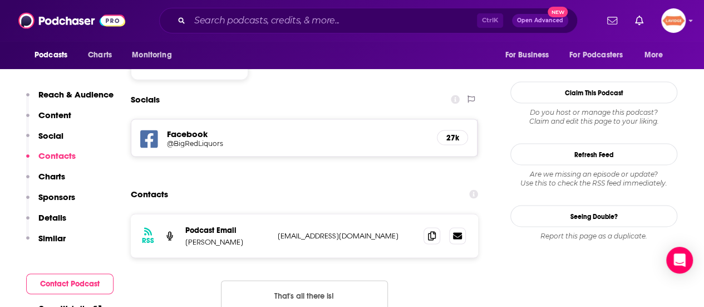
click at [422, 214] on div "RSS Podcast Email [PERSON_NAME] [EMAIL_ADDRESS][DOMAIN_NAME] [EMAIL_ADDRESS][DO…" at bounding box center [304, 235] width 347 height 43
click at [425, 227] on span at bounding box center [432, 235] width 17 height 17
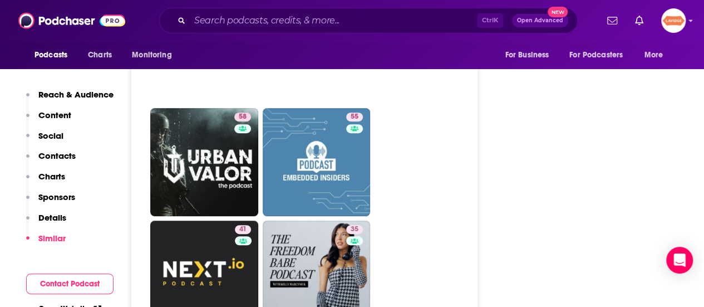
scroll to position [2394, 0]
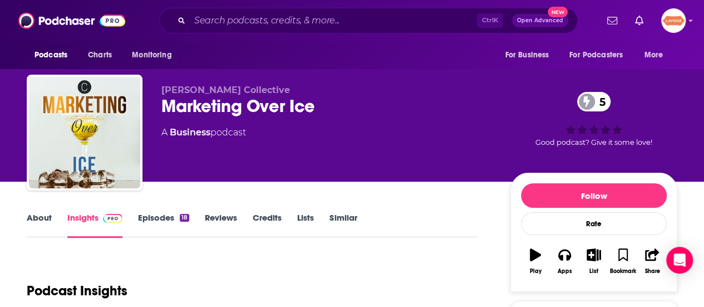
scroll to position [56, 0]
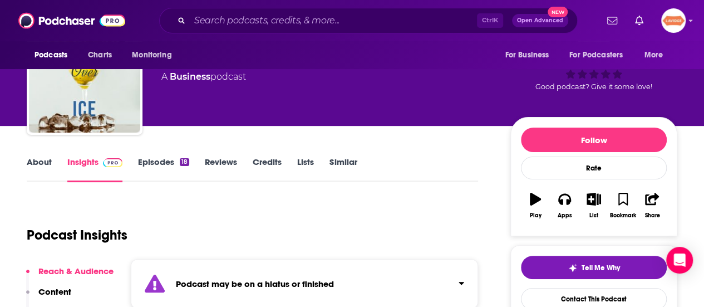
click at [36, 163] on link "About" at bounding box center [39, 169] width 25 height 26
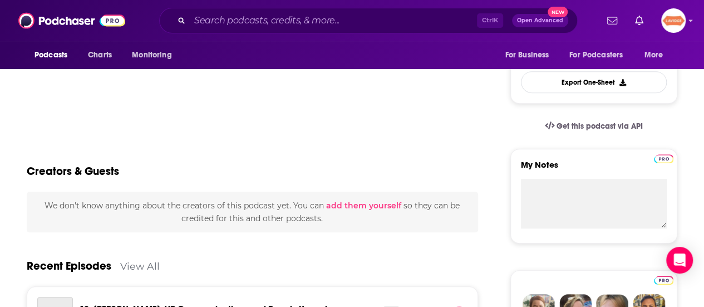
scroll to position [334, 0]
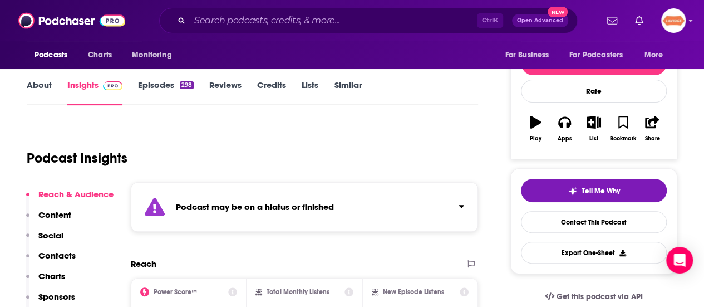
scroll to position [56, 0]
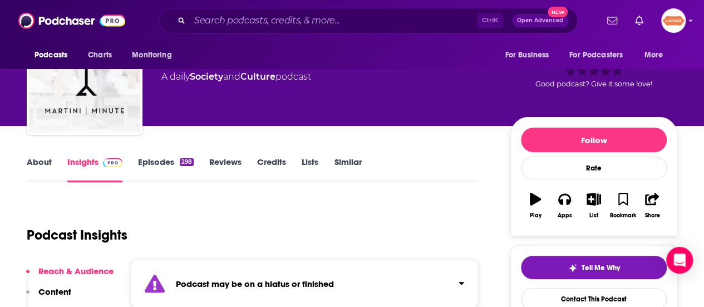
click at [45, 163] on link "About" at bounding box center [39, 169] width 25 height 26
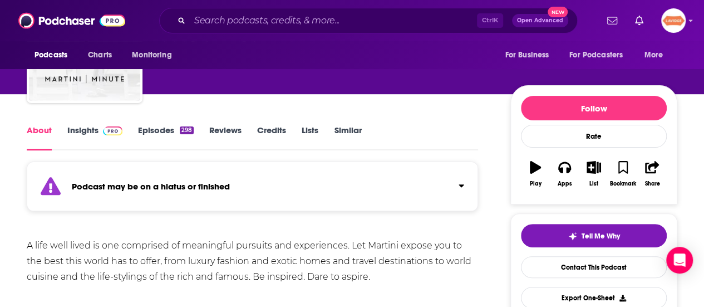
scroll to position [56, 0]
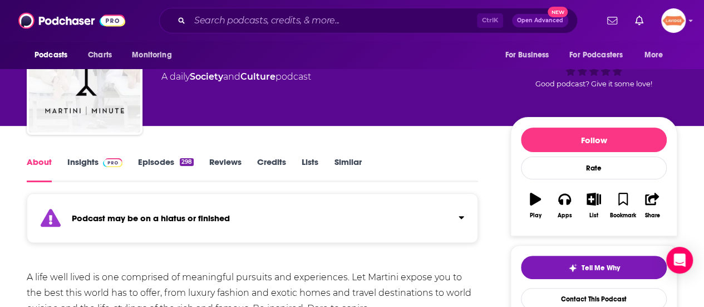
click at [85, 168] on link "Insights" at bounding box center [94, 169] width 55 height 26
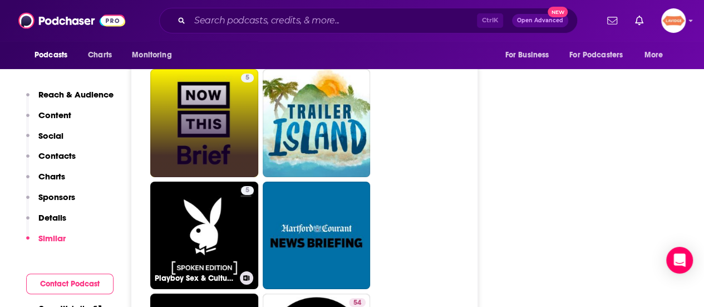
scroll to position [1893, 0]
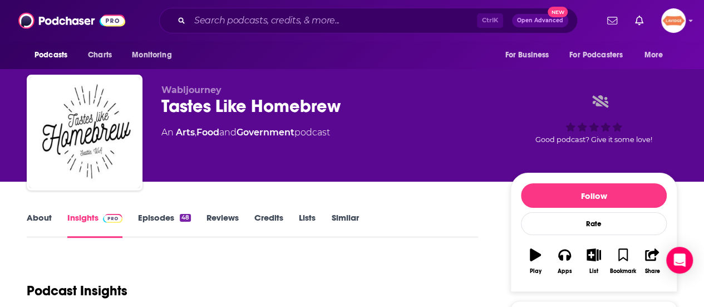
click at [45, 211] on div "About Insights Episodes 48 Reviews Credits Lists Similar" at bounding box center [253, 223] width 452 height 27
click at [43, 221] on link "About" at bounding box center [39, 225] width 25 height 26
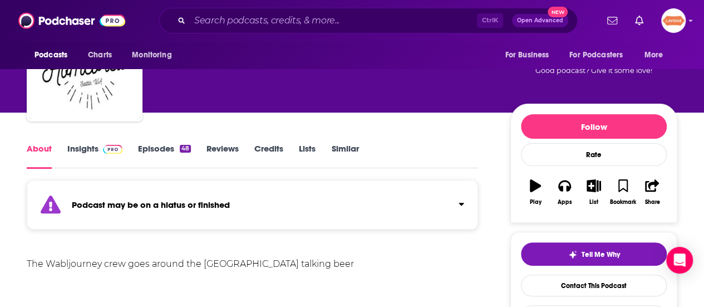
scroll to position [167, 0]
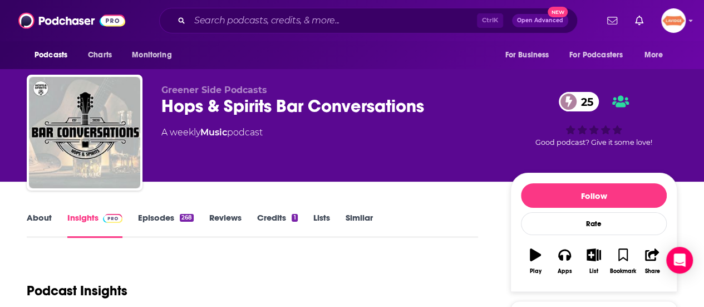
click at [32, 220] on link "About" at bounding box center [39, 225] width 25 height 26
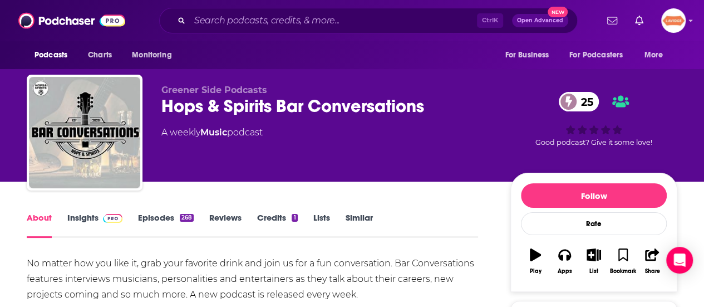
scroll to position [111, 0]
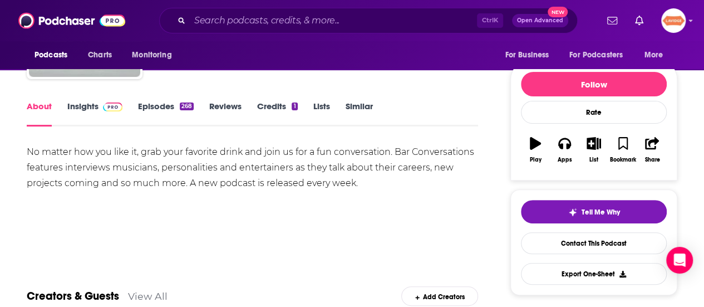
click at [82, 177] on div "No matter how you like it, grab your favorite drink and join us for a fun conve…" at bounding box center [253, 167] width 452 height 47
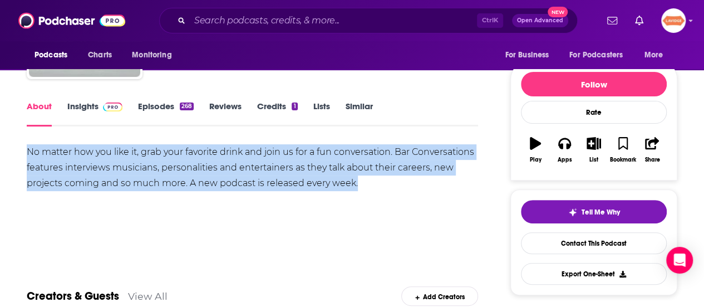
click at [82, 177] on div "No matter how you like it, grab your favorite drink and join us for a fun conve…" at bounding box center [253, 167] width 452 height 47
copy div "No matter how you like it, grab your favorite drink and join us for a fun conve…"
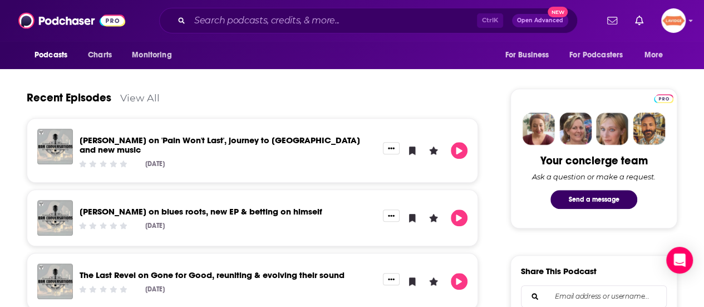
scroll to position [501, 0]
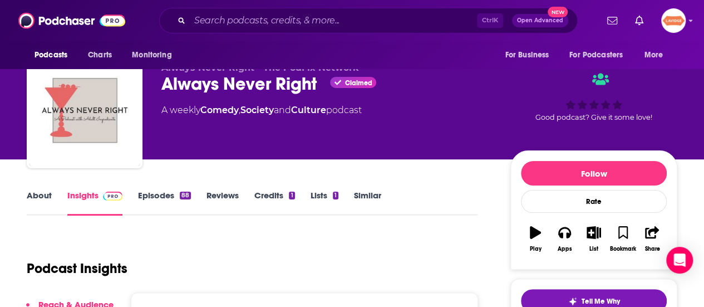
scroll to position [56, 0]
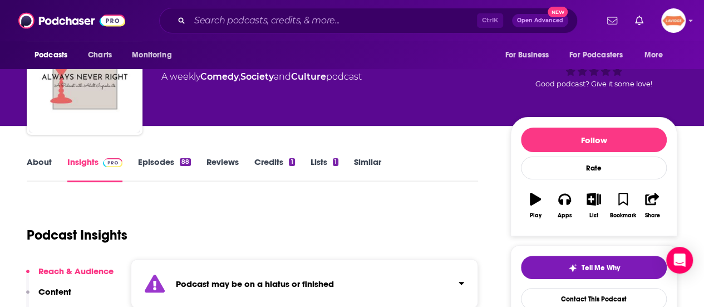
click at [29, 165] on link "About" at bounding box center [39, 169] width 25 height 26
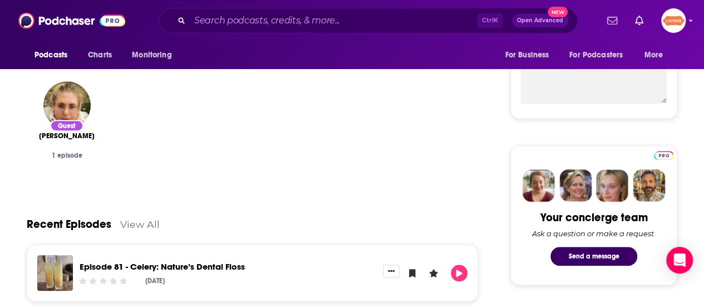
scroll to position [445, 0]
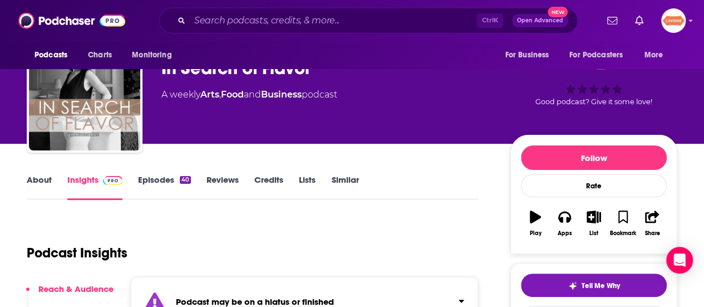
scroll to position [56, 0]
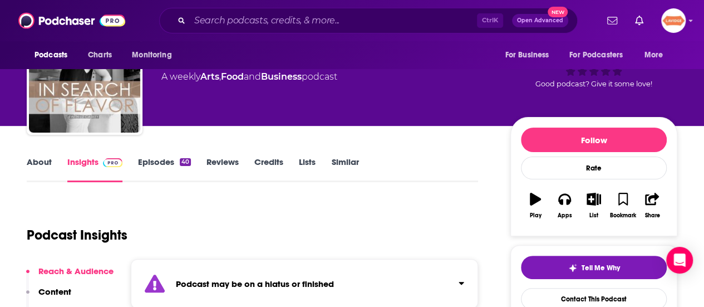
click at [39, 159] on link "About" at bounding box center [39, 169] width 25 height 26
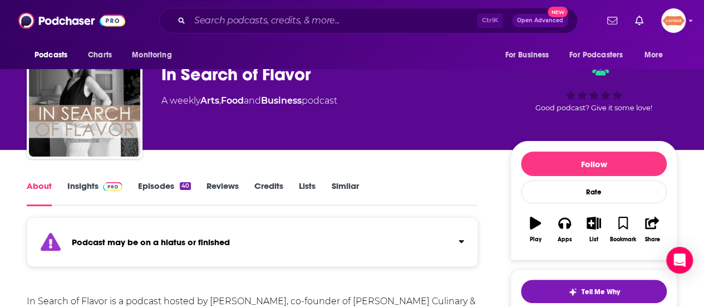
scroll to position [167, 0]
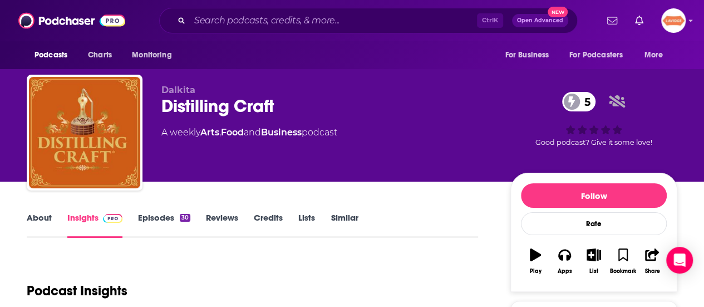
click at [44, 218] on link "About" at bounding box center [39, 225] width 25 height 26
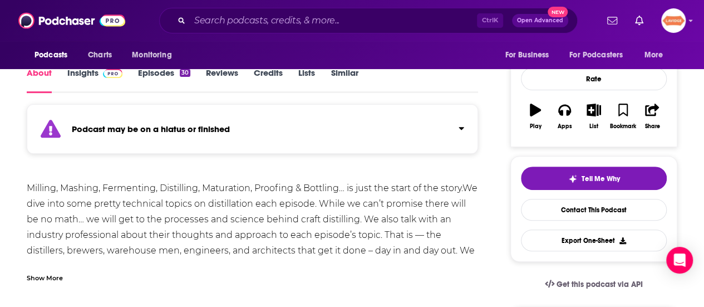
scroll to position [167, 0]
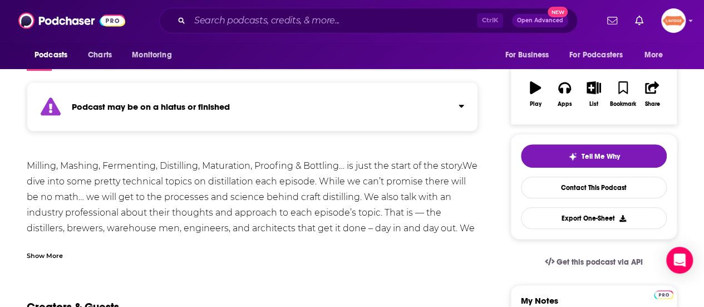
click at [59, 248] on div "Show More" at bounding box center [253, 251] width 452 height 19
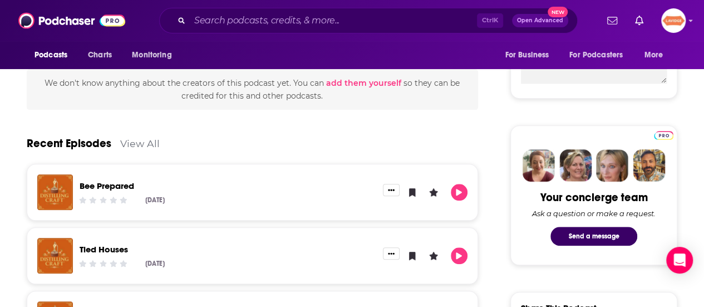
scroll to position [501, 0]
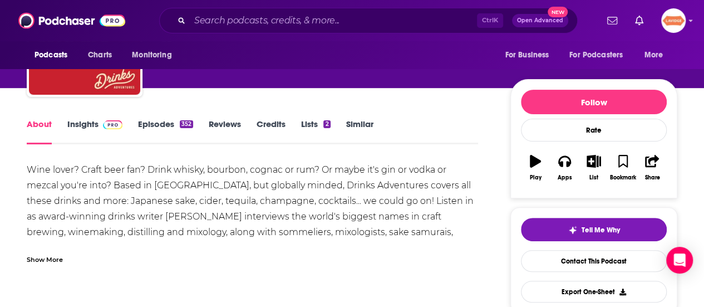
scroll to position [111, 0]
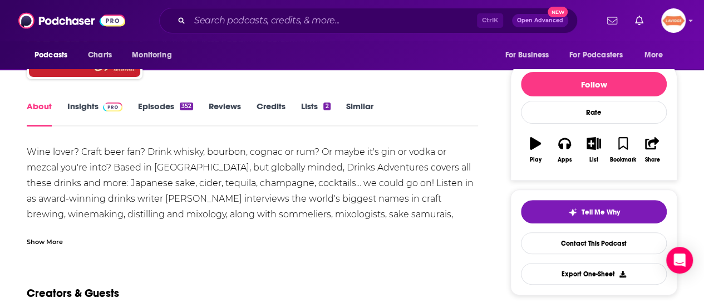
click at [55, 243] on div "Show More" at bounding box center [45, 241] width 36 height 11
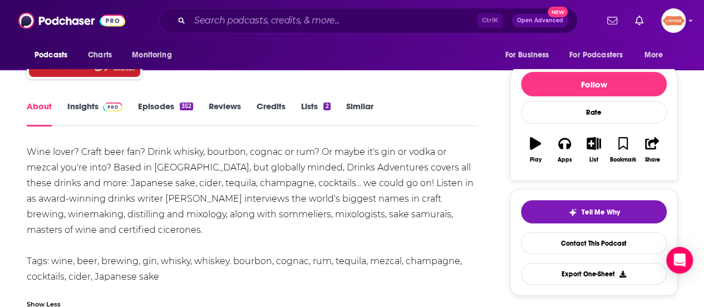
click at [86, 211] on div "Wine lover? Craft beer fan? Drink whisky, bourbon, cognac or rum? Or maybe it's…" at bounding box center [253, 214] width 452 height 140
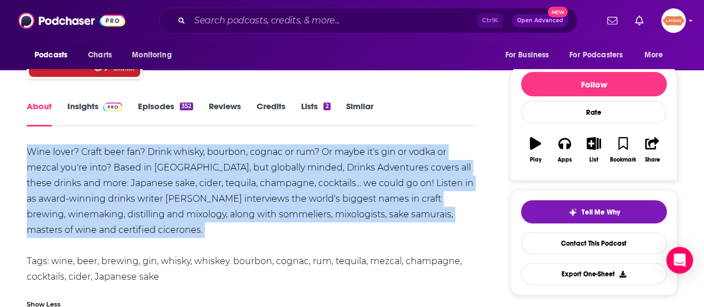
click at [86, 211] on div "Wine lover? Craft beer fan? Drink whisky, bourbon, cognac or rum? Or maybe it's…" at bounding box center [253, 214] width 452 height 140
copy div "Wine lover? Craft beer fan? Drink whisky, bourbon, cognac or rum? Or maybe it's…"
click at [78, 102] on link "Insights" at bounding box center [94, 114] width 55 height 26
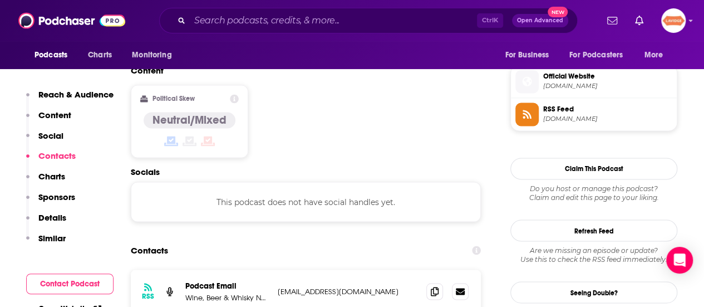
scroll to position [947, 0]
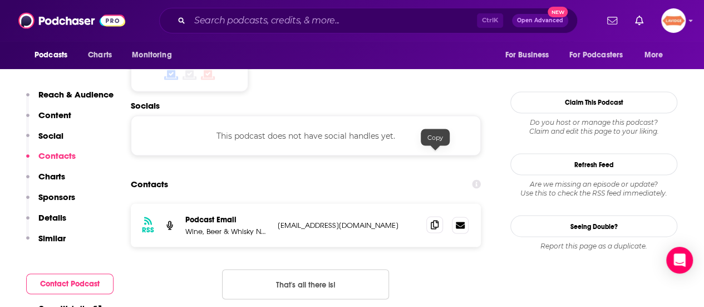
click at [439, 220] on icon at bounding box center [435, 224] width 8 height 9
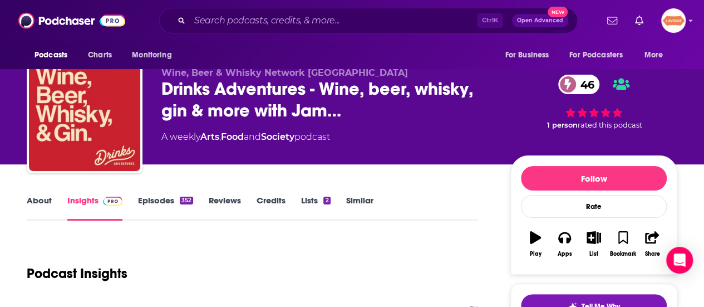
scroll to position [0, 0]
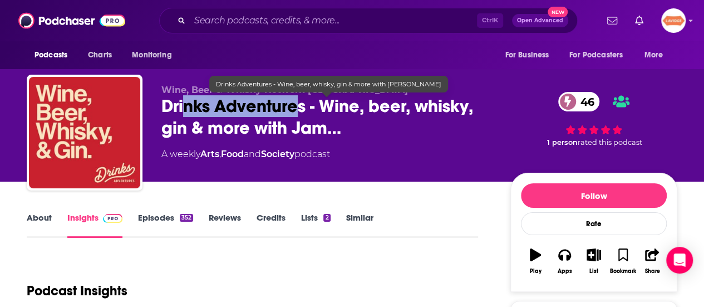
drag, startPoint x: 302, startPoint y: 112, endPoint x: 183, endPoint y: 100, distance: 119.7
click at [186, 100] on span "Drinks Adventures - Wine, beer, whisky, gin & more with Jam…" at bounding box center [326, 116] width 331 height 43
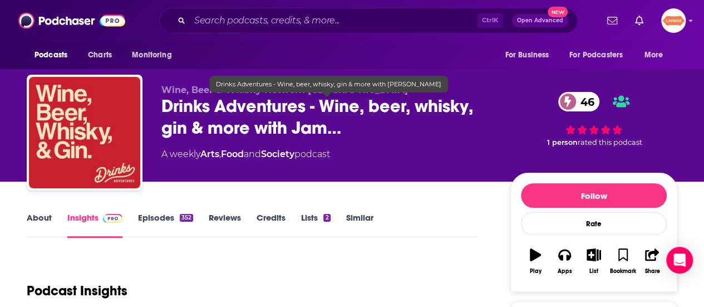
drag, startPoint x: 170, startPoint y: 102, endPoint x: 162, endPoint y: 102, distance: 7.8
click at [167, 102] on span "Drinks Adventures - Wine, beer, whisky, gin & more with Jam…" at bounding box center [326, 116] width 331 height 43
click at [165, 108] on span "Drinks Adventures - Wine, beer, whisky, gin & more with Jam…" at bounding box center [326, 116] width 331 height 43
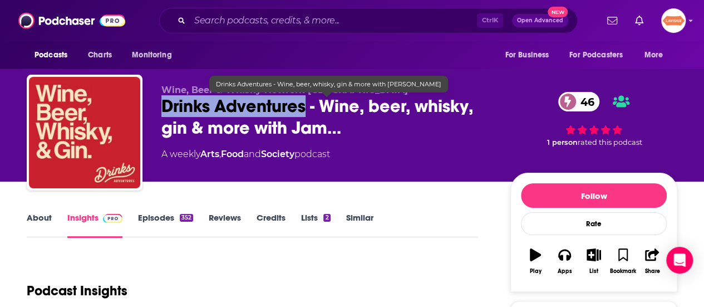
drag, startPoint x: 162, startPoint y: 108, endPoint x: 306, endPoint y: 111, distance: 144.3
click at [306, 111] on span "Drinks Adventures - Wine, beer, whisky, gin & more with Jam…" at bounding box center [326, 116] width 331 height 43
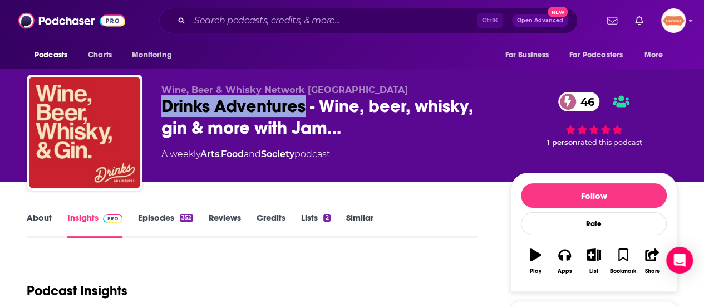
copy h2 "Drinks Adventures"
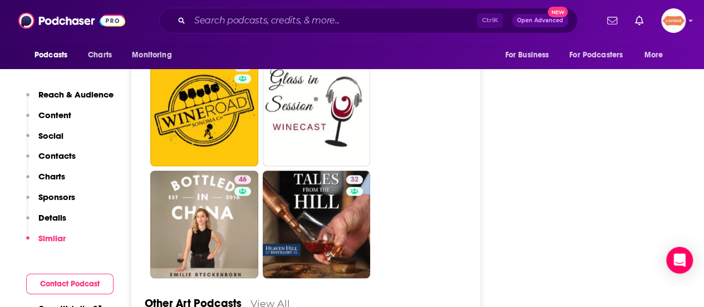
scroll to position [3174, 0]
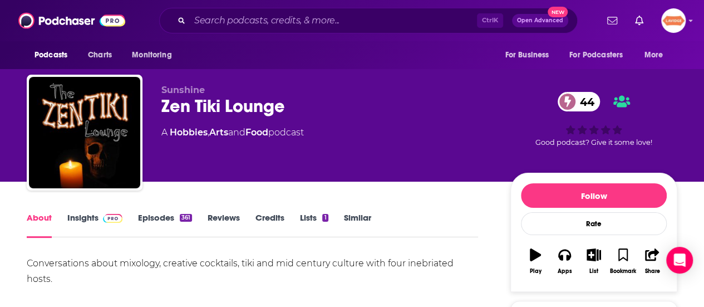
click at [153, 266] on div "Conversations about mixology, creative cocktails, tiki and mid century culture …" at bounding box center [253, 271] width 452 height 31
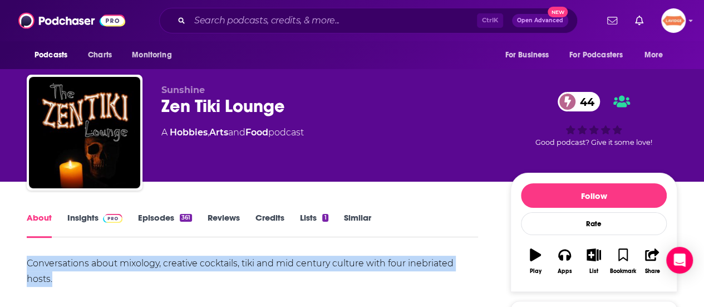
click at [153, 266] on div "Conversations about mixology, creative cocktails, tiki and mid century culture …" at bounding box center [253, 271] width 452 height 31
copy div "Conversations about mixology, creative cocktails, tiki and mid century culture …"
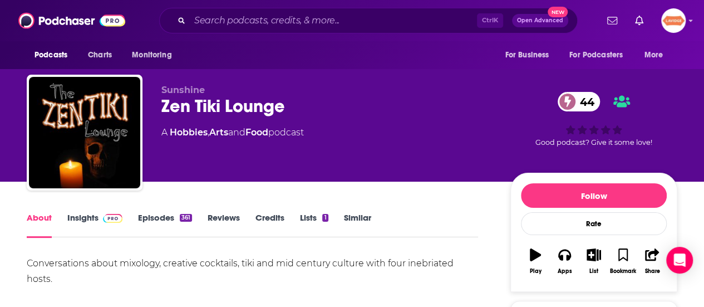
click at [199, 108] on div "Zen Tiki Lounge 44" at bounding box center [326, 106] width 331 height 22
click at [198, 108] on div "Zen Tiki Lounge 44" at bounding box center [326, 106] width 331 height 22
click at [198, 107] on div "Zen Tiki Lounge 44" at bounding box center [326, 106] width 331 height 22
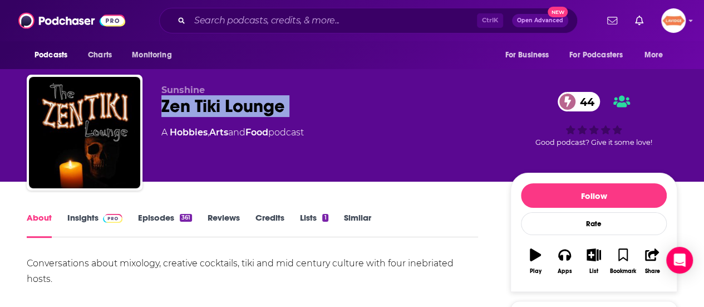
click at [197, 107] on div "Zen Tiki Lounge 44" at bounding box center [326, 106] width 331 height 22
click at [92, 220] on link "Insights" at bounding box center [94, 225] width 55 height 26
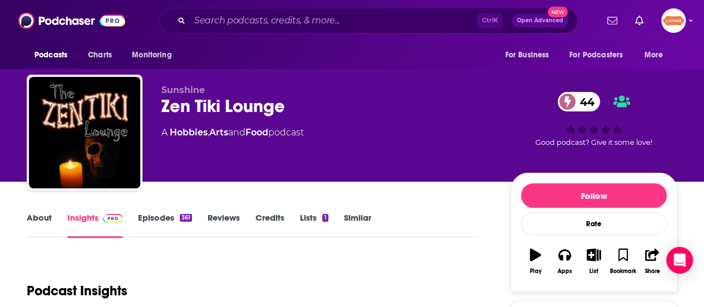
click at [237, 96] on div "Zen Tiki Lounge 44" at bounding box center [326, 106] width 331 height 22
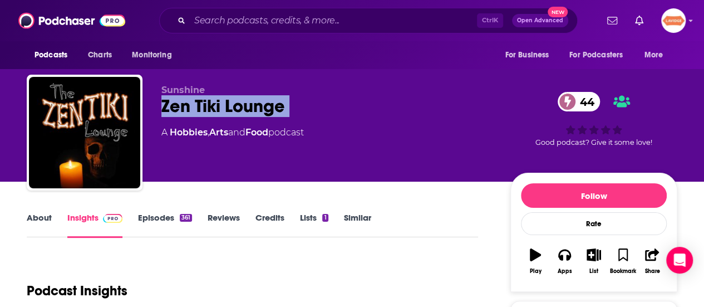
click at [237, 96] on div "Zen Tiki Lounge 44" at bounding box center [326, 106] width 331 height 22
copy div "Zen Tiki Lounge 44"
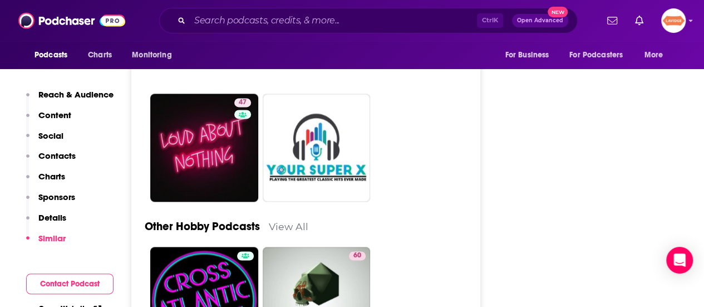
scroll to position [2951, 0]
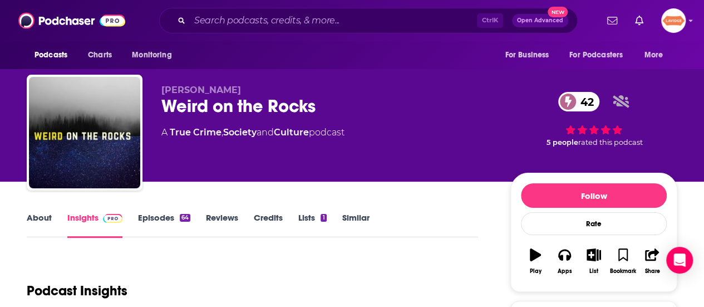
click at [38, 214] on link "About" at bounding box center [39, 225] width 25 height 26
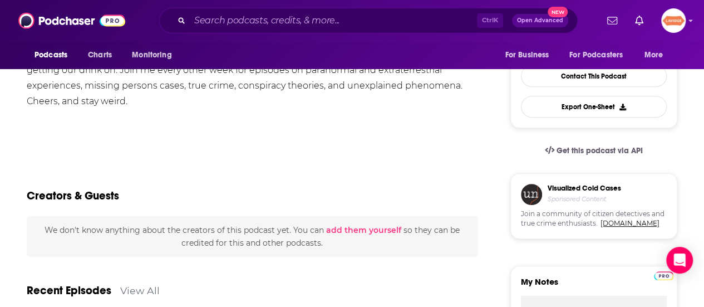
scroll to position [334, 0]
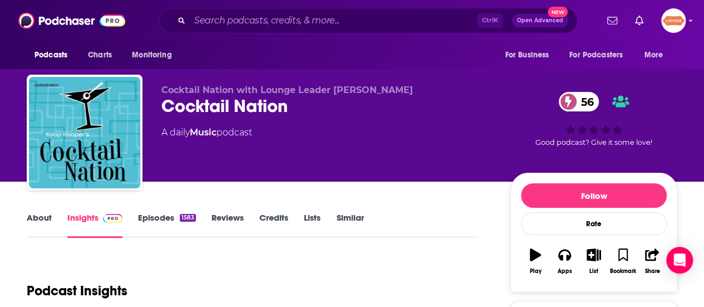
click at [30, 221] on link "About" at bounding box center [39, 225] width 25 height 26
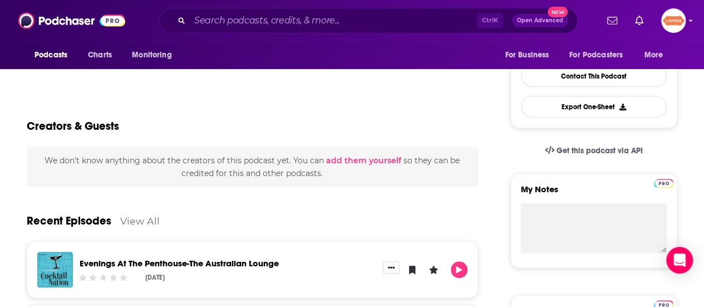
scroll to position [390, 0]
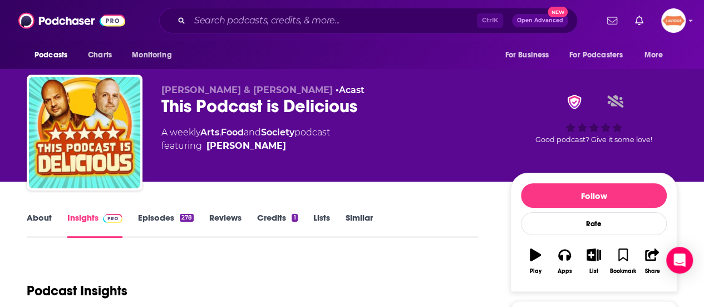
scroll to position [56, 0]
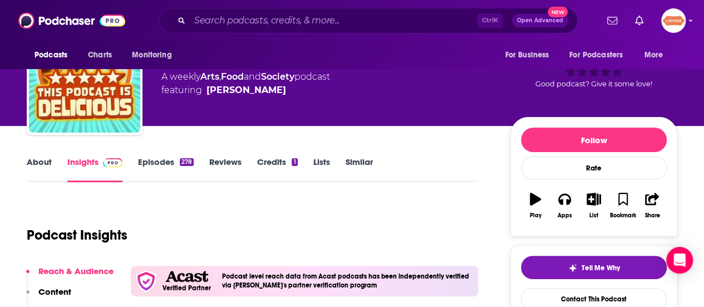
click at [32, 165] on link "About" at bounding box center [39, 169] width 25 height 26
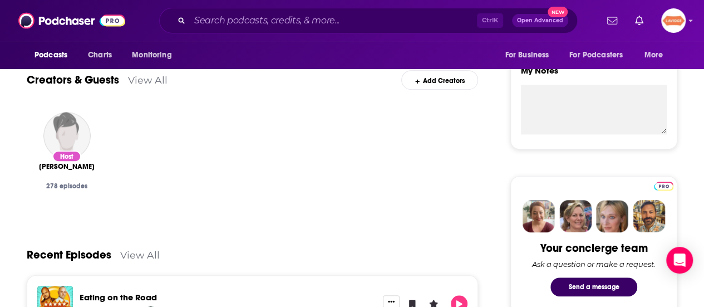
scroll to position [445, 0]
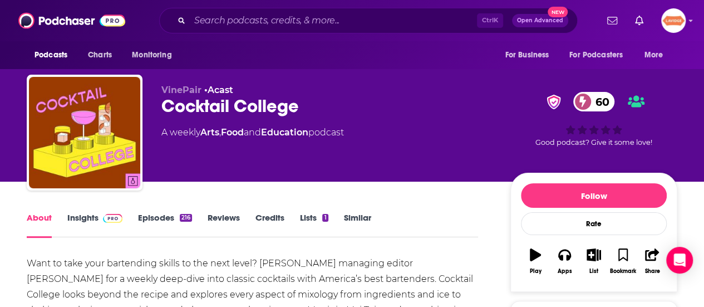
click at [194, 101] on div "Cocktail College 60" at bounding box center [326, 106] width 331 height 22
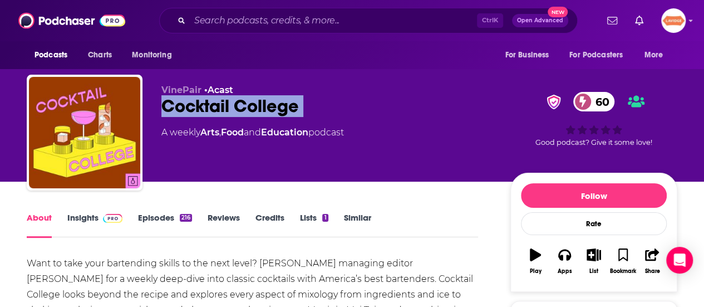
click at [194, 101] on div "Cocktail College 60" at bounding box center [326, 106] width 331 height 22
copy div "Cocktail College 60"
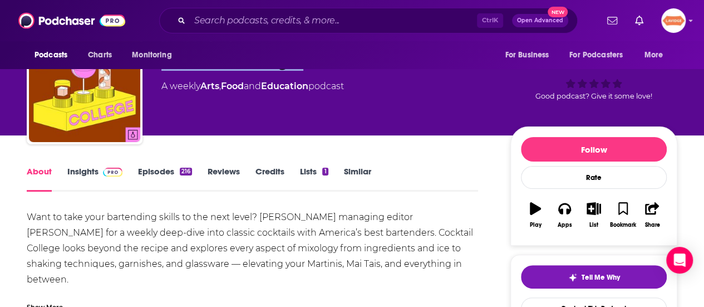
scroll to position [111, 0]
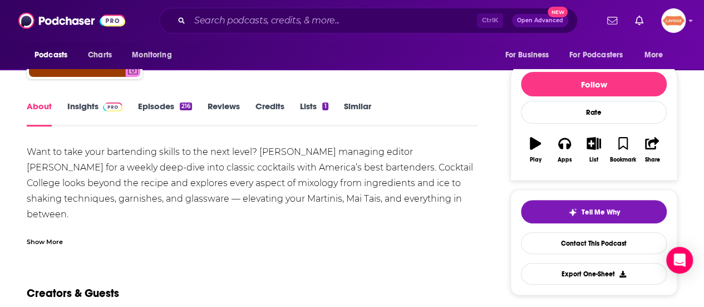
click at [62, 246] on div "Show More" at bounding box center [253, 237] width 452 height 19
click at [272, 184] on div "Want to take your bartending skills to the next level? Join VinePair managing e…" at bounding box center [253, 198] width 452 height 109
click at [271, 184] on div "Want to take your bartending skills to the next level? Join VinePair managing e…" at bounding box center [253, 198] width 452 height 109
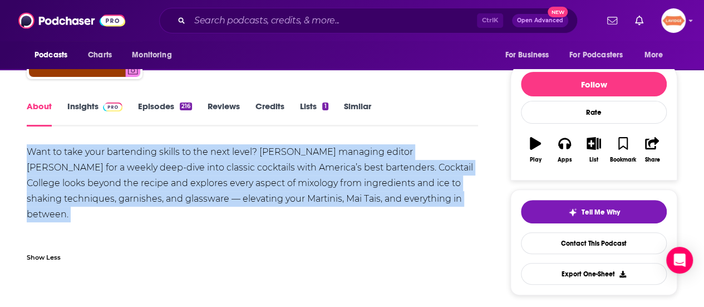
click at [271, 184] on div "Want to take your bartending skills to the next level? Join VinePair managing e…" at bounding box center [253, 198] width 452 height 109
copy div "Want to take your bartending skills to the next level? Join VinePair managing e…"
click at [89, 106] on link "Insights" at bounding box center [94, 114] width 55 height 26
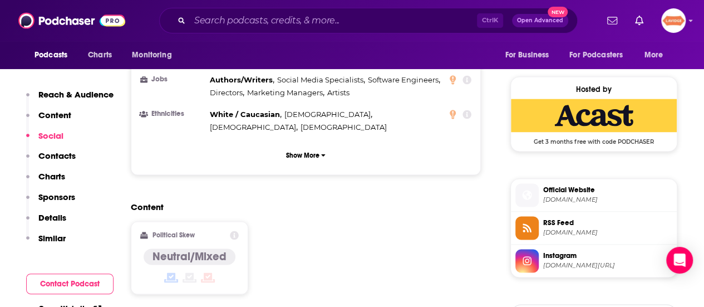
scroll to position [947, 0]
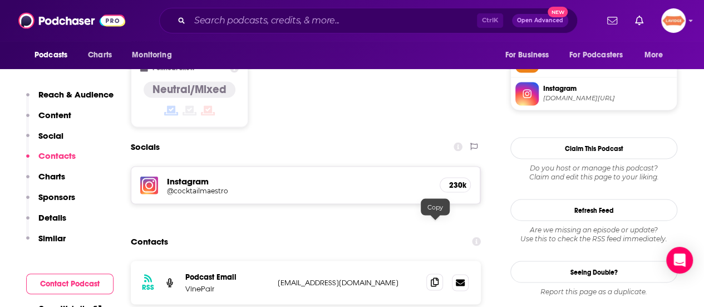
click at [429, 273] on span at bounding box center [435, 281] width 17 height 17
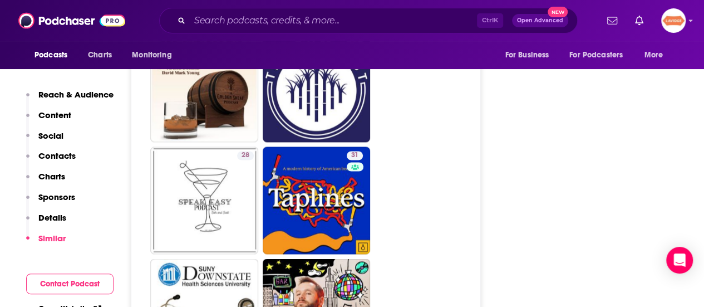
scroll to position [3007, 0]
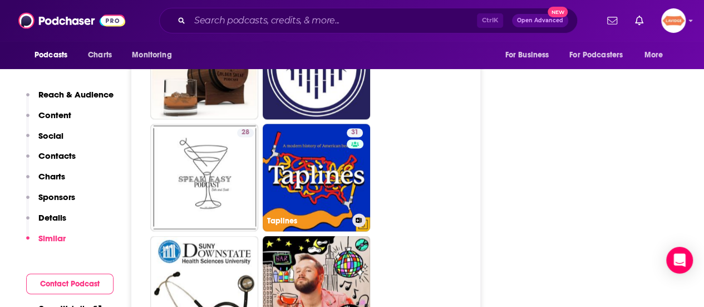
drag, startPoint x: 326, startPoint y: 142, endPoint x: 446, endPoint y: 121, distance: 121.6
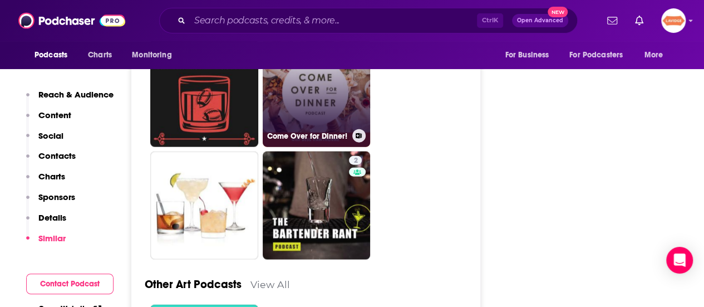
scroll to position [3341, 0]
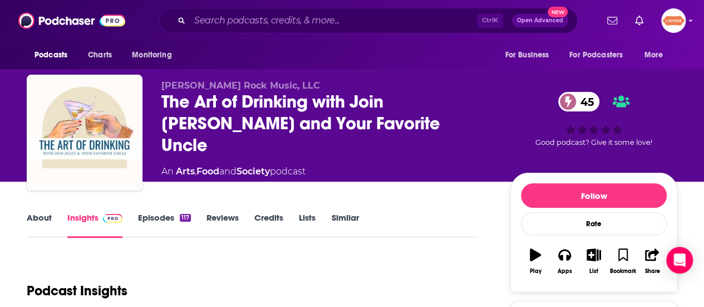
click at [42, 224] on link "About" at bounding box center [39, 225] width 25 height 26
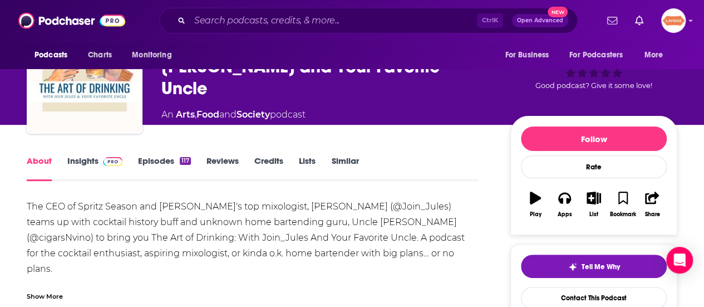
scroll to position [111, 0]
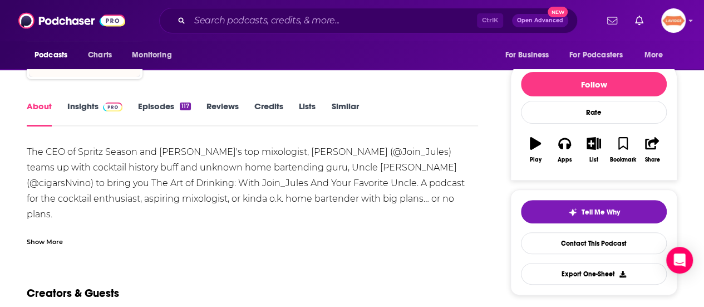
click at [42, 242] on div "Show More" at bounding box center [45, 241] width 36 height 11
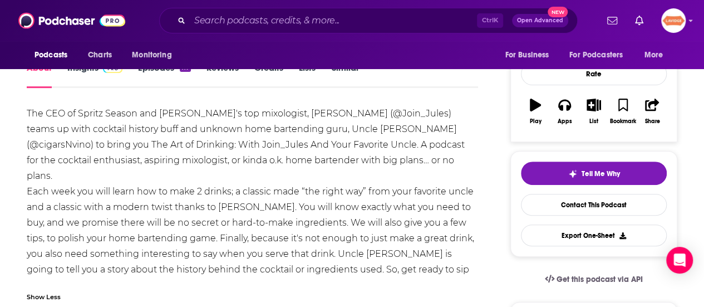
scroll to position [167, 0]
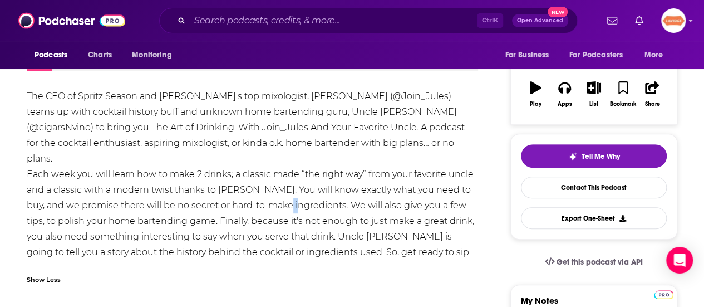
drag, startPoint x: 272, startPoint y: 192, endPoint x: 265, endPoint y: 185, distance: 10.2
click at [265, 186] on div "The CEO of Spritz Season and [PERSON_NAME]'s top mixologist, [PERSON_NAME] (@Jo…" at bounding box center [253, 182] width 452 height 187
click at [257, 180] on div "The CEO of Spritz Season and [PERSON_NAME]'s top mixologist, [PERSON_NAME] (@Jo…" at bounding box center [253, 182] width 452 height 187
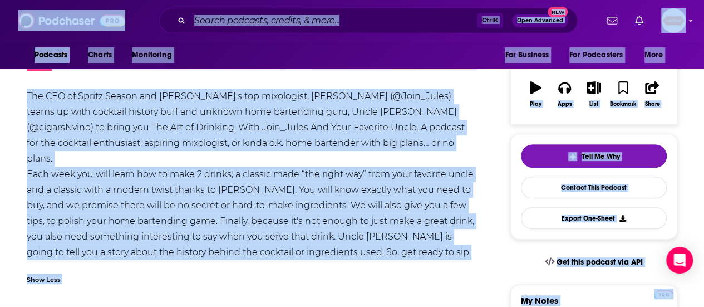
copy body "Podcasts Charts Monitoring Ctrl K Open Advanced New For Business For Podcasters…"
click at [182, 180] on div "The CEO of Spritz Season and [PERSON_NAME]'s top mixologist, [PERSON_NAME] (@Jo…" at bounding box center [253, 182] width 452 height 187
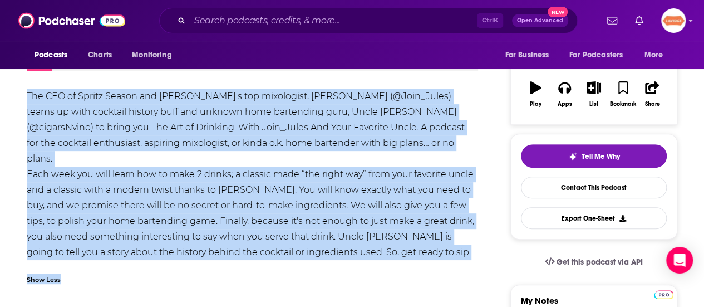
drag, startPoint x: 126, startPoint y: 261, endPoint x: 2, endPoint y: 92, distance: 210.3
click at [178, 243] on div "The CEO of Spritz Season and [PERSON_NAME]'s top mixologist, [PERSON_NAME] (@Jo…" at bounding box center [253, 182] width 452 height 187
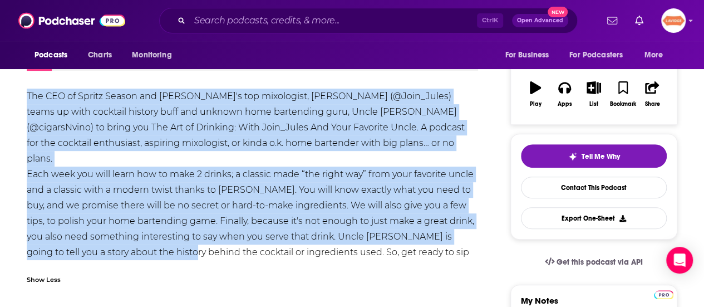
drag, startPoint x: 159, startPoint y: 241, endPoint x: 6, endPoint y: 90, distance: 215.4
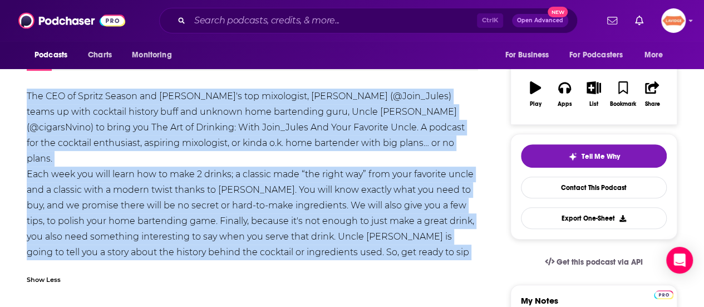
drag, startPoint x: 129, startPoint y: 251, endPoint x: 16, endPoint y: 95, distance: 191.8
copy div "The CEO of Spritz Season and [PERSON_NAME]'s top mixologist, [PERSON_NAME] (@Jo…"
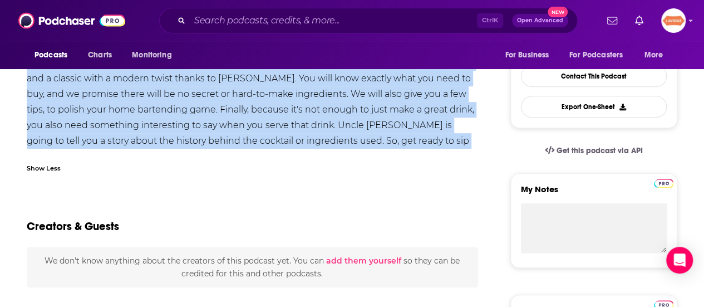
scroll to position [0, 0]
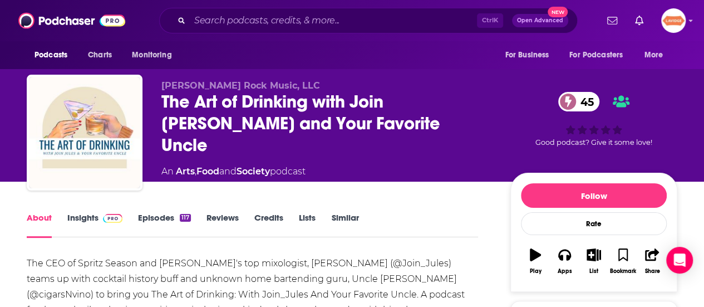
click at [216, 110] on div "The Art of Drinking with Join [PERSON_NAME] and Your Favorite Uncle 45" at bounding box center [326, 123] width 331 height 65
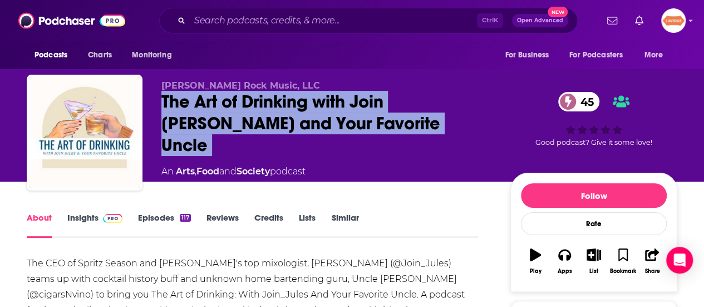
click at [217, 110] on div "The Art of Drinking with Join [PERSON_NAME] and Your Favorite Uncle 45" at bounding box center [326, 123] width 331 height 65
copy div "The Art of Drinking with Join [PERSON_NAME] and Your Favorite Uncle 45"
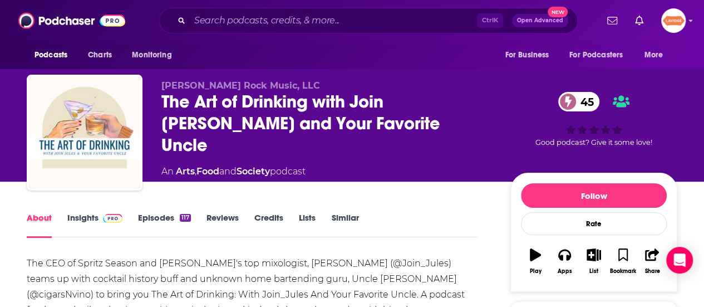
click at [65, 222] on div "About" at bounding box center [47, 225] width 41 height 26
click at [74, 218] on link "Insights" at bounding box center [94, 225] width 55 height 26
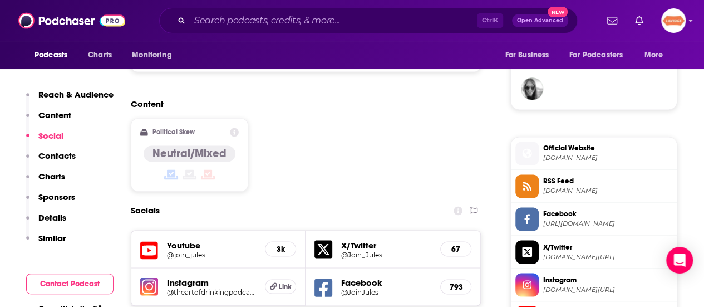
scroll to position [891, 0]
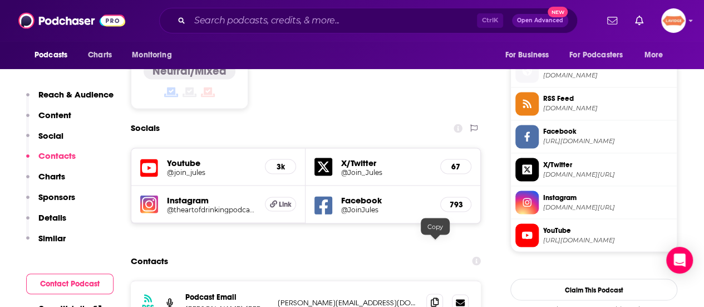
click at [437, 293] on span at bounding box center [435, 301] width 17 height 17
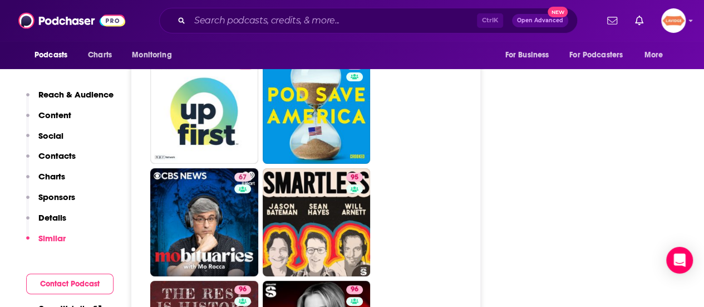
scroll to position [2172, 0]
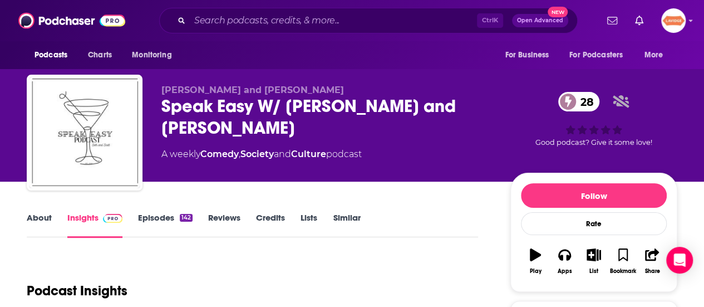
click at [46, 217] on link "About" at bounding box center [39, 225] width 25 height 26
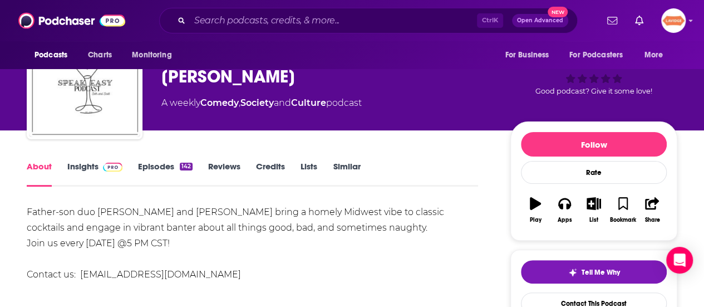
scroll to position [111, 0]
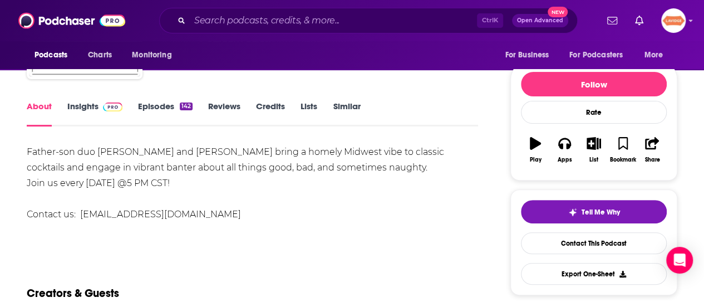
click at [125, 169] on div "Father-son duo Scott and Seth Cunningham bring a homely Midwest vibe to classic…" at bounding box center [253, 183] width 452 height 78
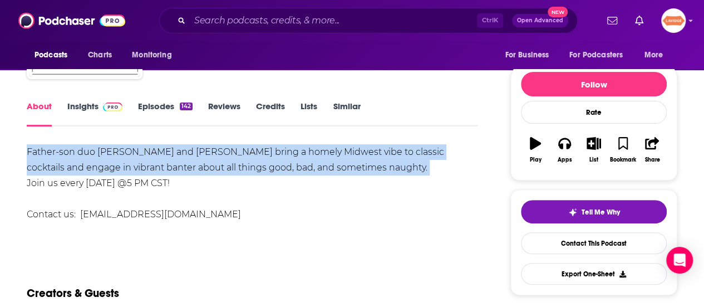
click at [125, 169] on div "Father-son duo Scott and Seth Cunningham bring a homely Midwest vibe to classic…" at bounding box center [253, 183] width 452 height 78
copy div "Father-son duo Scott and Seth Cunningham bring a homely Midwest vibe to classic…"
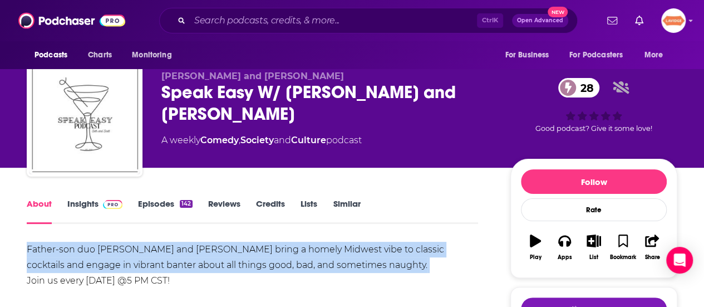
scroll to position [0, 0]
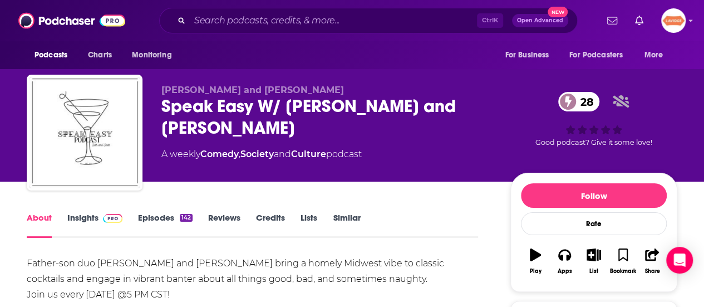
click at [242, 112] on div "Speak Easy W/ Seth and Scott 28" at bounding box center [326, 116] width 331 height 43
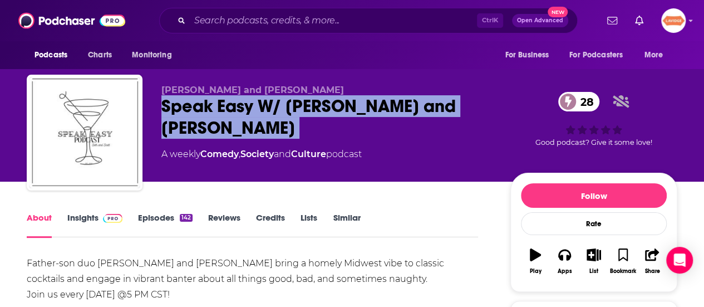
click at [241, 112] on div "Speak Easy W/ Seth and Scott 28" at bounding box center [326, 116] width 331 height 43
copy div "Speak Easy W/ Seth and Scott 28"
click at [89, 221] on link "Insights" at bounding box center [94, 225] width 55 height 26
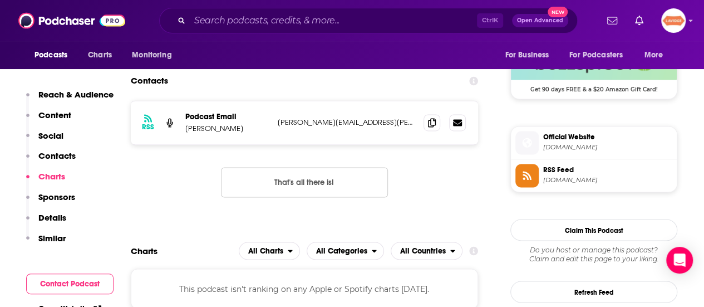
scroll to position [780, 0]
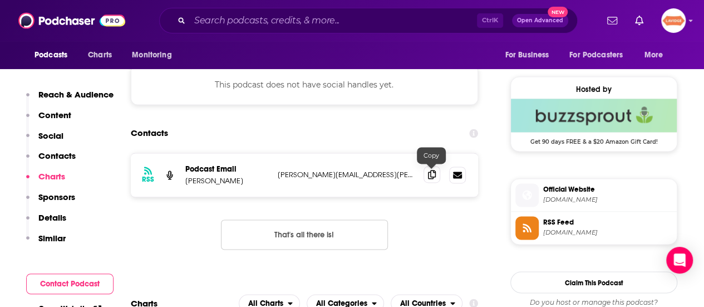
click at [429, 174] on icon at bounding box center [432, 174] width 8 height 9
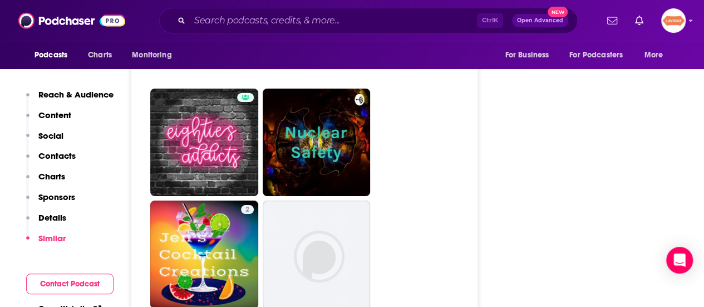
scroll to position [2116, 0]
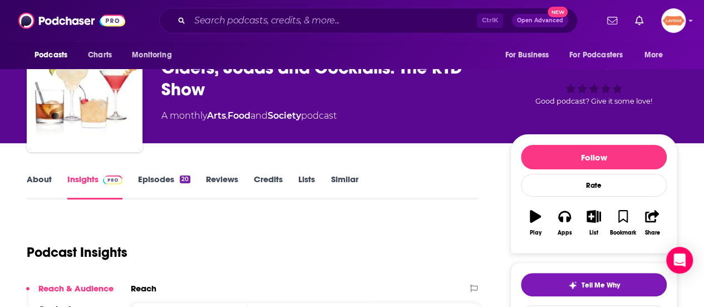
scroll to position [56, 0]
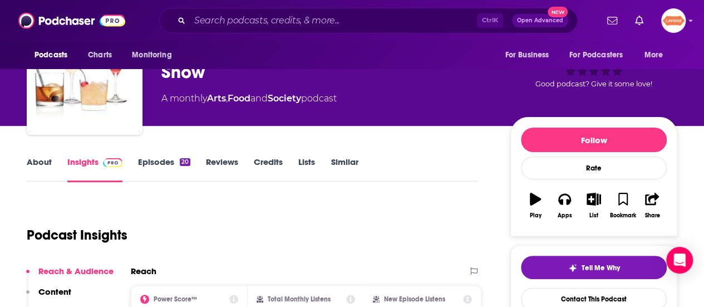
click at [41, 164] on link "About" at bounding box center [39, 169] width 25 height 26
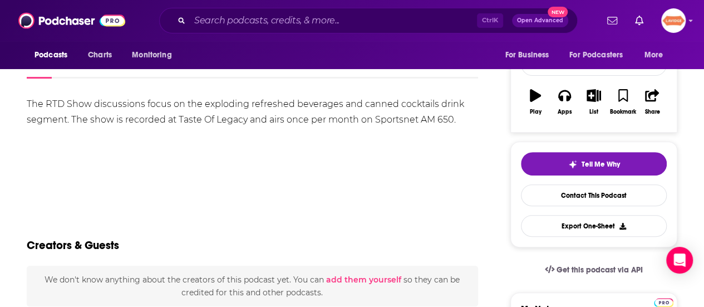
scroll to position [167, 0]
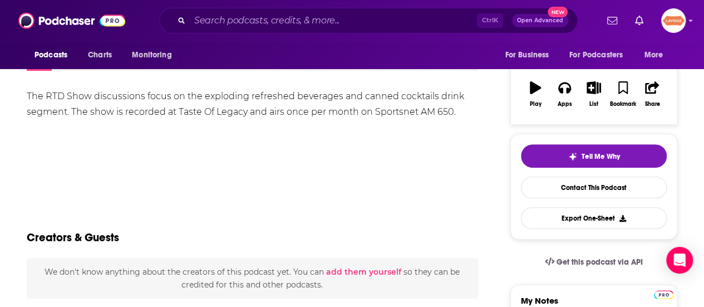
click at [233, 107] on div "The RTD Show discussions focus on the exploding refreshed beverages and canned …" at bounding box center [253, 104] width 452 height 31
click at [234, 107] on div "The RTD Show discussions focus on the exploding refreshed beverages and canned …" at bounding box center [253, 104] width 452 height 31
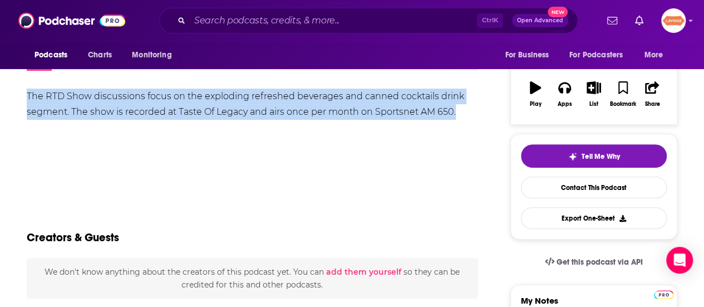
click at [234, 107] on div "The RTD Show discussions focus on the exploding refreshed beverages and canned …" at bounding box center [253, 104] width 452 height 31
copy div "The RTD Show discussions focus on the exploding refreshed beverages and canned …"
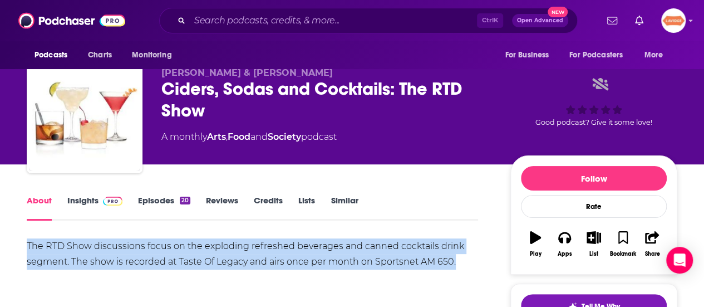
scroll to position [0, 0]
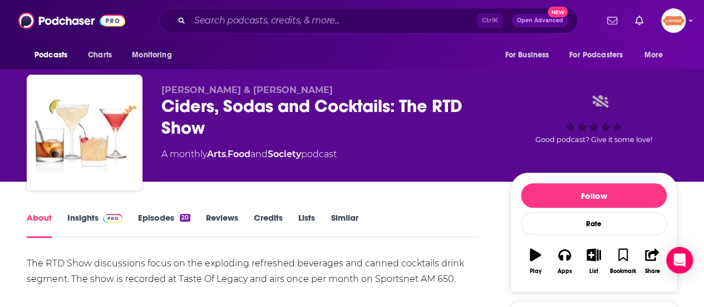
click at [244, 115] on div "Ciders, Sodas and Cocktails: The RTD Show" at bounding box center [326, 116] width 331 height 43
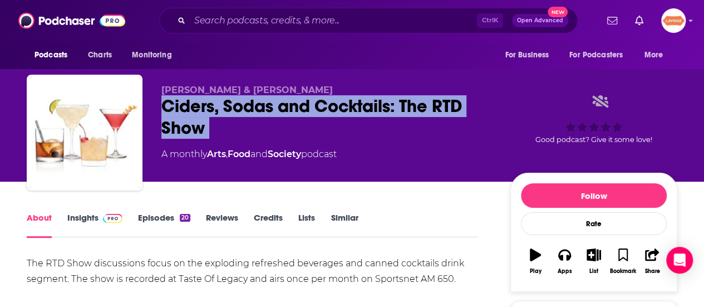
click at [244, 115] on div "Ciders, Sodas and Cocktails: The RTD Show" at bounding box center [326, 116] width 331 height 43
copy div "Ciders, Sodas and Cocktails: The RTD Show"
click at [82, 214] on link "Insights" at bounding box center [94, 225] width 55 height 26
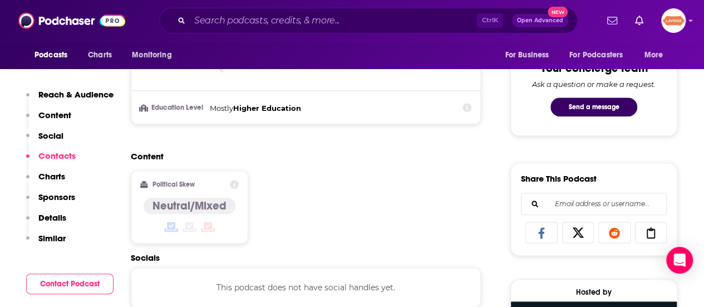
scroll to position [724, 0]
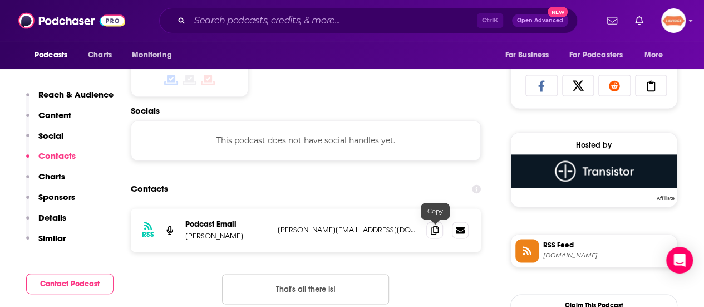
drag, startPoint x: 441, startPoint y: 227, endPoint x: 465, endPoint y: 259, distance: 40.7
click at [442, 227] on span at bounding box center [435, 230] width 17 height 17
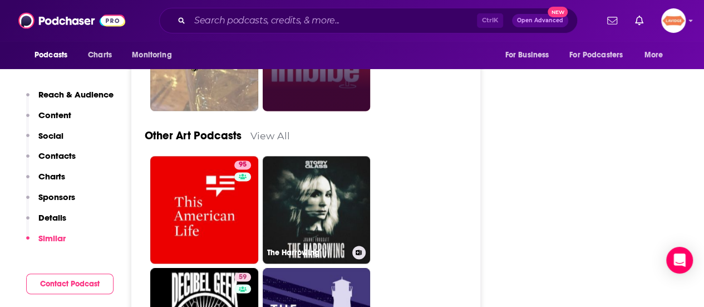
scroll to position [2840, 0]
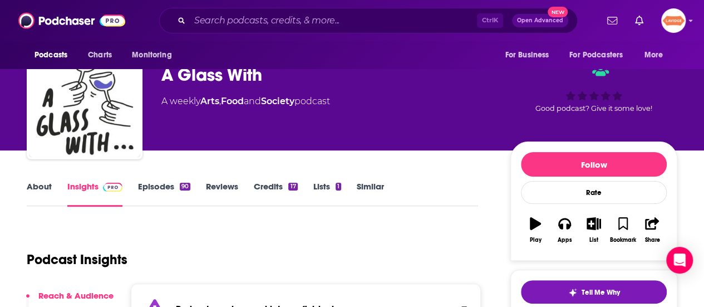
scroll to position [56, 0]
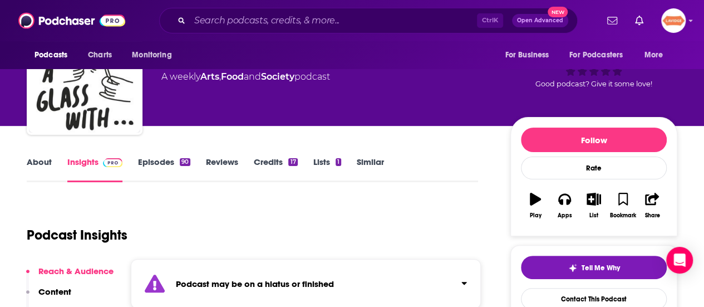
click at [43, 172] on link "About" at bounding box center [39, 169] width 25 height 26
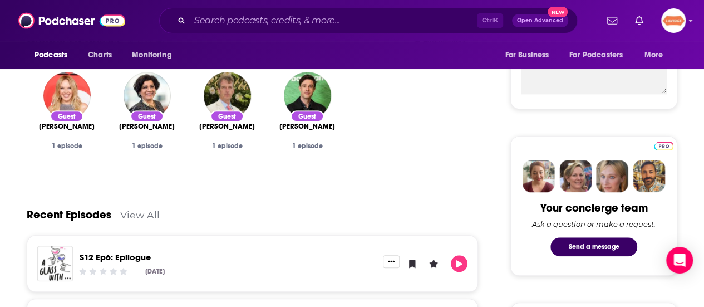
scroll to position [501, 0]
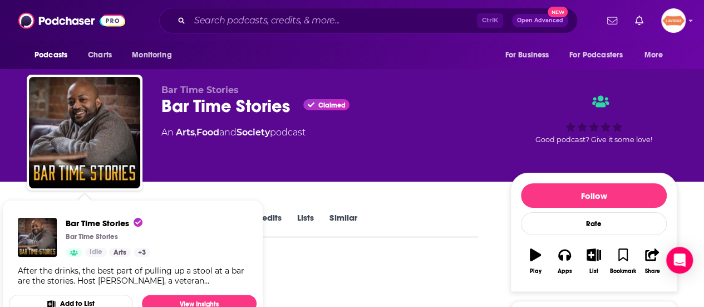
click at [17, 180] on div "Bar Time Stories Bar Time Stories Claimed An Arts , Food and Society podcast Go…" at bounding box center [352, 91] width 704 height 182
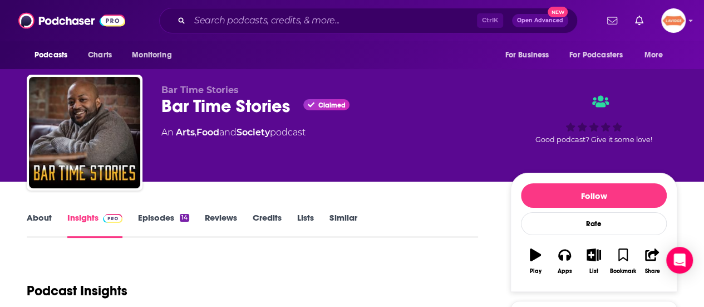
click at [35, 213] on link "About" at bounding box center [39, 225] width 25 height 26
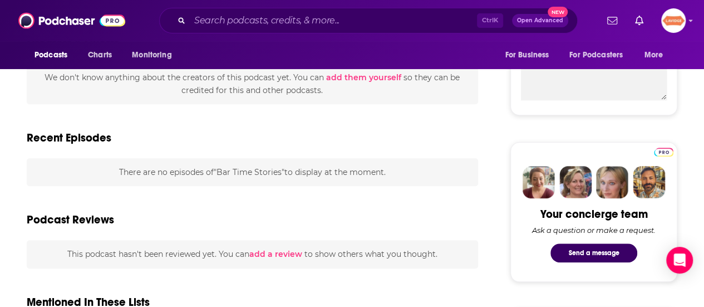
scroll to position [557, 0]
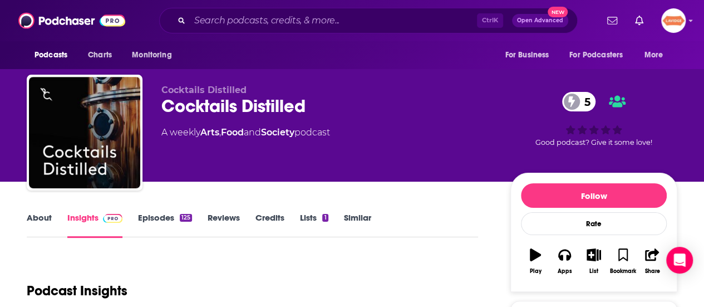
click at [42, 227] on link "About" at bounding box center [39, 225] width 25 height 26
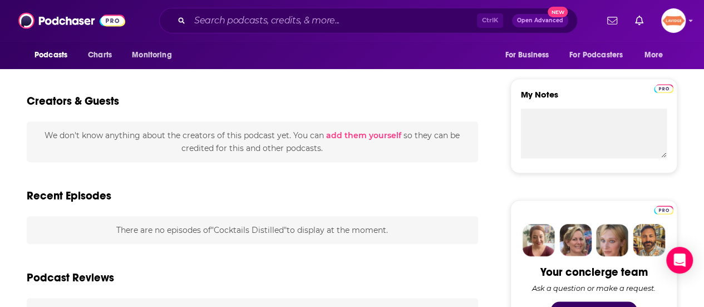
scroll to position [390, 0]
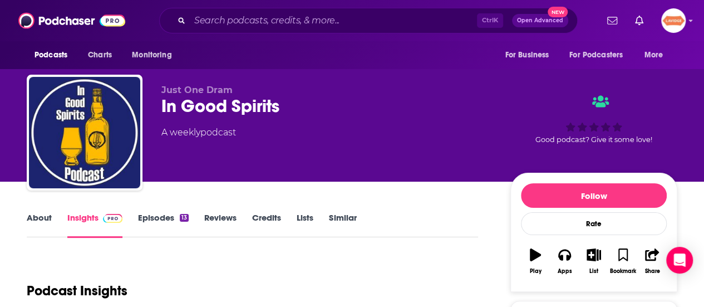
click at [32, 220] on link "About" at bounding box center [39, 225] width 25 height 26
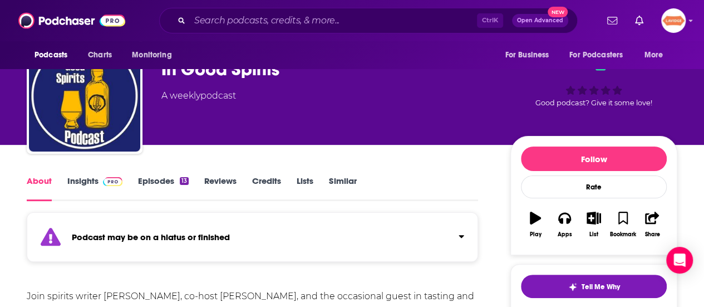
scroll to position [111, 0]
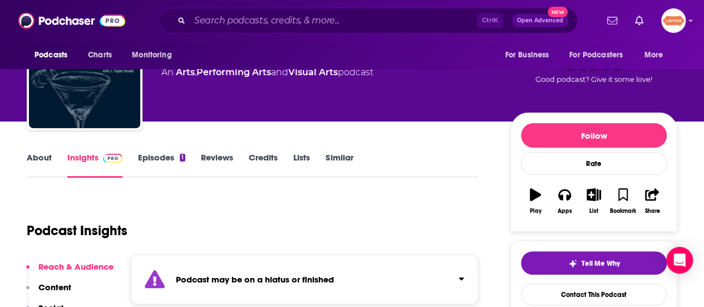
scroll to position [111, 0]
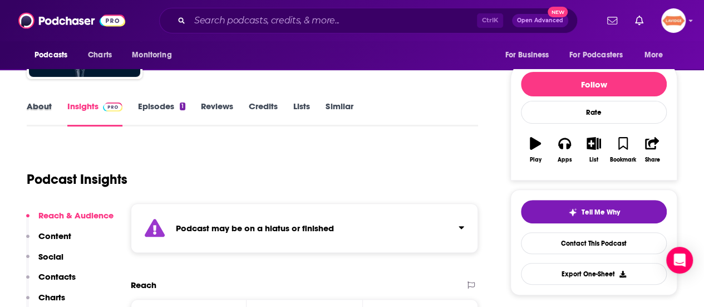
click at [55, 110] on div "About" at bounding box center [47, 114] width 41 height 26
click at [46, 110] on link "About" at bounding box center [39, 114] width 25 height 26
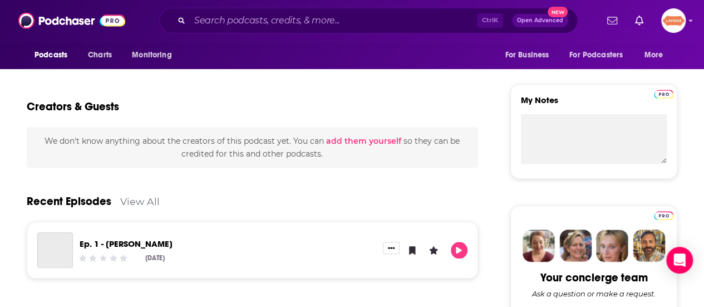
scroll to position [501, 0]
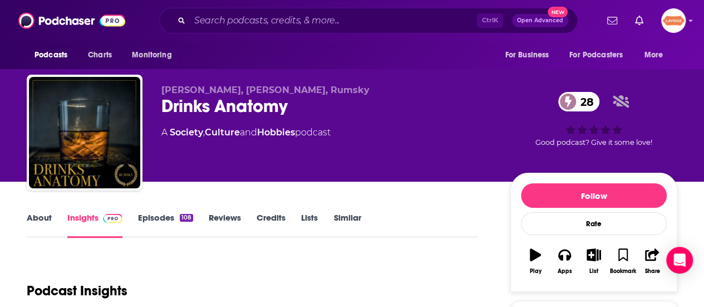
click at [47, 217] on link "About" at bounding box center [39, 225] width 25 height 26
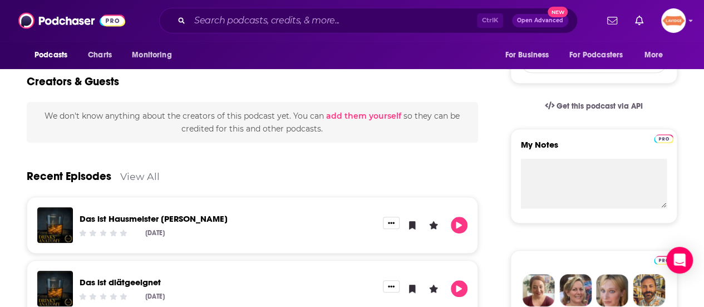
scroll to position [56, 0]
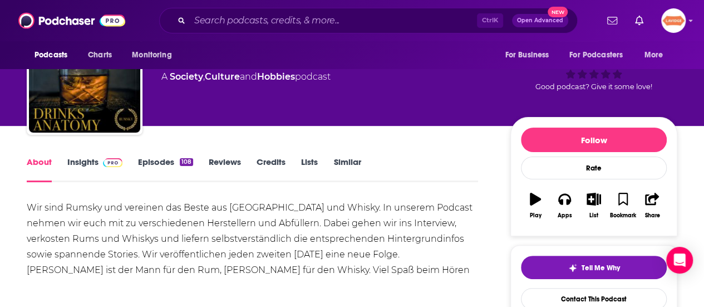
click at [103, 221] on div "Wir sind Rumsky und vereinen das Beste aus [GEOGRAPHIC_DATA] und Whisky. In uns…" at bounding box center [253, 239] width 452 height 78
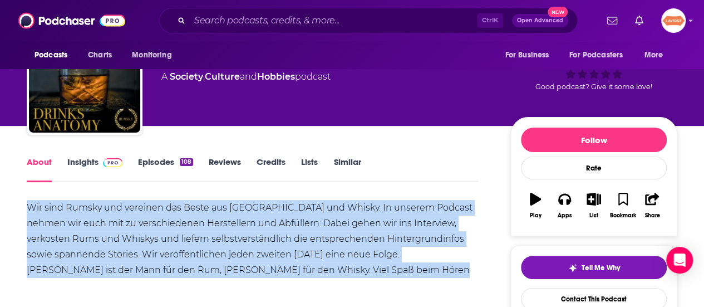
click at [102, 221] on div "Wir sind Rumsky und vereinen das Beste aus Rum und Whisky. In unserem Podcast n…" at bounding box center [253, 239] width 452 height 78
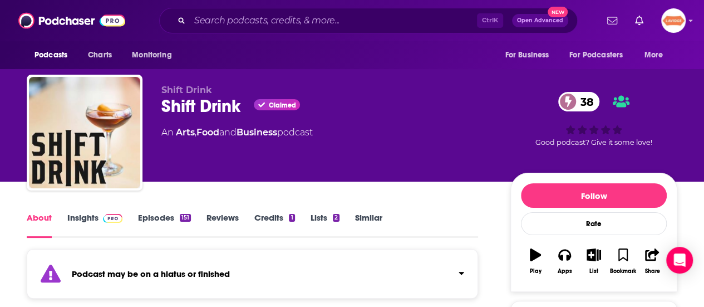
click at [47, 223] on link "About" at bounding box center [39, 225] width 25 height 26
click at [214, 109] on div "Shift Drink Claimed 38" at bounding box center [326, 106] width 331 height 22
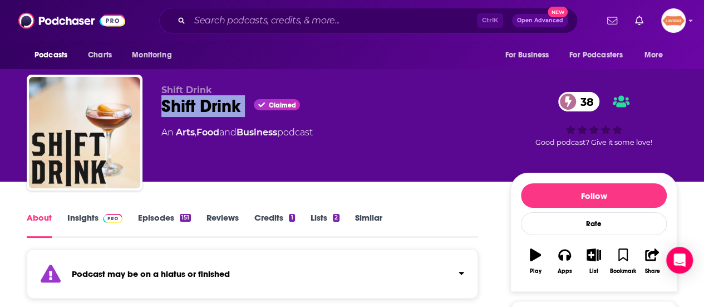
click at [214, 109] on div "Shift Drink Claimed 38" at bounding box center [326, 106] width 331 height 22
copy div "Shift Drink"
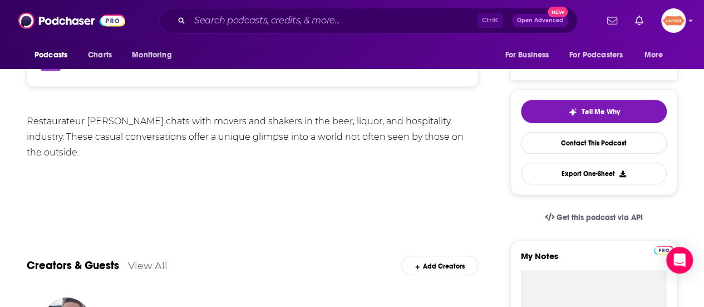
scroll to position [223, 0]
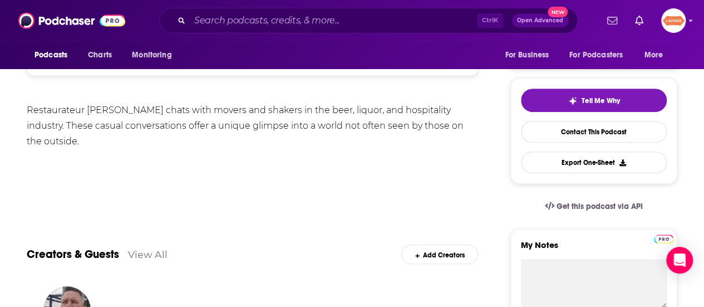
click at [218, 123] on div "Restaurateur [PERSON_NAME] chats with movers and shakers in the beer, liquor, a…" at bounding box center [253, 125] width 452 height 47
click at [218, 122] on div "Restaurateur [PERSON_NAME] chats with movers and shakers in the beer, liquor, a…" at bounding box center [253, 125] width 452 height 47
click at [217, 122] on div "Restaurateur [PERSON_NAME] chats with movers and shakers in the beer, liquor, a…" at bounding box center [253, 125] width 452 height 47
click at [346, 119] on div "Restaurateur [PERSON_NAME] chats with movers and shakers in the beer, liquor, a…" at bounding box center [253, 125] width 452 height 47
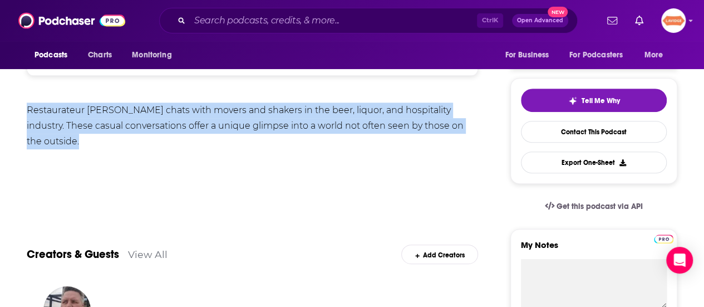
click at [346, 119] on div "Restaurateur Ed Rudisell chats with movers and shakers in the beer, liquor, and…" at bounding box center [253, 125] width 452 height 47
copy div "Restaurateur Ed Rudisell chats with movers and shakers in the beer, liquor, and…"
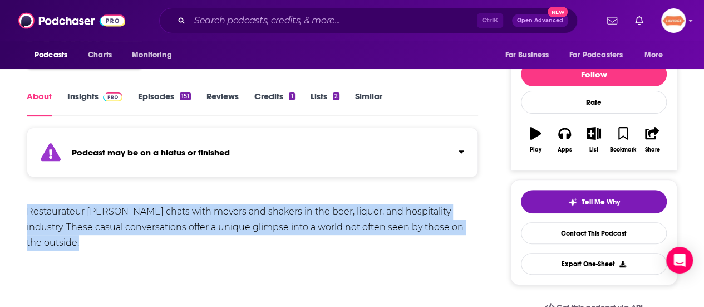
scroll to position [0, 0]
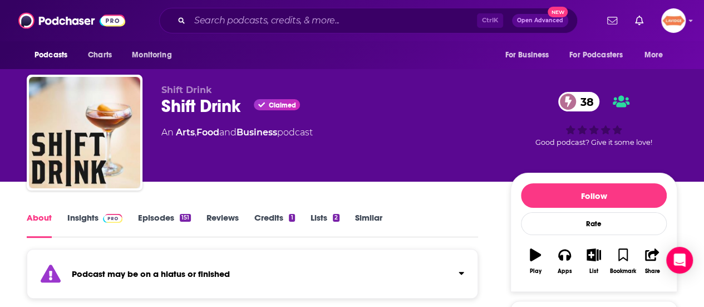
click at [79, 221] on link "Insights" at bounding box center [94, 225] width 55 height 26
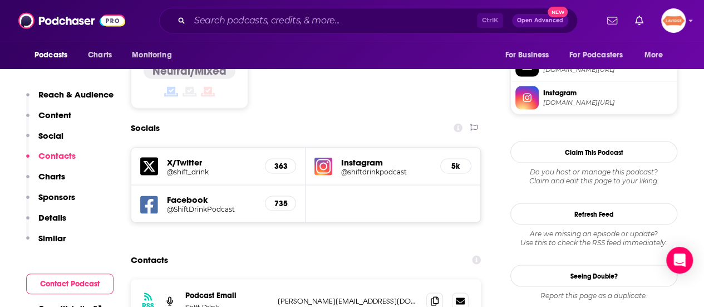
scroll to position [1002, 0]
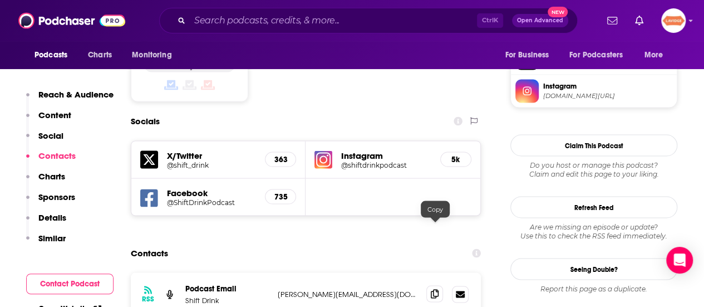
click at [428, 285] on span at bounding box center [435, 293] width 17 height 17
click at [275, 23] on input "Search podcasts, credits, & more..." at bounding box center [333, 21] width 287 height 18
paste input "Liquid Assets: A Beverage Industry Podcast"
type input "Liquid Assets: A Beverage Industry Podcast"
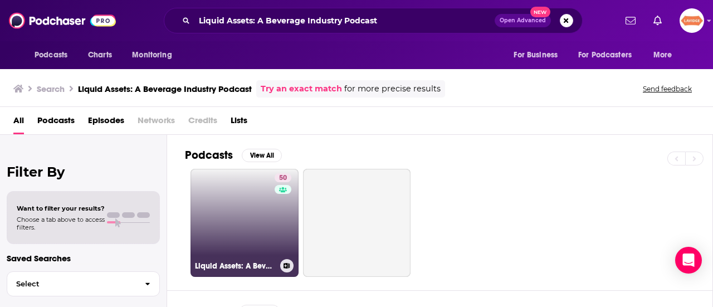
click at [255, 223] on link "50 Liquid Assets: A Beverage Industry Podcast" at bounding box center [244, 223] width 108 height 108
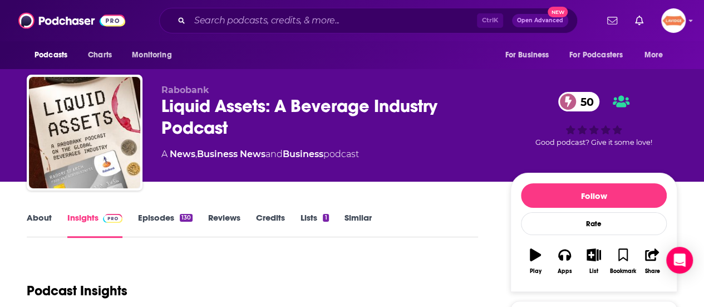
click at [219, 114] on div "Liquid Assets: A Beverage Industry Podcast 50" at bounding box center [326, 116] width 331 height 43
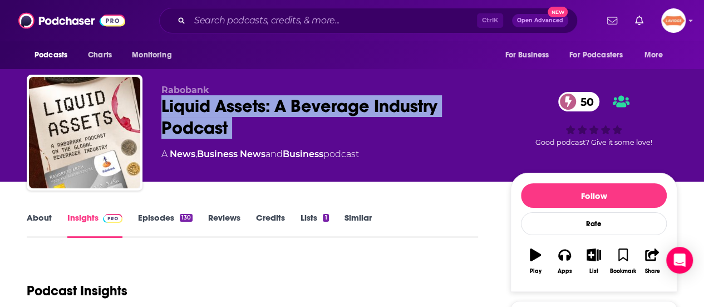
click at [219, 114] on div "Liquid Assets: A Beverage Industry Podcast 50" at bounding box center [326, 116] width 331 height 43
copy div "Liquid Assets: A Beverage Industry Podcast 50"
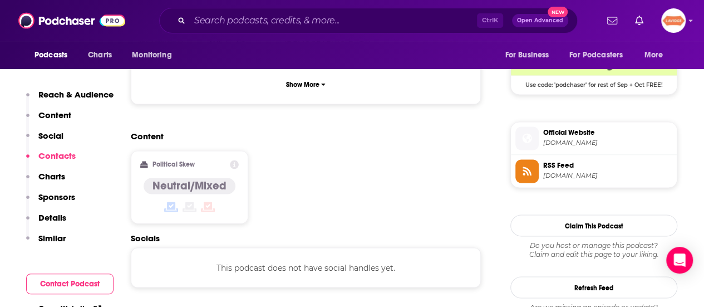
scroll to position [891, 0]
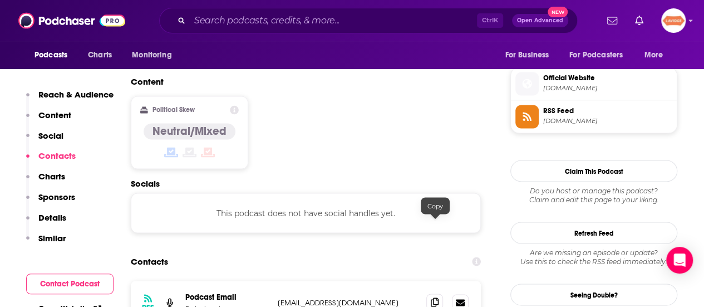
click at [433, 297] on icon at bounding box center [435, 301] width 8 height 9
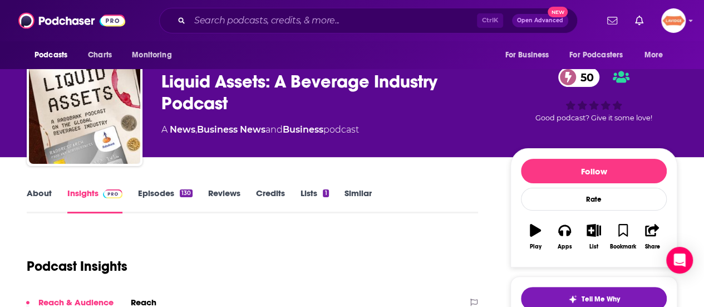
scroll to position [0, 0]
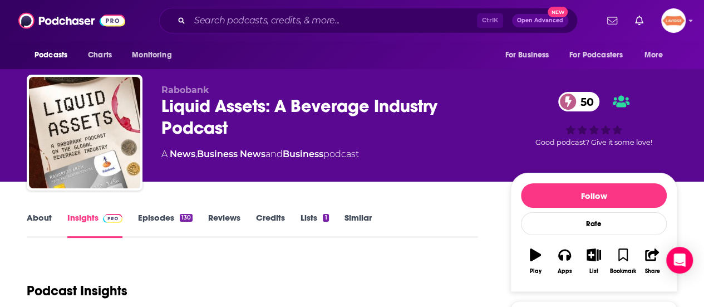
click at [35, 222] on link "About" at bounding box center [39, 225] width 25 height 26
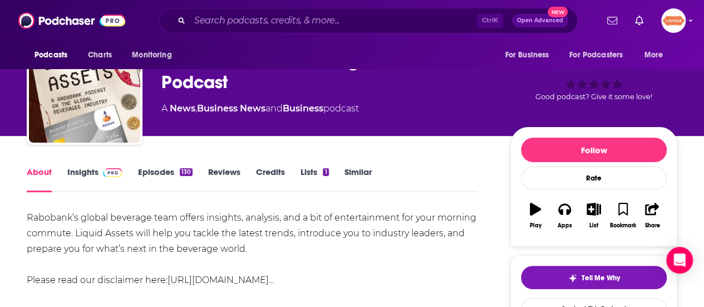
scroll to position [111, 0]
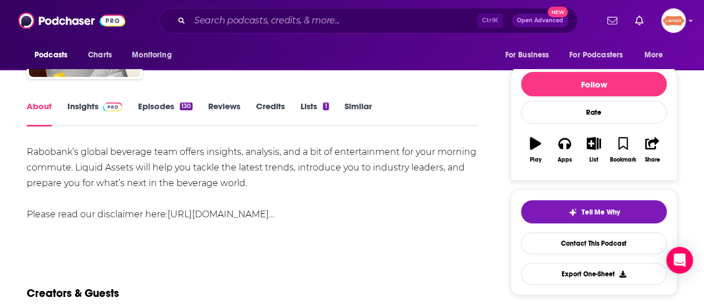
click at [126, 175] on div "Rabobank’s global beverage team offers insights, analysis, and a bit of enterta…" at bounding box center [253, 183] width 452 height 78
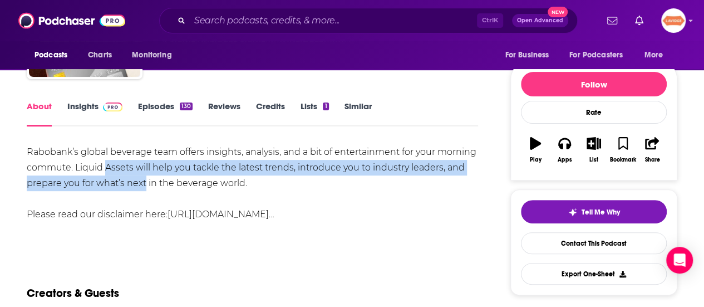
click at [126, 175] on div "Rabobank’s global beverage team offers insights, analysis, and a bit of enterta…" at bounding box center [253, 183] width 452 height 78
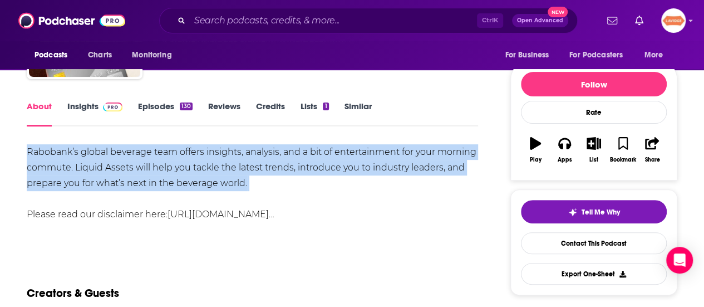
click at [126, 175] on div "Rabobank’s global beverage team offers insights, analysis, and a bit of enterta…" at bounding box center [253, 183] width 452 height 78
copy div "Rabobank’s global beverage team offers insights, analysis, and a bit of enterta…"
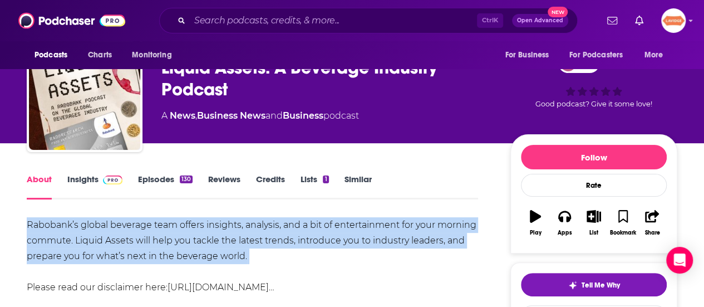
scroll to position [0, 0]
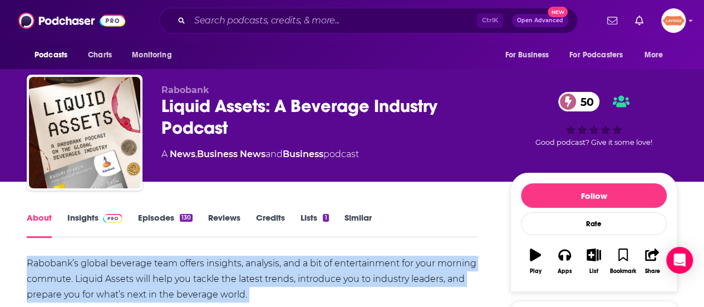
click at [79, 222] on link "Insights" at bounding box center [94, 225] width 55 height 26
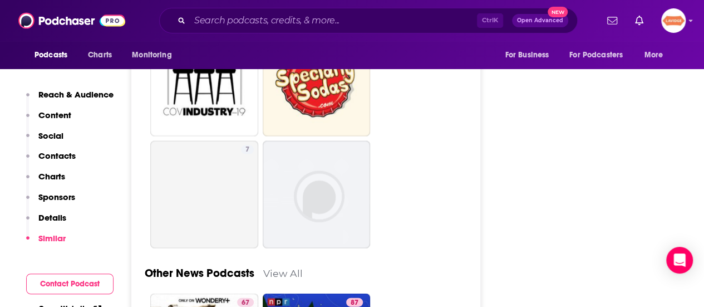
scroll to position [3230, 0]
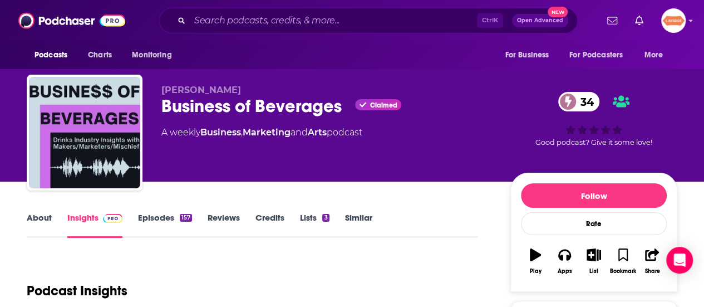
click at [35, 229] on link "About" at bounding box center [39, 225] width 25 height 26
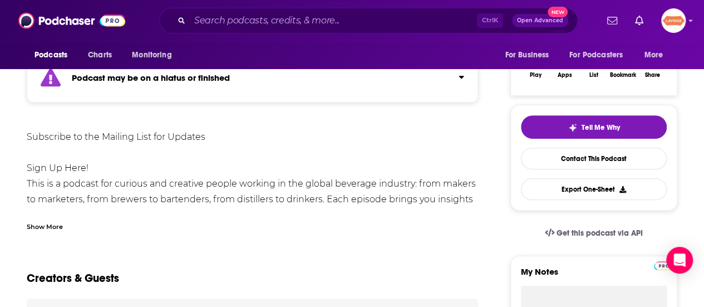
scroll to position [223, 0]
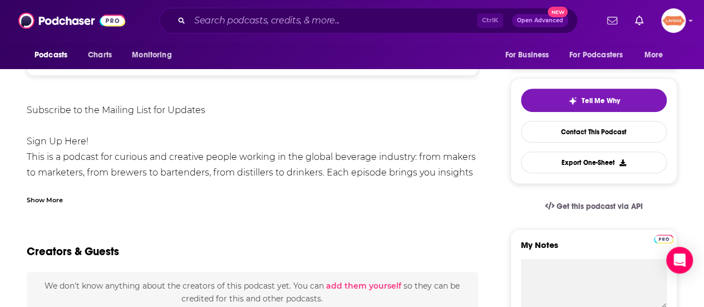
click at [35, 198] on div "Show More" at bounding box center [45, 199] width 36 height 11
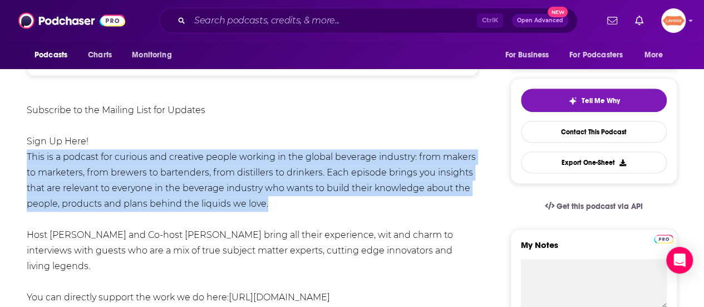
drag, startPoint x: 247, startPoint y: 194, endPoint x: 25, endPoint y: 161, distance: 225.2
copy div "This is a podcast for curious and creative people working in the global beverag…"
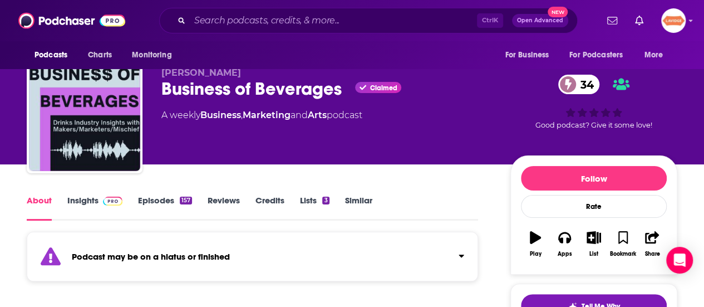
scroll to position [0, 0]
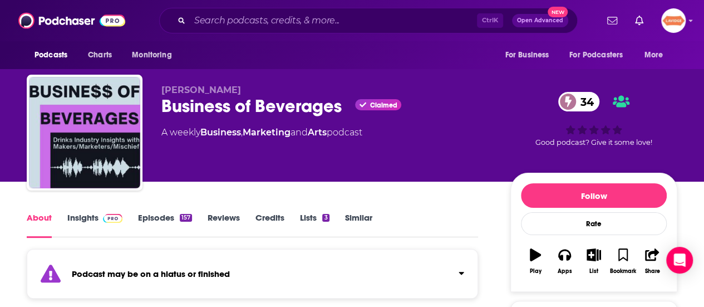
click at [198, 101] on div "Business of Beverages Claimed 34" at bounding box center [326, 106] width 331 height 22
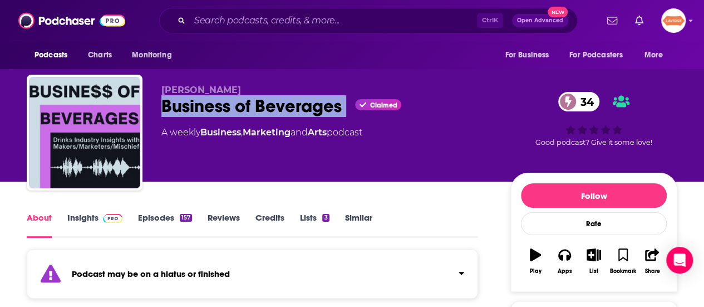
click at [198, 101] on div "Business of Beverages Claimed 34" at bounding box center [326, 106] width 331 height 22
copy div "Business of Beverages"
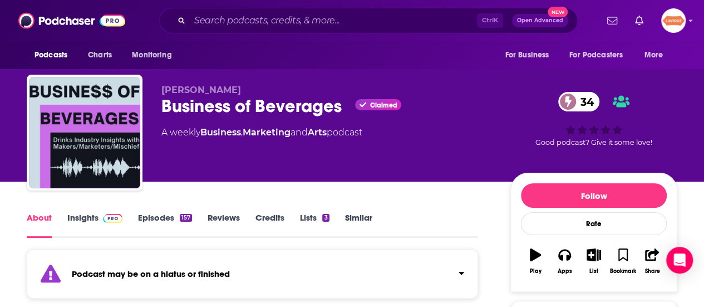
click at [86, 213] on div "About Insights Episodes 157 Reviews Credits Lists 3 Similar" at bounding box center [253, 223] width 452 height 27
click at [87, 213] on link "Insights" at bounding box center [94, 225] width 55 height 26
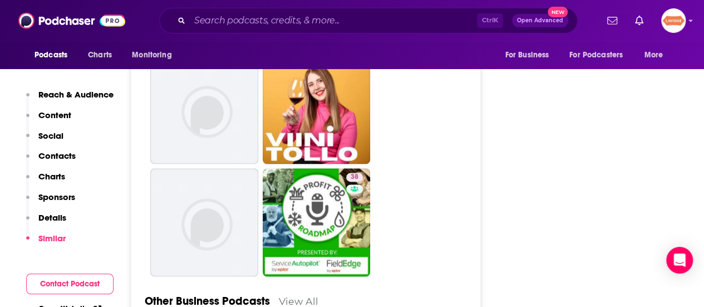
scroll to position [2784, 0]
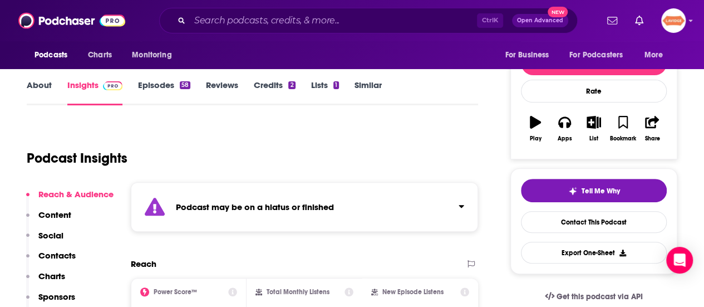
scroll to position [56, 0]
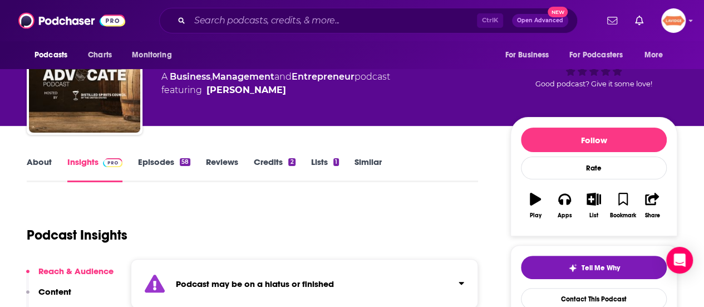
click at [28, 157] on link "About" at bounding box center [39, 169] width 25 height 26
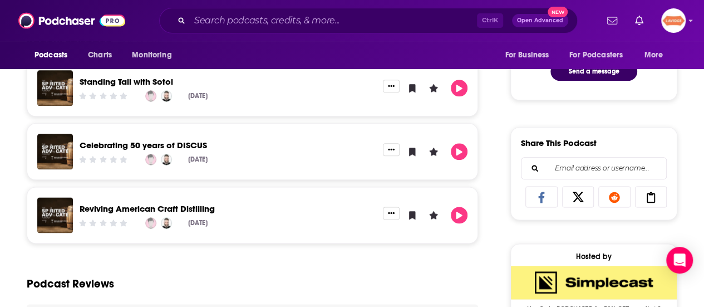
scroll to position [445, 0]
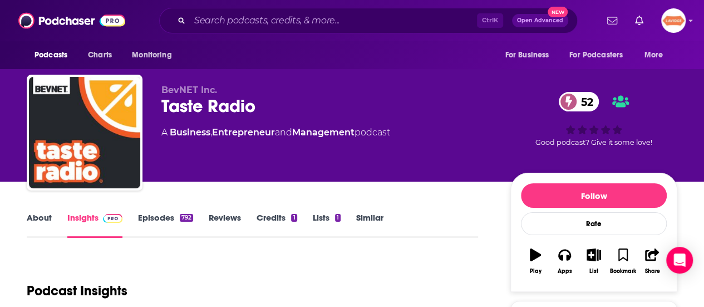
click at [43, 217] on link "About" at bounding box center [39, 225] width 25 height 26
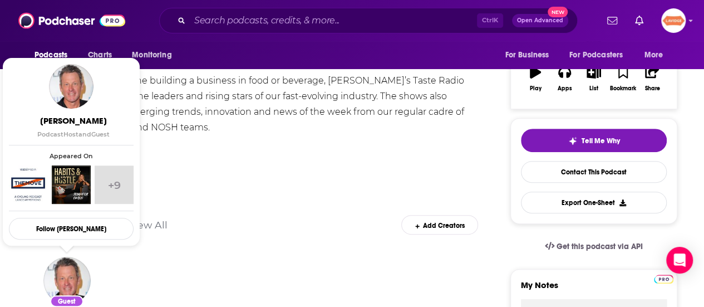
scroll to position [167, 0]
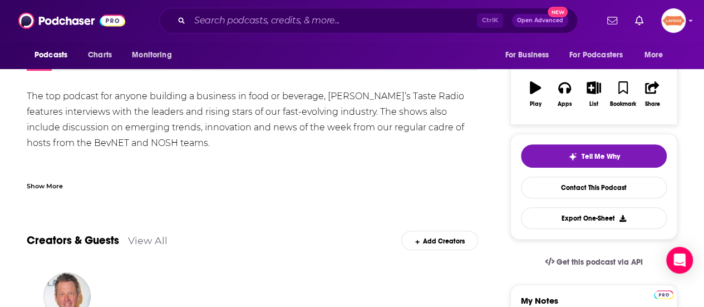
click at [182, 126] on div "The top podcast for anyone building a business in food or beverage, BevNET’s Ta…" at bounding box center [253, 151] width 452 height 125
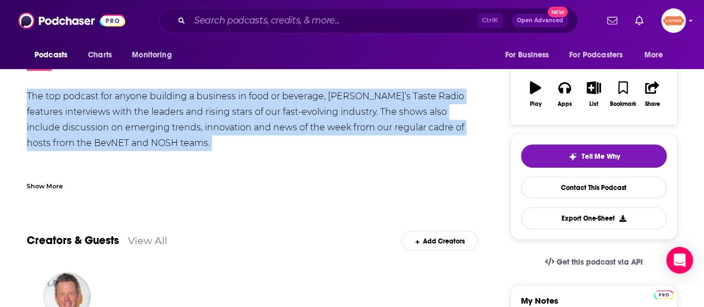
click at [182, 126] on div "The top podcast for anyone building a business in food or beverage, BevNET’s Ta…" at bounding box center [253, 151] width 452 height 125
copy div "The top podcast for anyone building a business in food or beverage, BevNET’s Ta…"
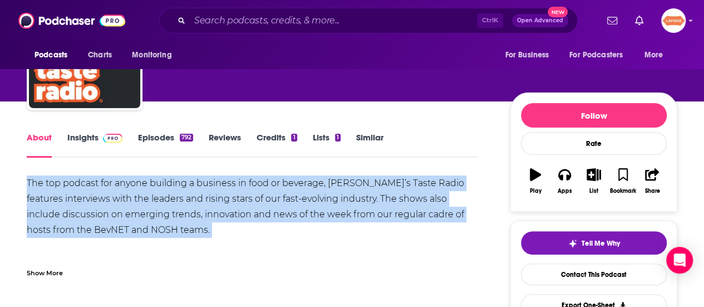
scroll to position [0, 0]
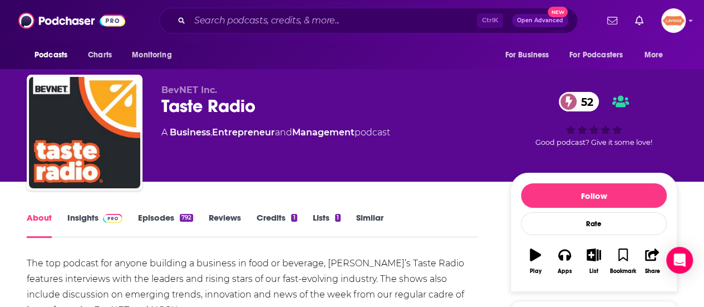
click at [239, 108] on div "Taste Radio 52" at bounding box center [326, 106] width 331 height 22
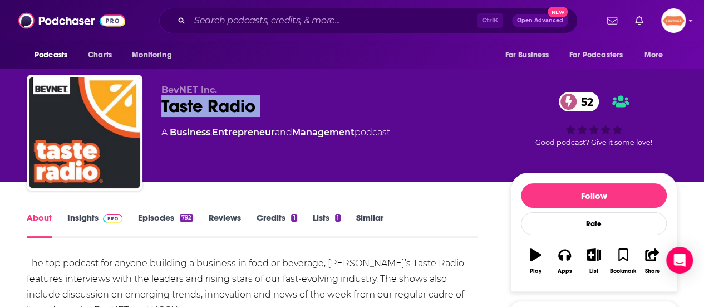
click at [239, 108] on div "Taste Radio 52" at bounding box center [326, 106] width 331 height 22
copy div "Taste Radio 52"
click at [80, 222] on link "Insights" at bounding box center [94, 225] width 55 height 26
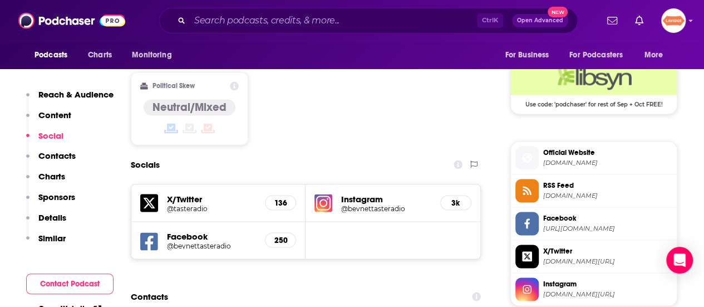
scroll to position [947, 0]
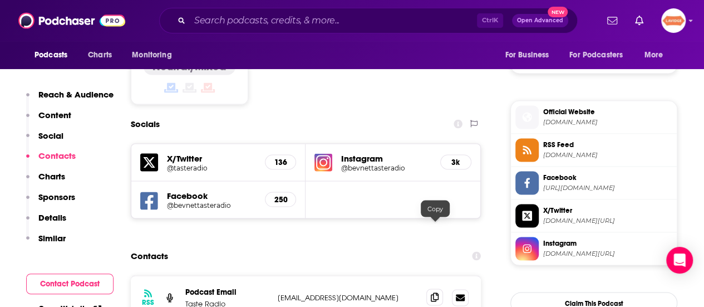
click at [437, 292] on icon at bounding box center [435, 296] width 8 height 9
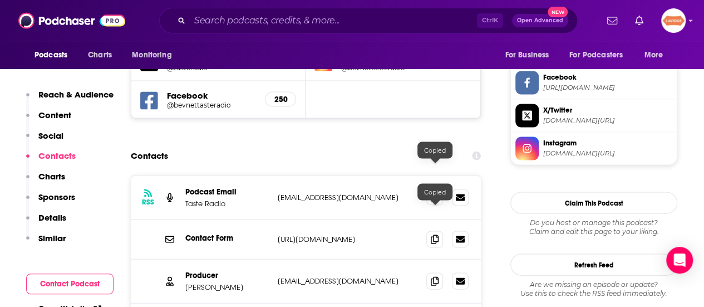
scroll to position [1058, 0]
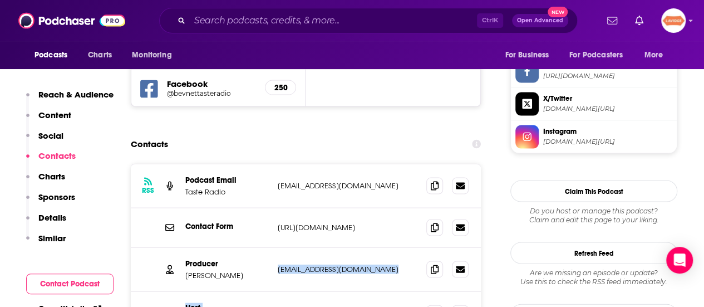
drag, startPoint x: 277, startPoint y: 195, endPoint x: 351, endPoint y: 290, distance: 120.2
click at [351, 290] on div "RSS Podcast Email Taste Radio production@tasteradio.com production@tasteradio.c…" at bounding box center [306, 271] width 350 height 215
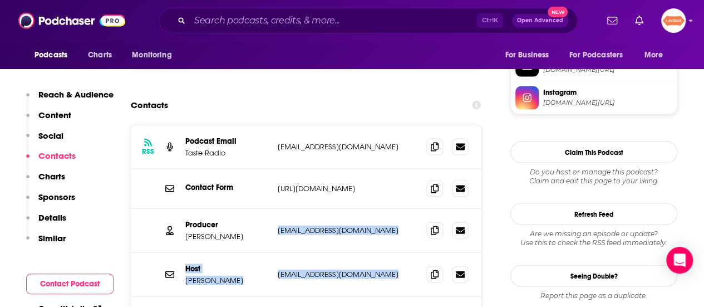
scroll to position [1114, 0]
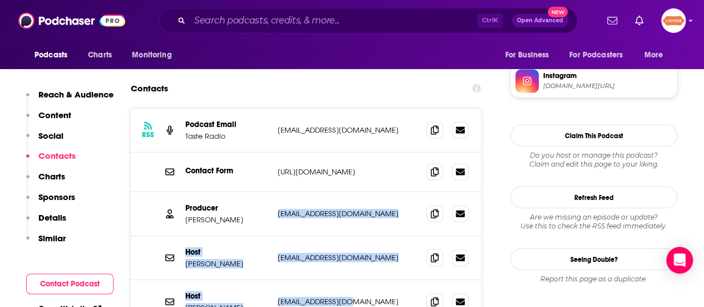
copy div "rlatif@bevnet.com rlatif@bevnet.com Host Mike Schneider mjschneider@gmail.com m…"
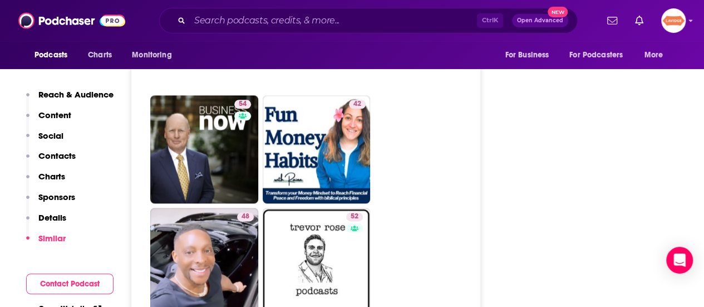
scroll to position [2729, 0]
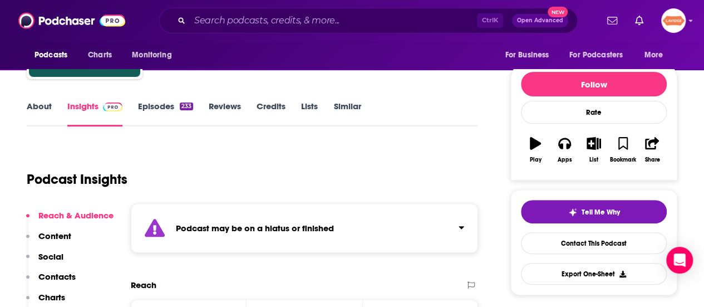
click at [50, 104] on link "About" at bounding box center [39, 114] width 25 height 26
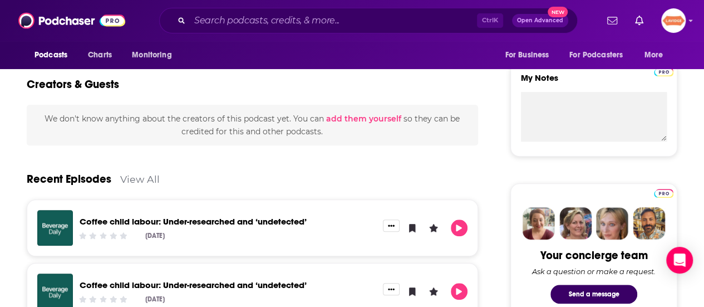
scroll to position [111, 0]
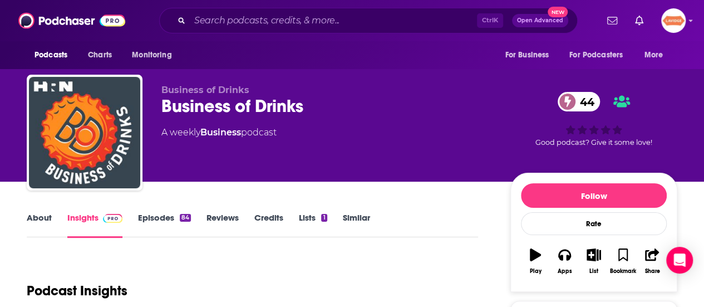
click at [31, 214] on link "About" at bounding box center [39, 225] width 25 height 26
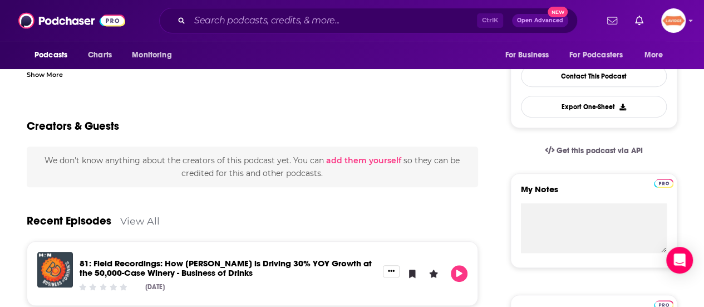
scroll to position [56, 0]
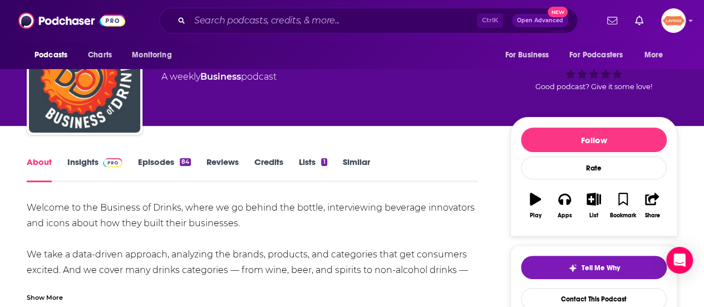
click at [94, 217] on div "Welcome to the Business of Drinks, where we go behind the bottle, interviewing …" at bounding box center [253, 270] width 452 height 140
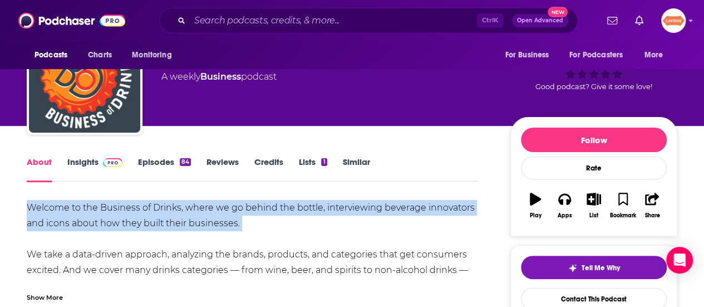
click at [94, 217] on div "Welcome to the Business of Drinks, where we go behind the bottle, interviewing …" at bounding box center [253, 270] width 452 height 140
copy div "Welcome to the Business of Drinks, where we go behind the bottle, interviewing …"
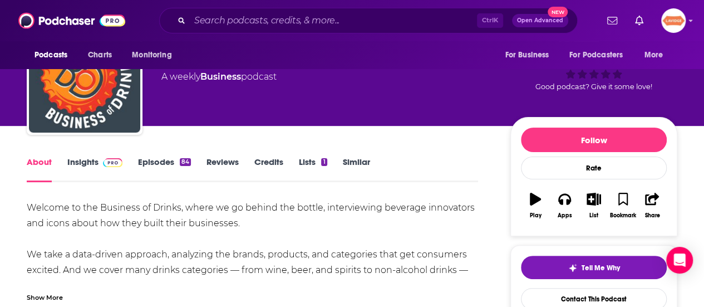
click at [54, 295] on div "Show More" at bounding box center [45, 296] width 36 height 11
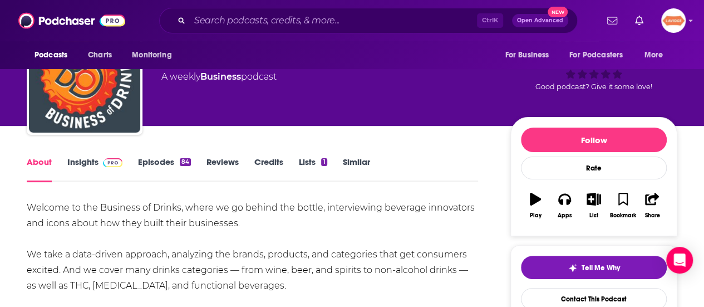
scroll to position [167, 0]
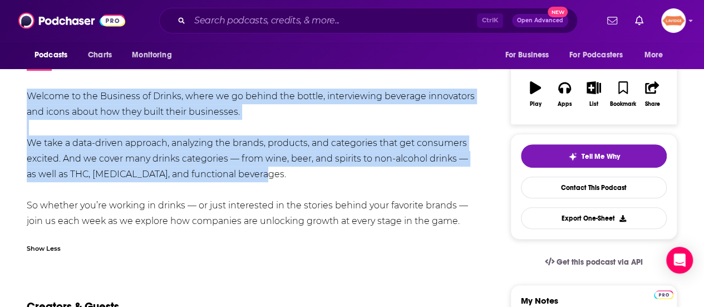
drag, startPoint x: 281, startPoint y: 171, endPoint x: 27, endPoint y: 91, distance: 266.8
click at [27, 91] on div "Welcome to the Business of Drinks, where we go behind the bottle, interviewing …" at bounding box center [253, 159] width 452 height 140
copy div "Welcome to the Business of Drinks, where we go behind the bottle, interviewing …"
drag, startPoint x: 424, startPoint y: 217, endPoint x: 18, endPoint y: 92, distance: 424.7
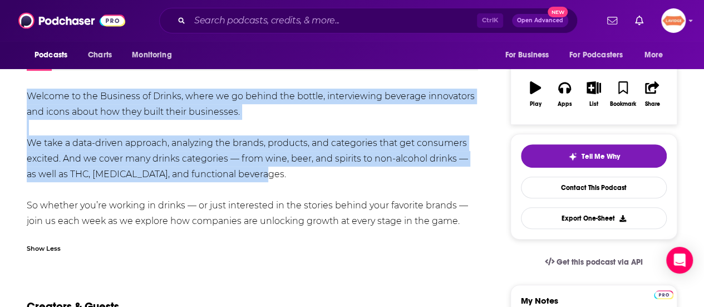
copy div "Welcome to the Business of Drinks, where we go behind the bottle, interviewing …"
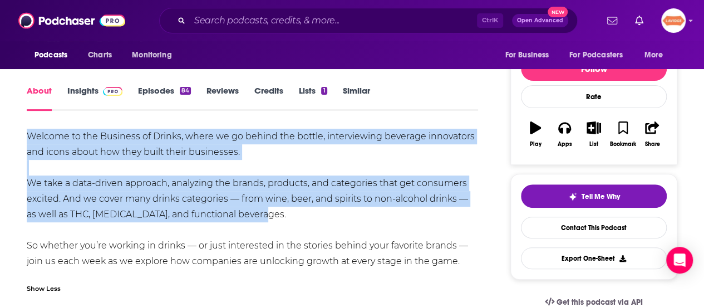
scroll to position [0, 0]
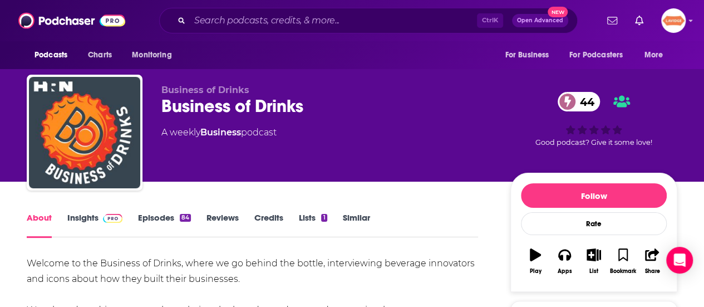
click at [197, 109] on div "Business of Drinks 44" at bounding box center [326, 106] width 331 height 22
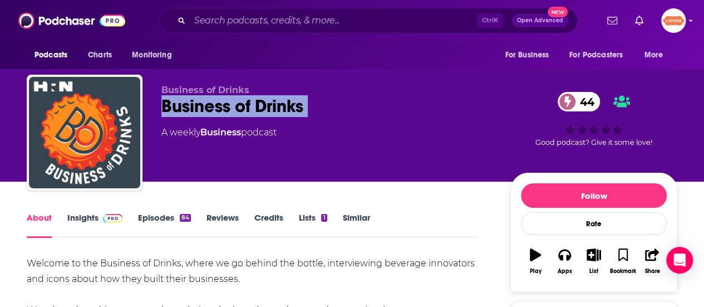
click at [197, 109] on div "Business of Drinks 44" at bounding box center [326, 106] width 331 height 22
copy div "Business of Drinks 44"
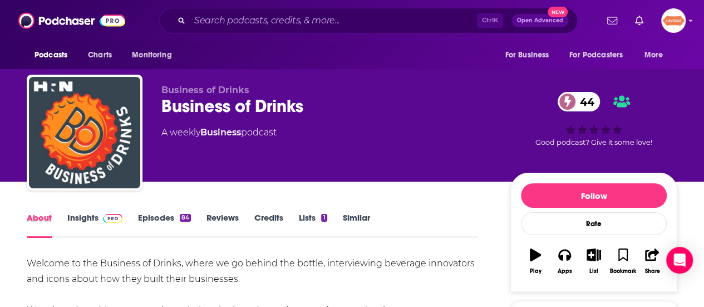
click at [66, 215] on div "About" at bounding box center [47, 225] width 41 height 26
click at [72, 216] on link "Insights" at bounding box center [94, 225] width 55 height 26
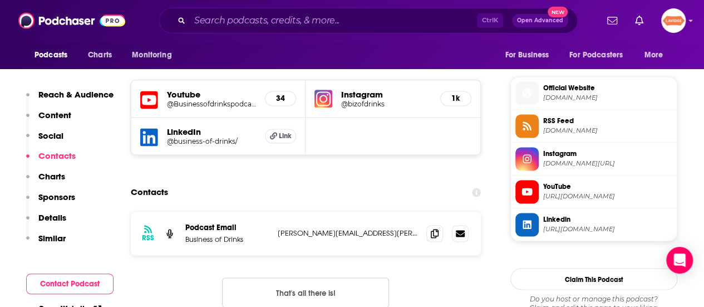
scroll to position [835, 0]
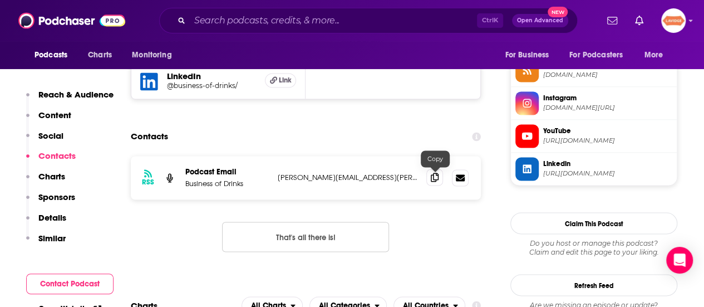
click at [431, 175] on icon at bounding box center [435, 177] width 8 height 9
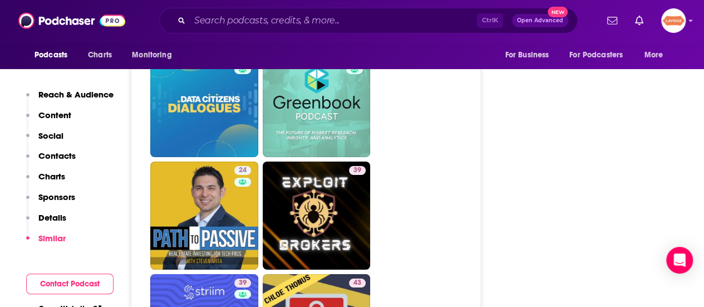
scroll to position [1949, 0]
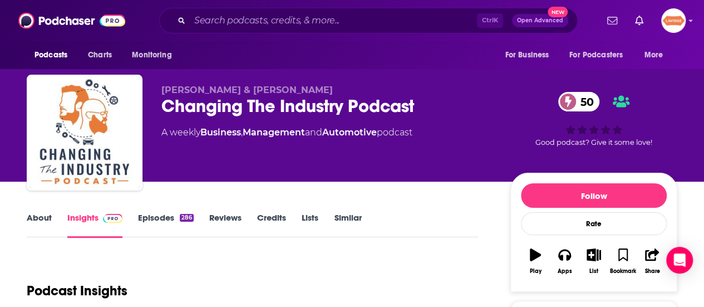
click at [49, 223] on link "About" at bounding box center [39, 225] width 25 height 26
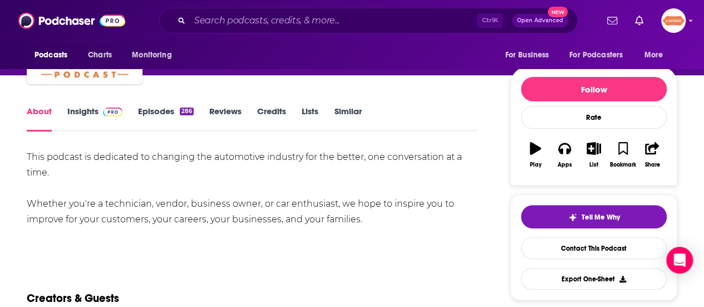
scroll to position [111, 0]
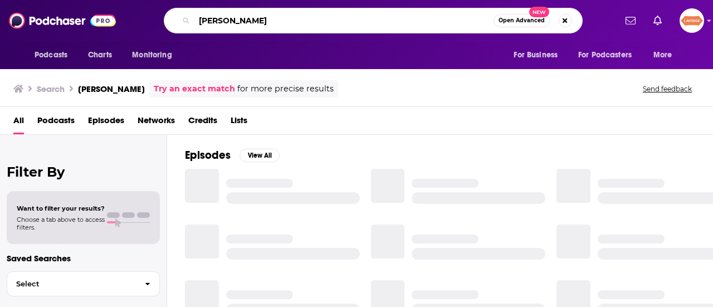
click at [361, 16] on input "[PERSON_NAME]" at bounding box center [343, 21] width 299 height 18
click at [362, 16] on input "[PERSON_NAME]" at bounding box center [343, 21] width 299 height 18
paste input "What’s in Your Glass? with [PERSON_NAME]"
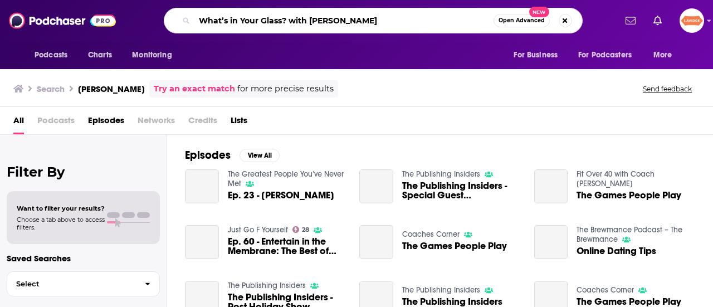
type input "What’s in Your Glass? with [PERSON_NAME]"
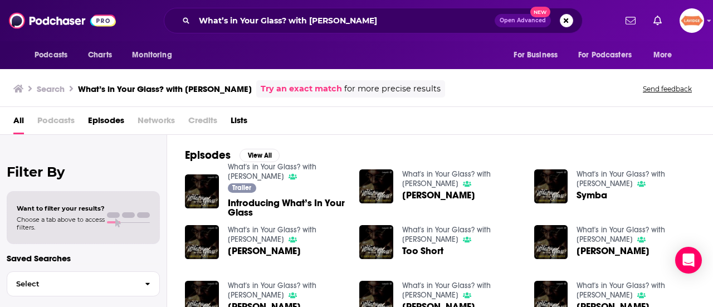
click at [286, 199] on span "Introducing What’s In Your Glass" at bounding box center [287, 207] width 119 height 19
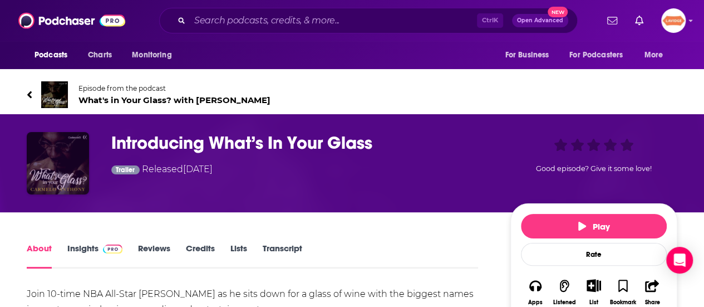
click at [63, 178] on img "Introducing What’s In Your Glass" at bounding box center [58, 163] width 62 height 62
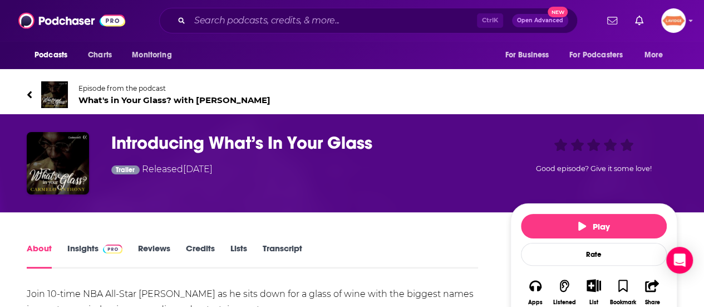
click at [158, 99] on span "What's in Your Glass? with [PERSON_NAME]" at bounding box center [175, 100] width 192 height 11
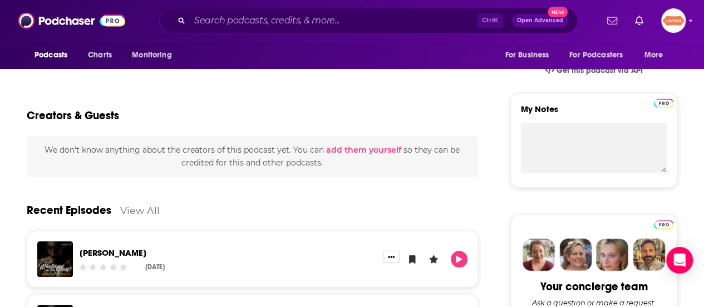
scroll to position [334, 0]
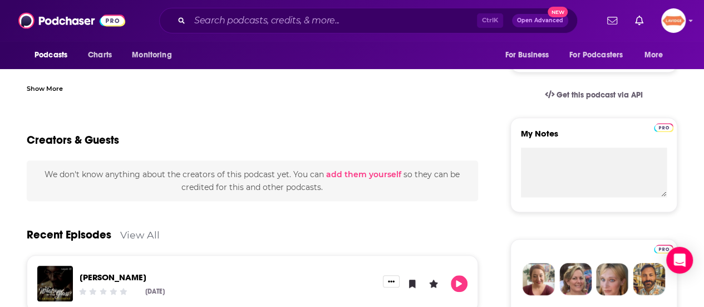
click at [341, 11] on div "Ctrl K Open Advanced New" at bounding box center [368, 21] width 419 height 26
click at [341, 13] on div "Ctrl K Open Advanced New" at bounding box center [368, 21] width 419 height 26
click at [339, 21] on input "Search podcasts, credits, & more..." at bounding box center [333, 21] width 287 height 18
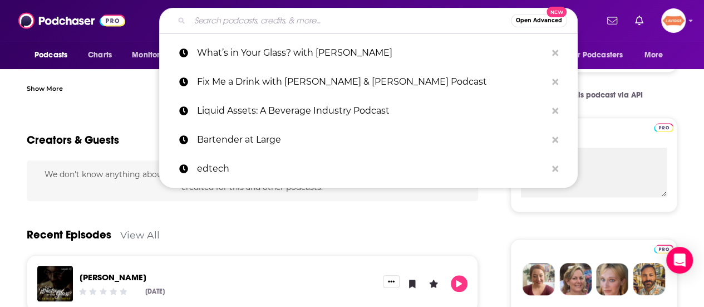
paste input "The Swirl Suite"
type input "The Swirl Suite"
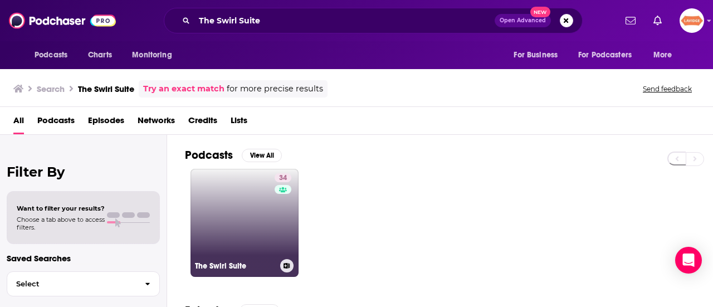
click at [219, 234] on link "34 The Swirl Suite" at bounding box center [244, 223] width 108 height 108
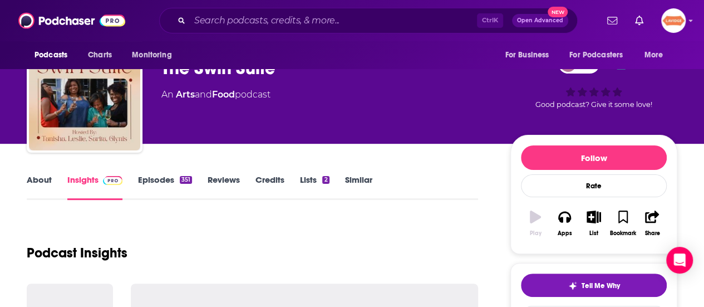
scroll to position [56, 0]
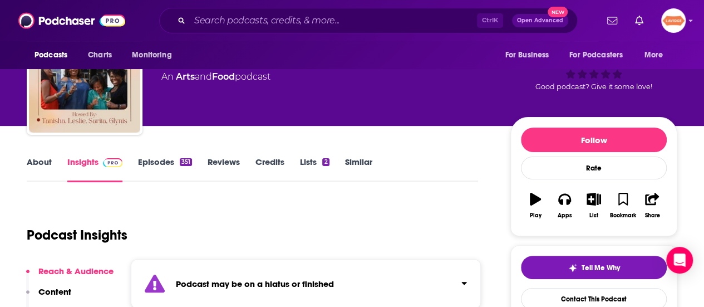
click at [34, 174] on link "About" at bounding box center [39, 169] width 25 height 26
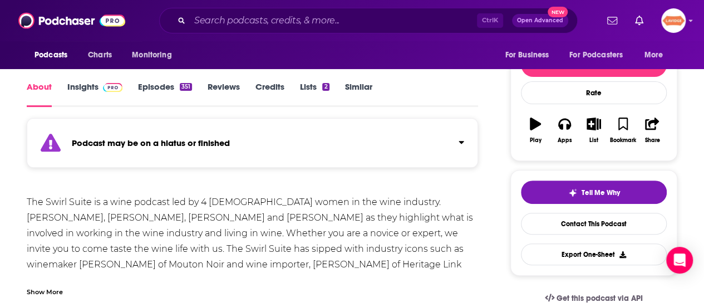
scroll to position [167, 0]
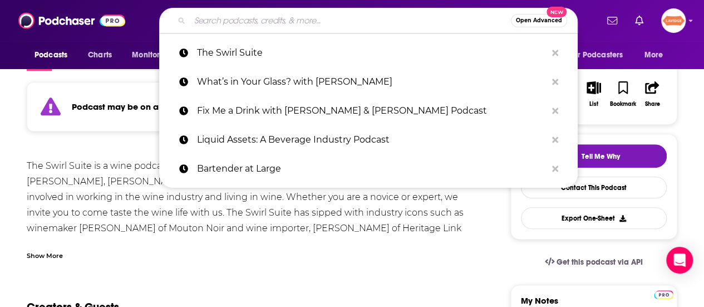
click at [391, 25] on input "Search podcasts, credits, & more..." at bounding box center [350, 21] width 321 height 18
paste input "High Spirits: A story of vodka–The Food Programme"
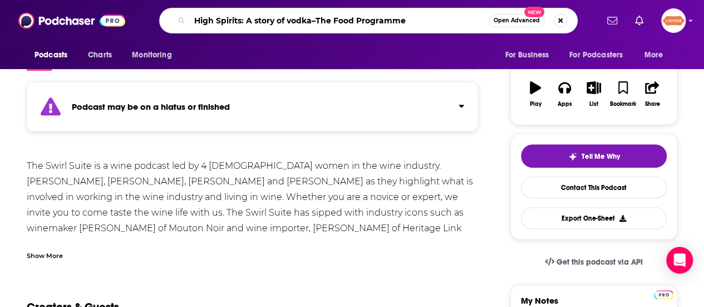
drag, startPoint x: 476, startPoint y: 23, endPoint x: 311, endPoint y: 23, distance: 165.4
click at [311, 23] on input "High Spirits: A story of vodka–The Food Programme" at bounding box center [339, 21] width 299 height 18
type input "High Spirits: A story of vodka"
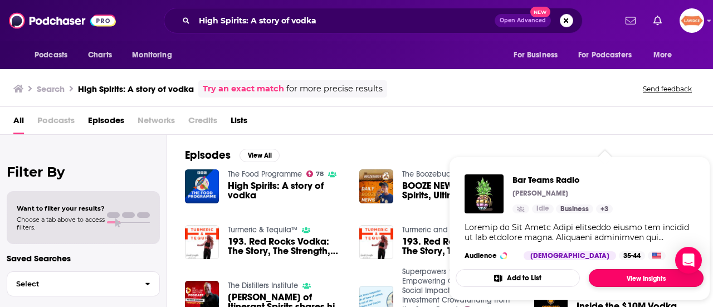
drag, startPoint x: 587, startPoint y: 225, endPoint x: 609, endPoint y: 277, distance: 56.9
click at [609, 277] on link "View Insights" at bounding box center [646, 278] width 115 height 18
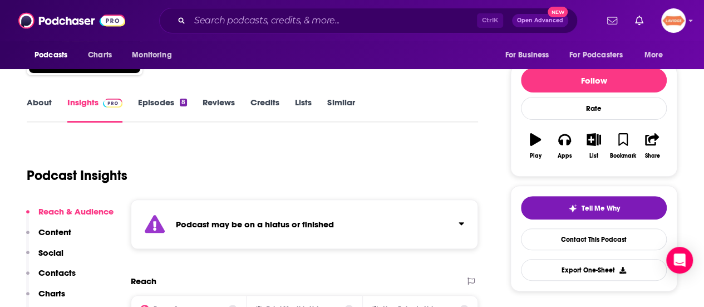
scroll to position [56, 0]
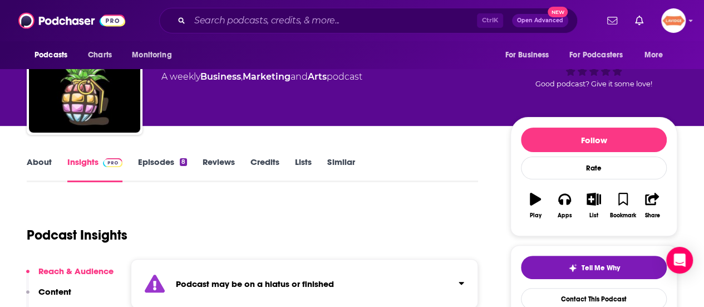
click at [45, 162] on link "About" at bounding box center [39, 169] width 25 height 26
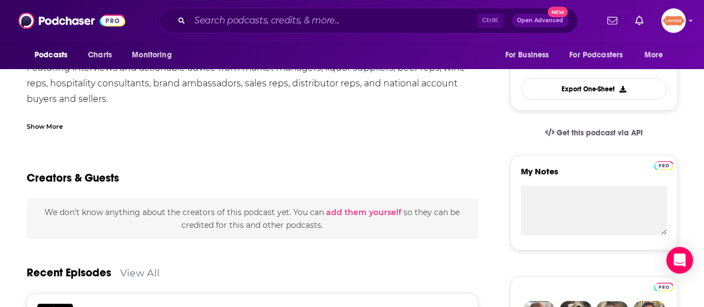
scroll to position [390, 0]
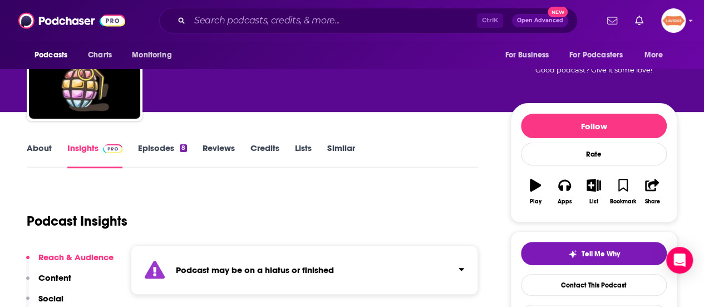
scroll to position [111, 0]
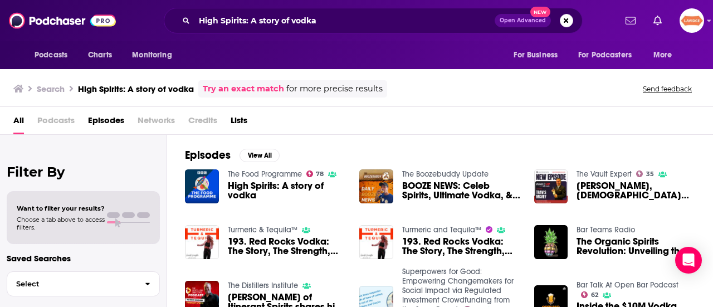
scroll to position [56, 0]
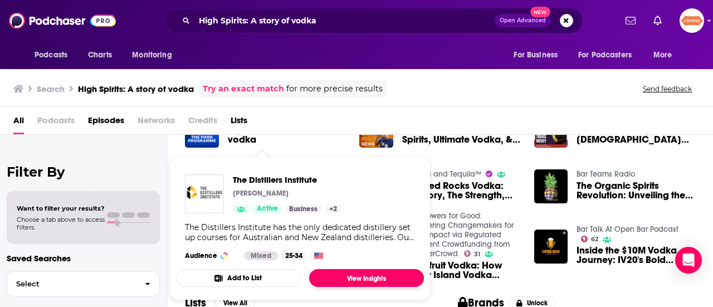
drag, startPoint x: 248, startPoint y: 227, endPoint x: 336, endPoint y: 269, distance: 97.1
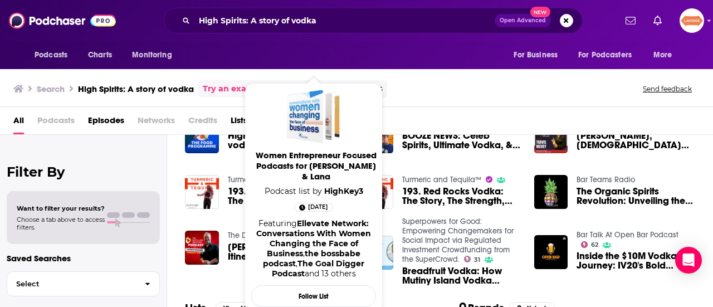
scroll to position [0, 0]
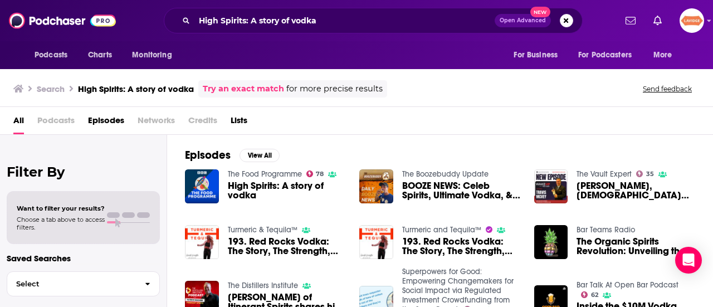
click at [110, 124] on span "Episodes" at bounding box center [106, 122] width 36 height 23
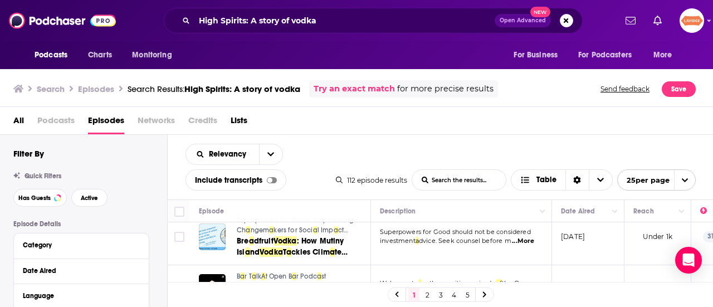
scroll to position [390, 0]
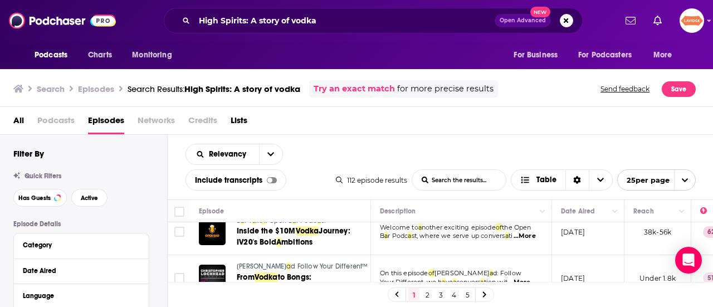
click at [345, 296] on div "1 2 3 4 5" at bounding box center [441, 294] width 546 height 25
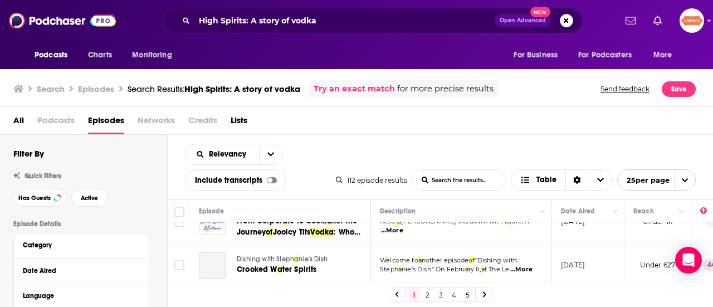
scroll to position [657, 0]
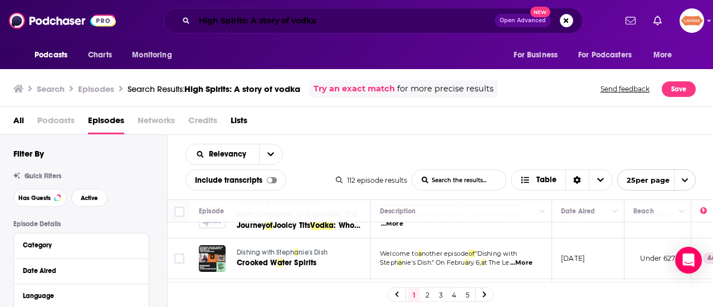
click at [300, 29] on div "High Spirits: A story of vodka Open Advanced New" at bounding box center [373, 21] width 419 height 26
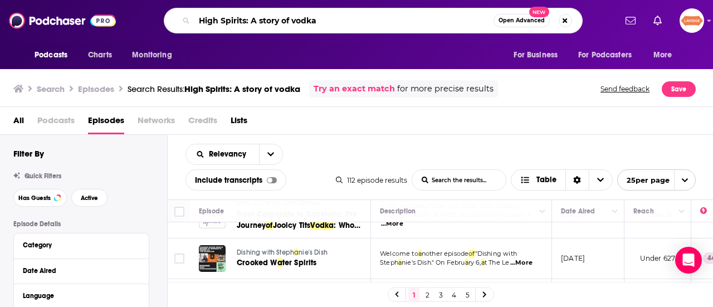
click at [301, 19] on input "High Spirits: A story of vodka" at bounding box center [343, 21] width 299 height 18
type input "vodka"
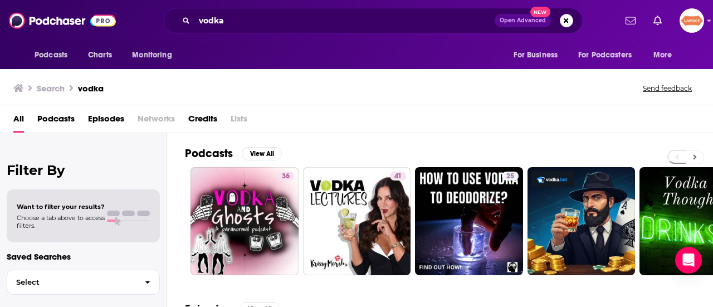
click at [701, 159] on button at bounding box center [694, 157] width 18 height 14
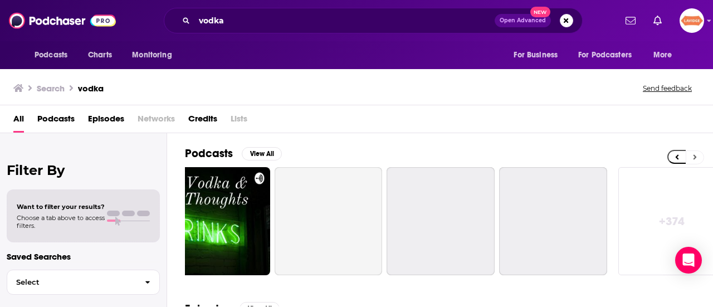
scroll to position [0, 494]
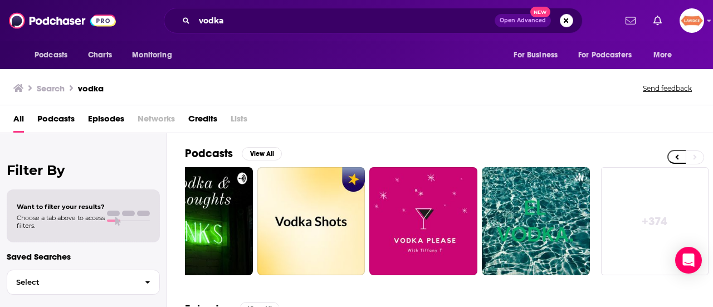
click at [642, 211] on link "+ 374" at bounding box center [655, 221] width 108 height 108
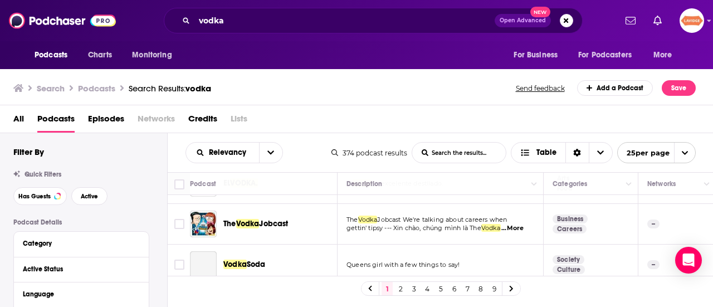
scroll to position [334, 0]
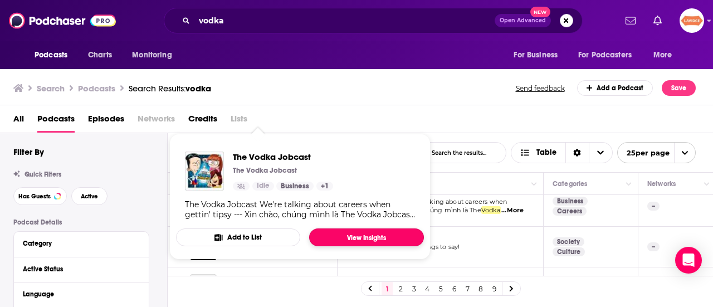
drag, startPoint x: 281, startPoint y: 207, endPoint x: 328, endPoint y: 234, distance: 54.6
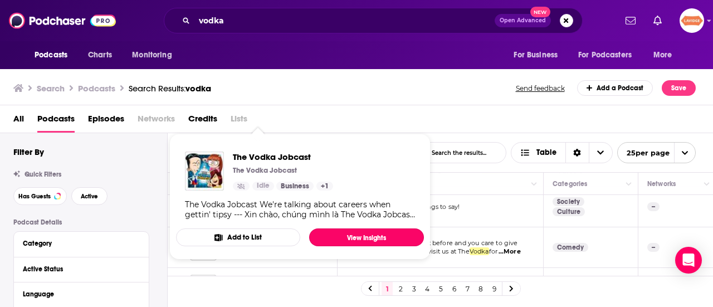
scroll to position [390, 0]
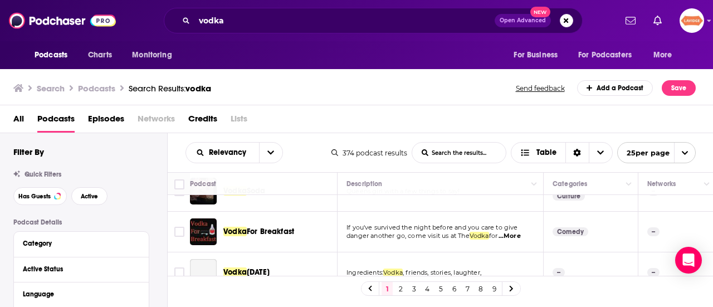
click at [561, 292] on div "1 2 3 4 5 6 7 8 9" at bounding box center [441, 288] width 546 height 25
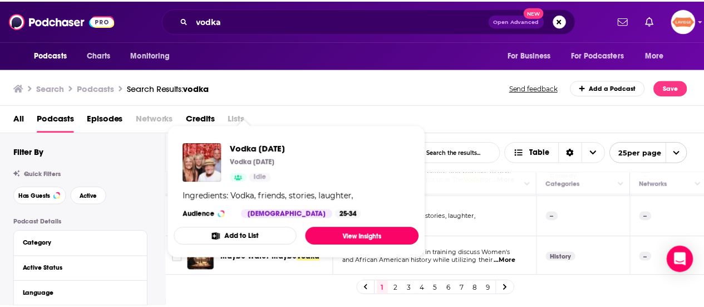
scroll to position [501, 0]
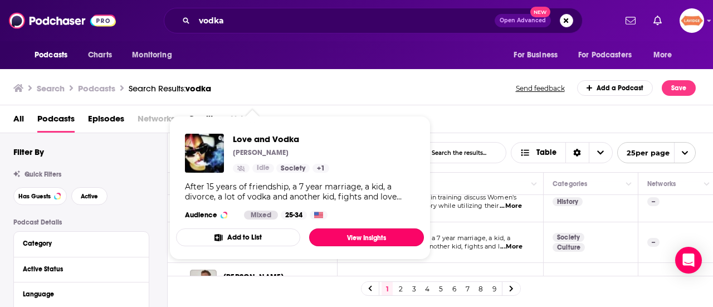
drag, startPoint x: 243, startPoint y: 243, endPoint x: 359, endPoint y: 245, distance: 115.8
click at [359, 245] on span "Love and Vodka Tanya Simmons Idle Society + 1 After 15 years of friendship, a 7…" at bounding box center [300, 188] width 248 height 126
click at [364, 237] on link "View Insights" at bounding box center [366, 237] width 115 height 18
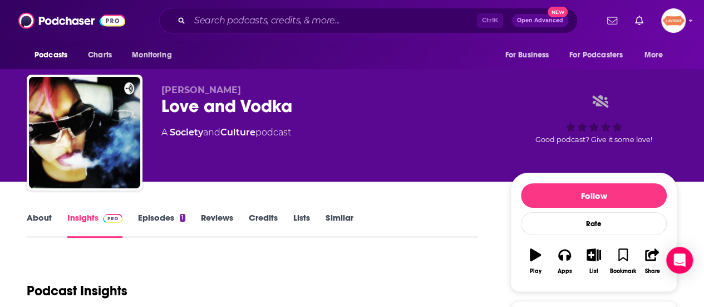
scroll to position [111, 0]
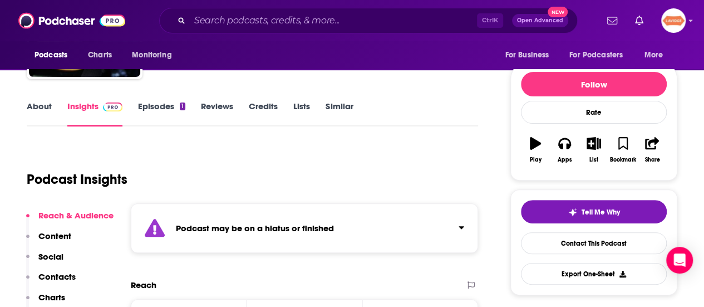
click at [30, 99] on div "About Insights Episodes 1 Reviews Credits Lists Similar" at bounding box center [253, 112] width 452 height 27
click at [41, 125] on link "About" at bounding box center [39, 114] width 25 height 26
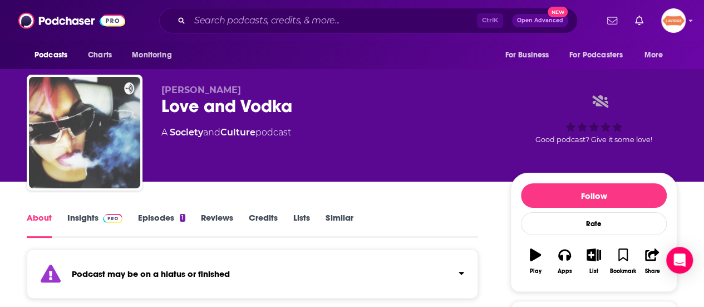
click at [42, 116] on img "Love and Vodka" at bounding box center [84, 132] width 111 height 111
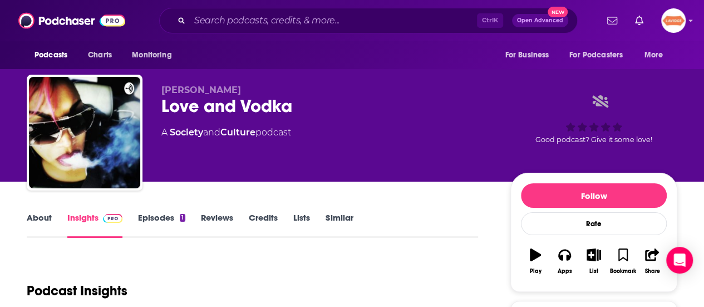
scroll to position [111, 0]
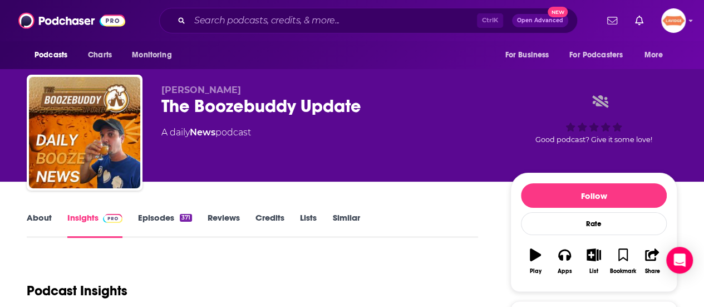
click at [55, 212] on div "About Insights Episodes 371 Reviews Credits Lists Similar" at bounding box center [253, 223] width 452 height 27
click at [38, 223] on link "About" at bounding box center [39, 225] width 25 height 26
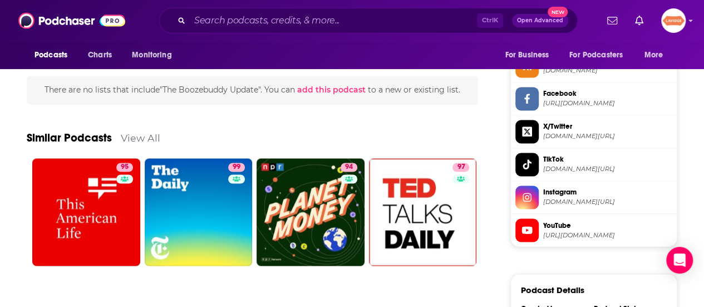
scroll to position [835, 0]
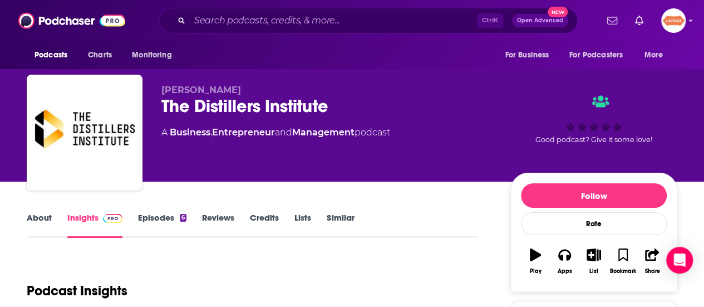
click at [38, 219] on link "About" at bounding box center [39, 225] width 25 height 26
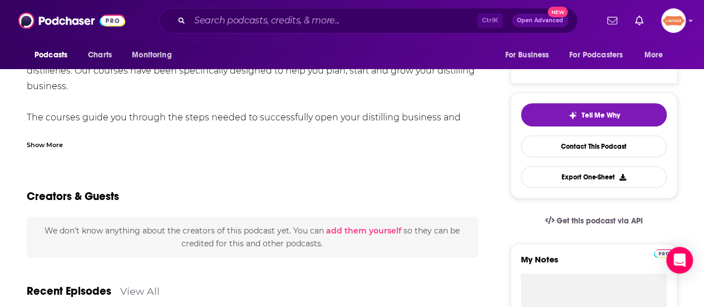
scroll to position [111, 0]
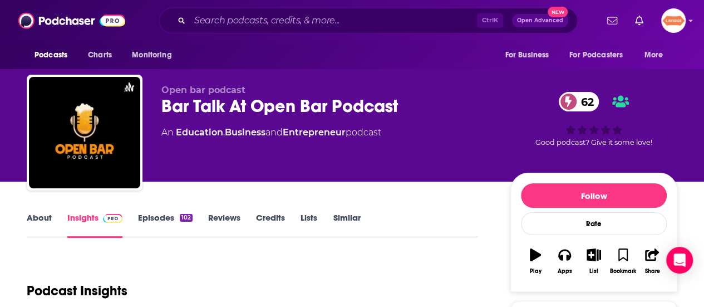
click at [32, 212] on div "About Insights Episodes 102 Reviews Credits Lists Similar" at bounding box center [253, 223] width 452 height 27
click at [33, 216] on link "About" at bounding box center [39, 225] width 25 height 26
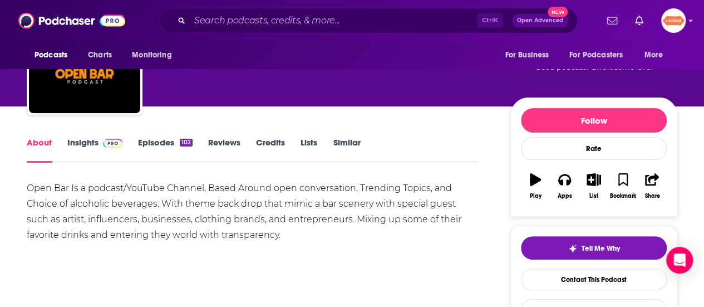
scroll to position [111, 0]
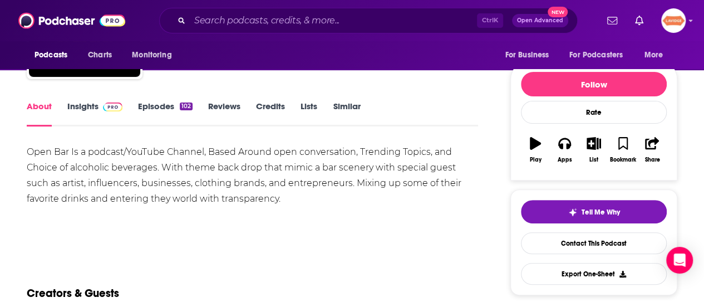
click at [148, 193] on div "Open Bar Is a podcast/YouTube Channel, Based Around open conversation, Trending…" at bounding box center [253, 175] width 452 height 62
click at [149, 192] on div "Open Bar Is a podcast/YouTube Channel, Based Around open conversation, Trending…" at bounding box center [253, 175] width 452 height 62
click at [150, 191] on div "Open Bar Is a podcast/YouTube Channel, Based Around open conversation, Trending…" at bounding box center [253, 175] width 452 height 62
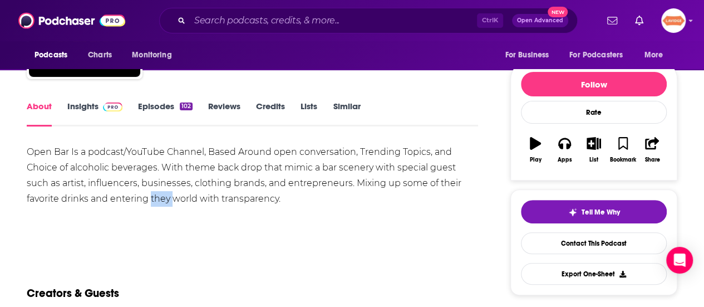
click at [150, 191] on div "Open Bar Is a podcast/YouTube Channel, Based Around open conversation, Trending…" at bounding box center [253, 175] width 452 height 62
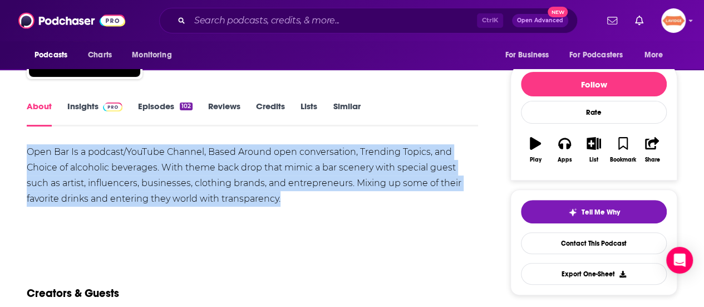
click at [150, 191] on div "Open Bar Is a podcast/YouTube Channel, Based Around open conversation, Trending…" at bounding box center [253, 175] width 452 height 62
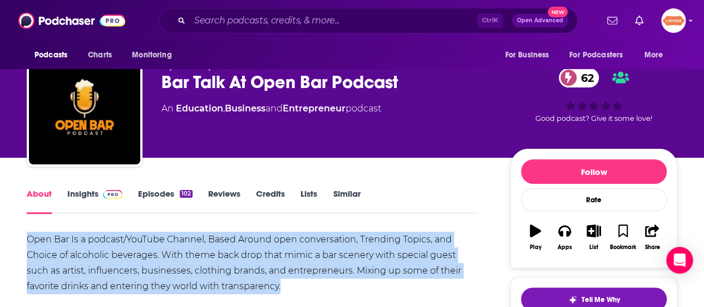
scroll to position [0, 0]
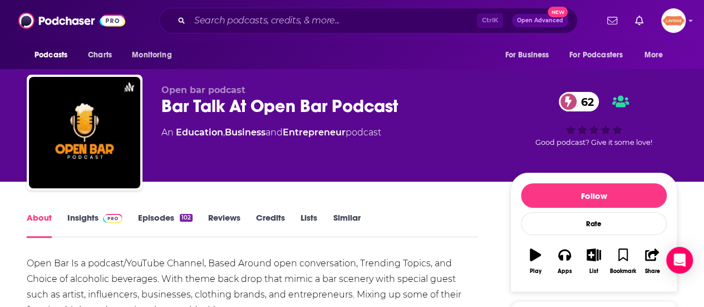
click at [182, 109] on div "Bar Talk At Open Bar Podcast 62" at bounding box center [326, 106] width 331 height 22
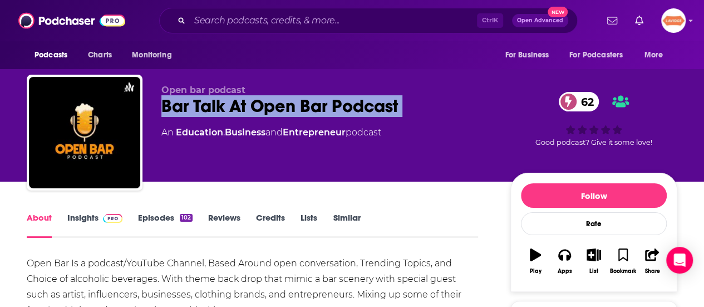
click at [182, 109] on div "Bar Talk At Open Bar Podcast 62" at bounding box center [326, 106] width 331 height 22
copy div "Bar Talk At Open Bar Podcast 62"
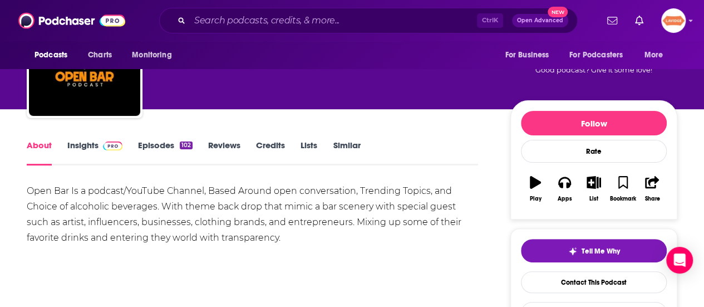
scroll to position [56, 0]
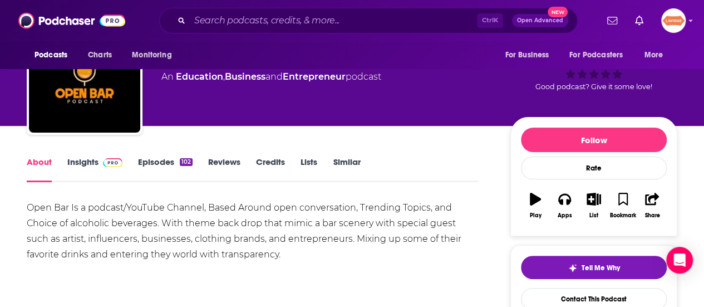
click at [97, 160] on link "Insights" at bounding box center [94, 169] width 55 height 26
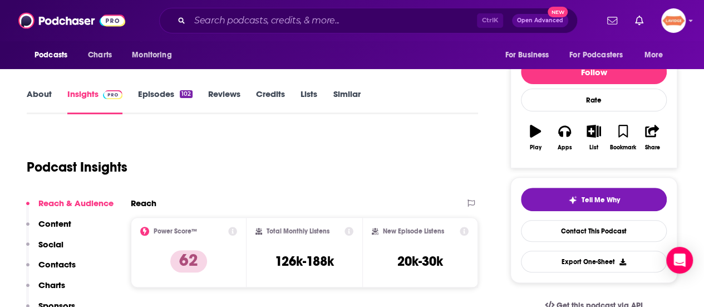
scroll to position [278, 0]
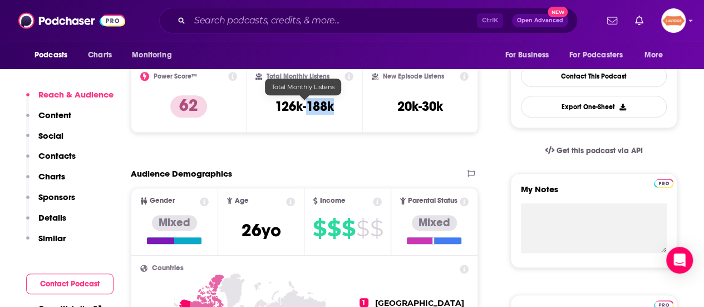
drag, startPoint x: 306, startPoint y: 115, endPoint x: 345, endPoint y: 110, distance: 39.3
click at [345, 110] on div "Total Monthly Listens 126k-188k" at bounding box center [305, 97] width 98 height 51
copy h3 "188k"
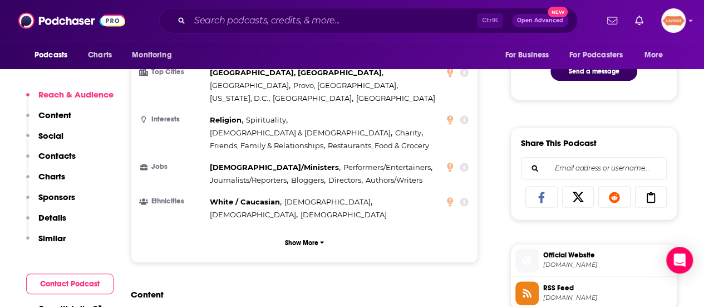
scroll to position [891, 0]
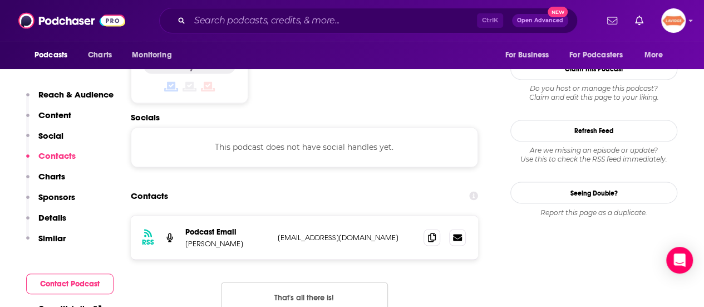
click at [440, 229] on div at bounding box center [445, 237] width 42 height 17
click at [434, 232] on icon at bounding box center [432, 236] width 8 height 9
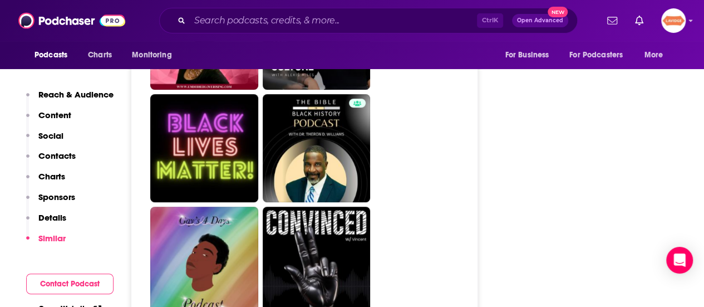
scroll to position [2394, 0]
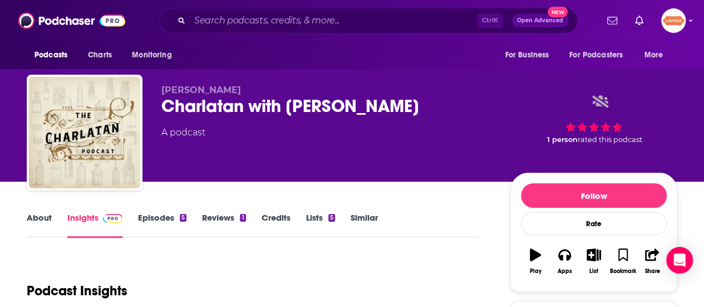
click at [28, 217] on link "About" at bounding box center [39, 225] width 25 height 26
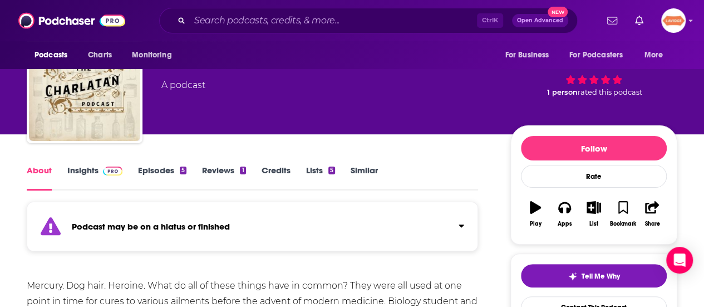
scroll to position [111, 0]
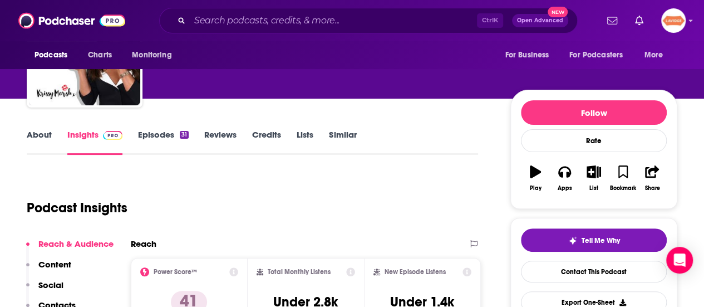
scroll to position [111, 0]
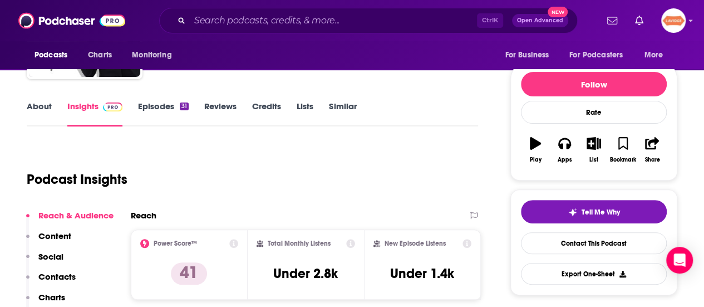
click at [35, 113] on link "About" at bounding box center [39, 114] width 25 height 26
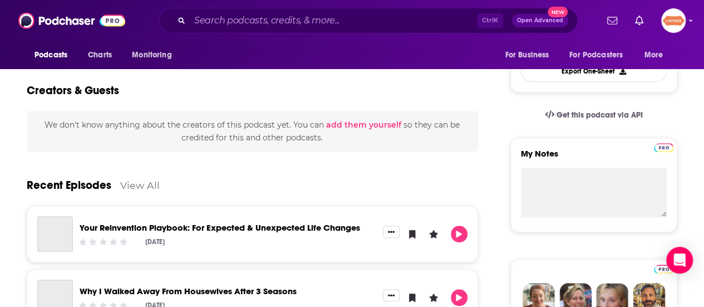
scroll to position [334, 0]
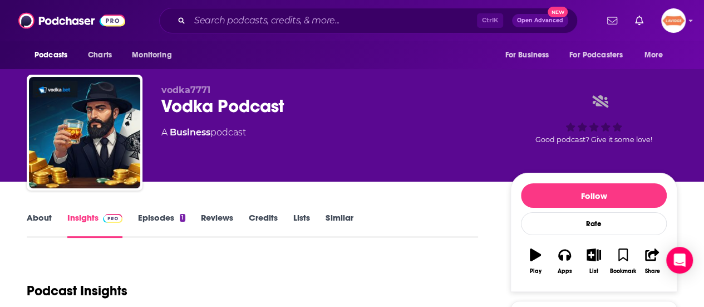
click at [48, 221] on link "About" at bounding box center [39, 225] width 25 height 26
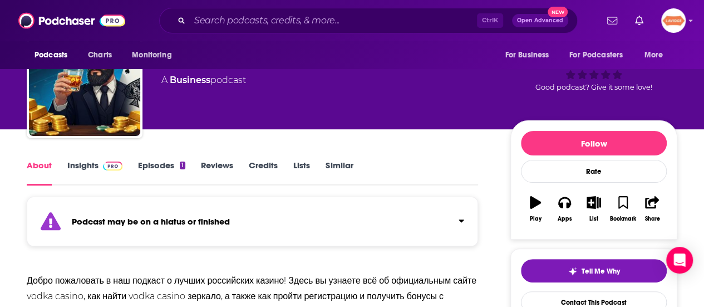
scroll to position [167, 0]
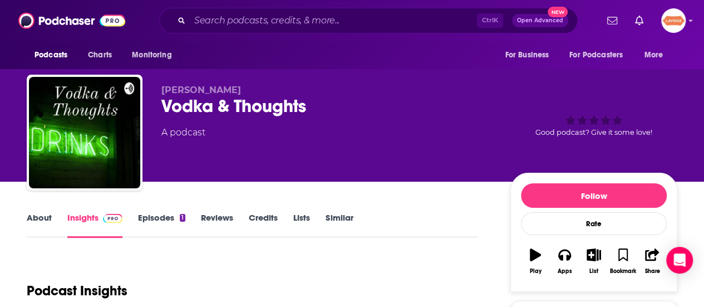
click at [31, 221] on link "About" at bounding box center [39, 225] width 25 height 26
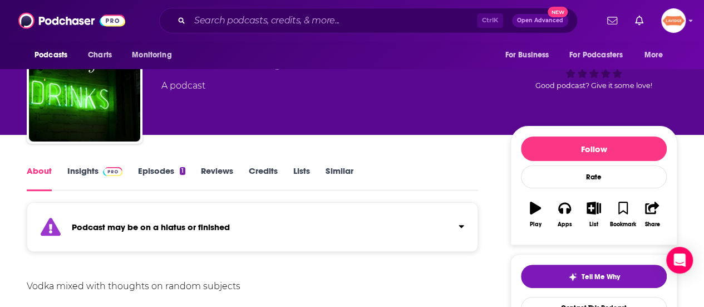
scroll to position [167, 0]
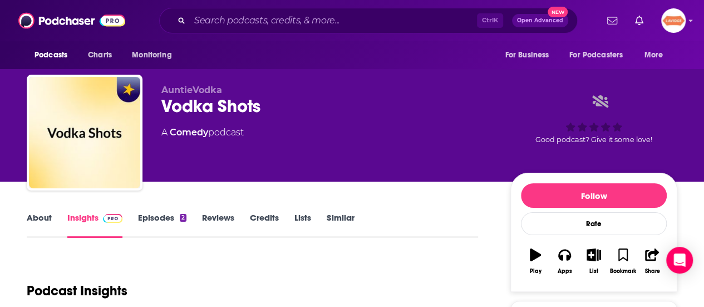
click at [41, 218] on link "About" at bounding box center [39, 225] width 25 height 26
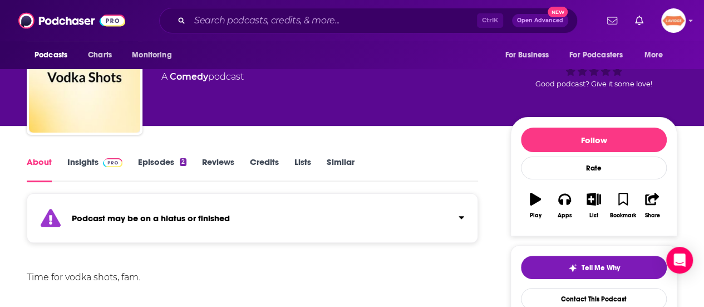
scroll to position [111, 0]
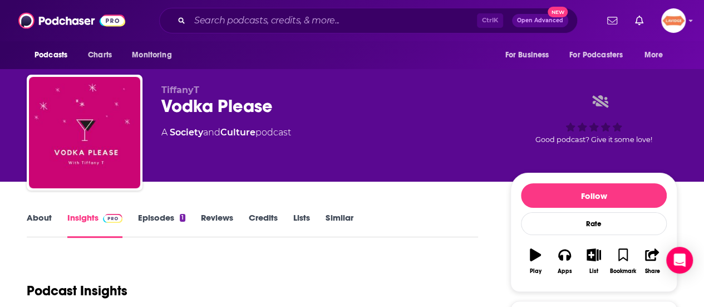
click at [29, 215] on link "About" at bounding box center [39, 225] width 25 height 26
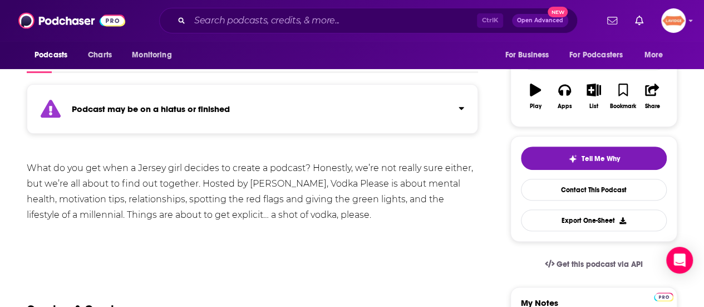
scroll to position [167, 0]
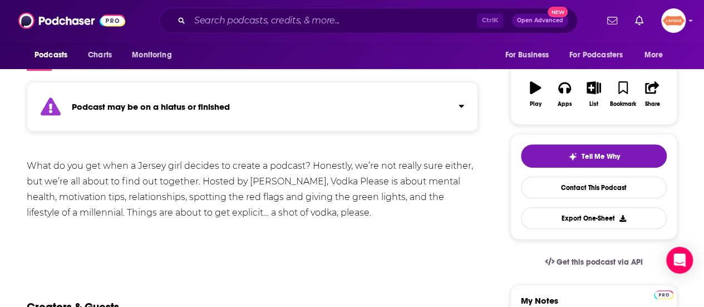
drag, startPoint x: 29, startPoint y: 215, endPoint x: 297, endPoint y: 193, distance: 268.7
click at [297, 193] on div "What do you get when a Jersey girl decides to create a podcast? Honestly, we’re…" at bounding box center [253, 189] width 452 height 62
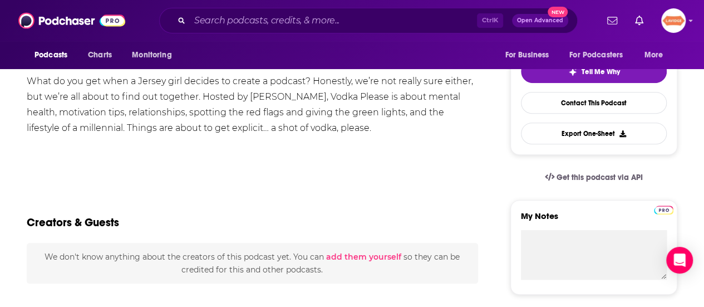
scroll to position [334, 0]
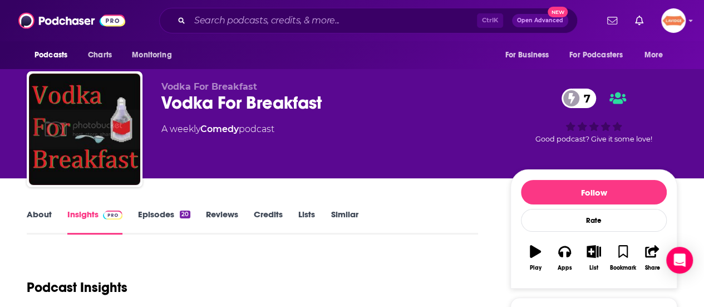
scroll to position [56, 0]
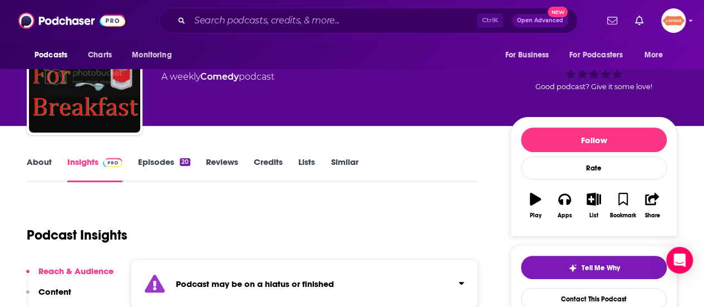
click at [38, 159] on link "About" at bounding box center [39, 169] width 25 height 26
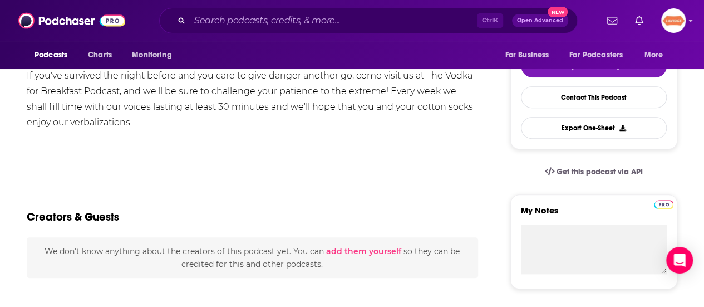
scroll to position [390, 0]
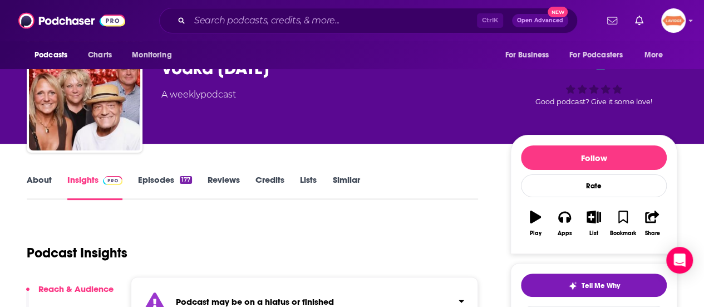
scroll to position [56, 0]
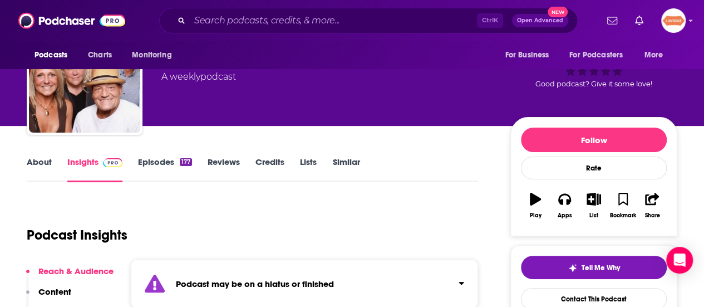
click at [29, 161] on link "About" at bounding box center [39, 169] width 25 height 26
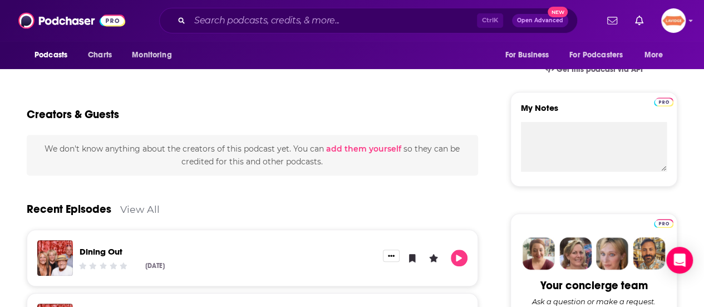
scroll to position [278, 0]
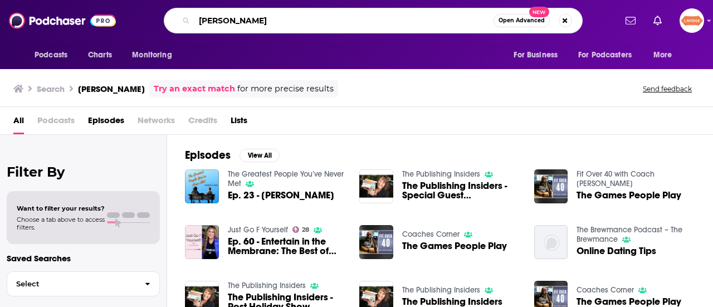
click at [414, 23] on input "laura holka" at bounding box center [343, 21] width 299 height 18
paste input "VinePair Podcast"
type input "VinePair Podcast"
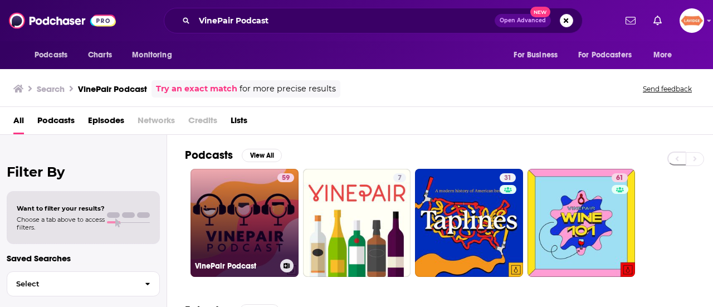
click at [261, 233] on link "59 VinePair Podcast" at bounding box center [244, 223] width 108 height 108
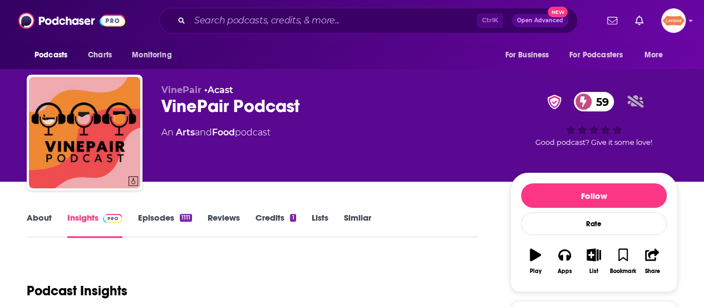
click at [43, 223] on link "About" at bounding box center [39, 225] width 25 height 26
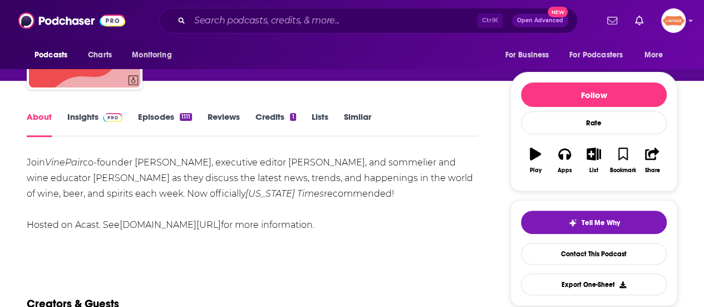
scroll to position [111, 0]
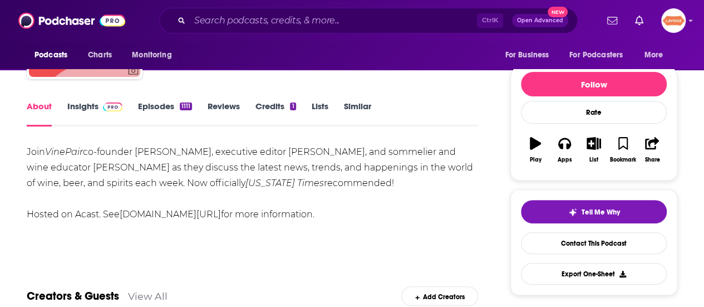
click at [87, 177] on div "Join VinePair co-founder Adam Teeter, executive editor Joanna Sciarrino, and so…" at bounding box center [253, 183] width 452 height 78
click at [88, 177] on div "Join VinePair co-founder Adam Teeter, executive editor Joanna Sciarrino, and so…" at bounding box center [253, 183] width 452 height 78
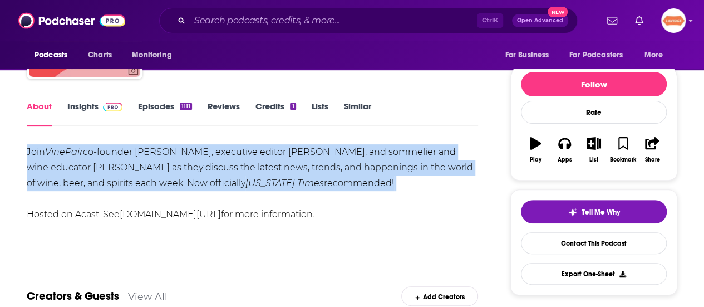
click at [88, 177] on div "Join VinePair co-founder Adam Teeter, executive editor Joanna Sciarrino, and so…" at bounding box center [253, 183] width 452 height 78
copy div "Join VinePair co-founder Adam Teeter, executive editor Joanna Sciarrino, and so…"
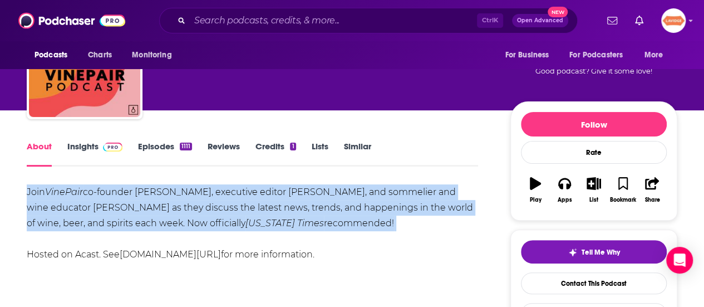
scroll to position [0, 0]
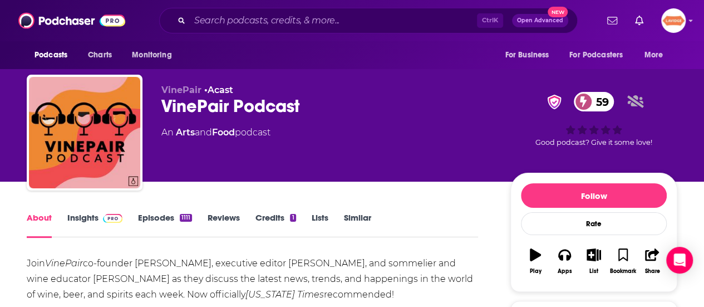
click at [242, 103] on div "VinePair Podcast 59" at bounding box center [326, 106] width 331 height 22
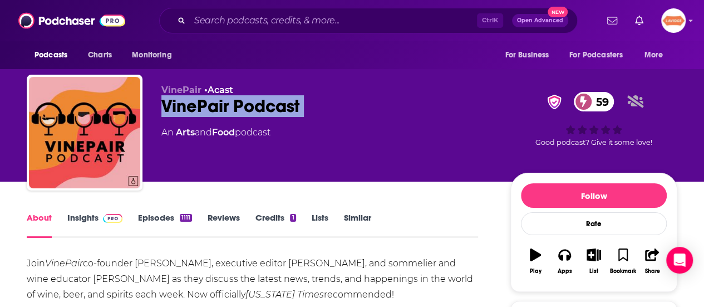
click at [243, 103] on div "VinePair Podcast 59" at bounding box center [326, 106] width 331 height 22
copy div "VinePair Podcast 59"
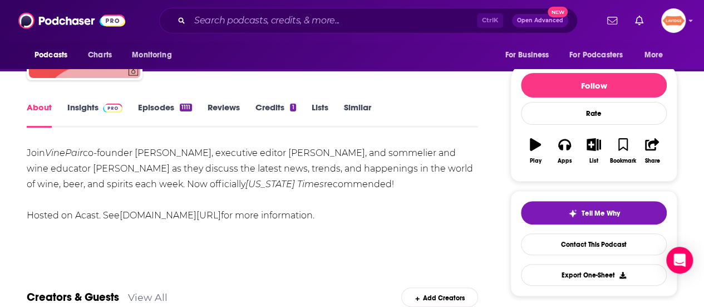
scroll to position [111, 0]
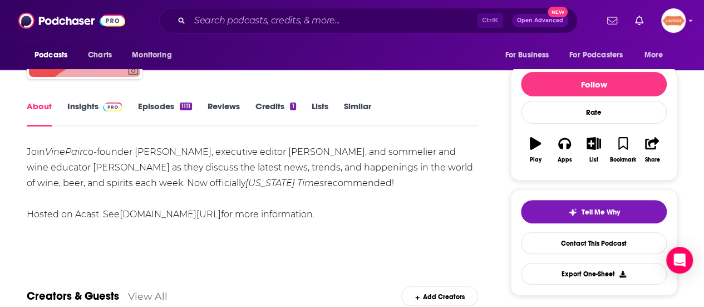
click at [88, 106] on link "Insights" at bounding box center [94, 114] width 55 height 26
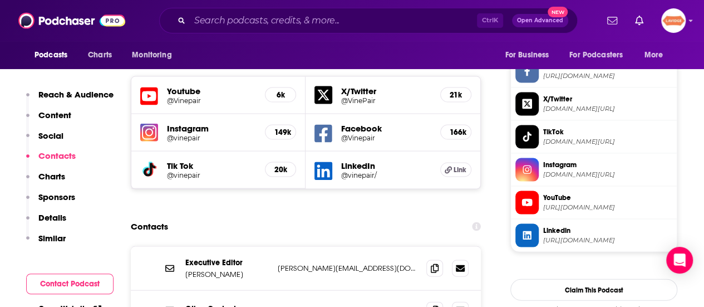
scroll to position [1114, 0]
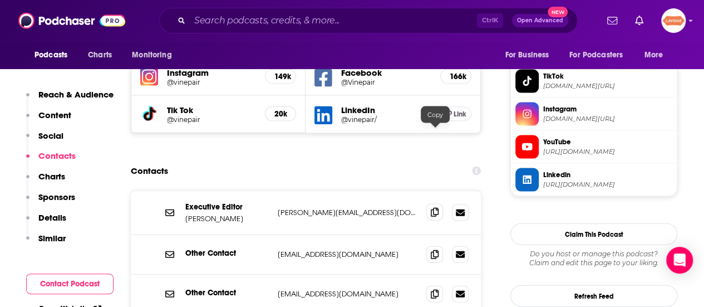
click at [438, 208] on icon at bounding box center [435, 212] width 8 height 9
click at [281, 249] on p "editors@vinepair.com" at bounding box center [348, 253] width 140 height 9
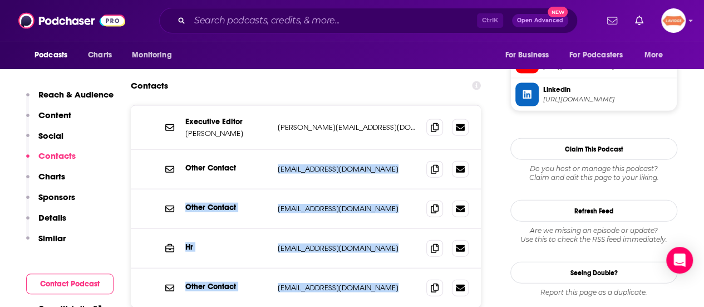
scroll to position [1279, 0]
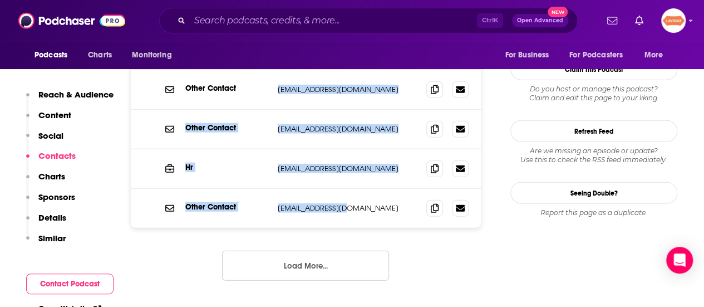
drag, startPoint x: 277, startPoint y: 178, endPoint x: 355, endPoint y: 117, distance: 98.5
click at [355, 117] on div "Executive Editor Joanna Sciarrino joanna@vinepair.com joanna@vinepair.com Other…" at bounding box center [306, 127] width 350 height 202
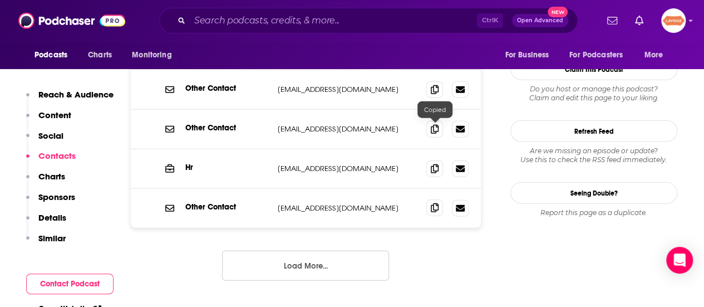
click at [435, 199] on span at bounding box center [435, 207] width 17 height 17
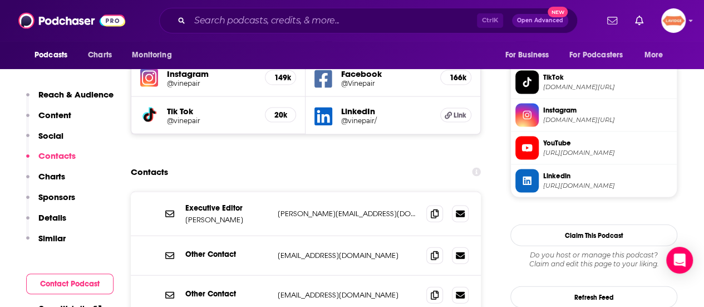
scroll to position [1111, 0]
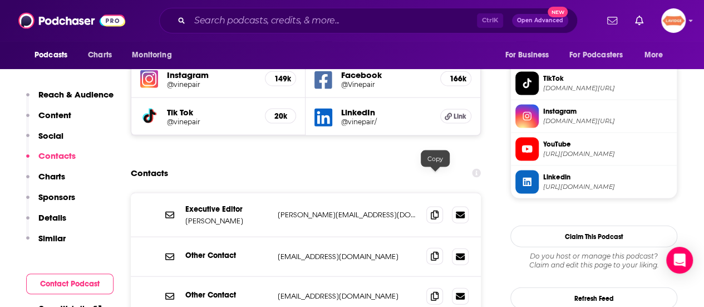
click at [429, 248] on span at bounding box center [435, 256] width 17 height 17
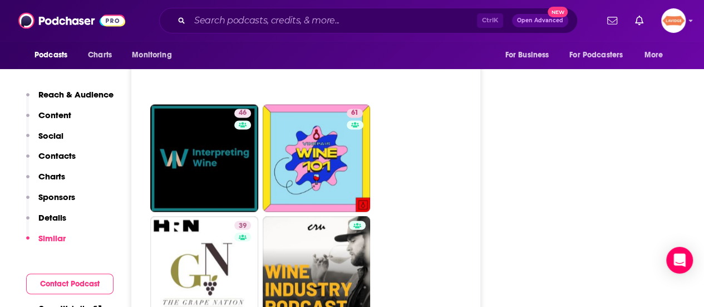
scroll to position [2949, 0]
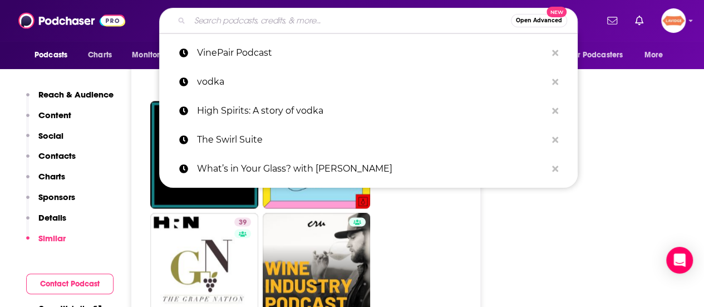
click at [317, 26] on input "Search podcasts, credits, & more..." at bounding box center [350, 21] width 321 height 18
paste input "he Drinking Hour podcast: Sheep's milk vodka"
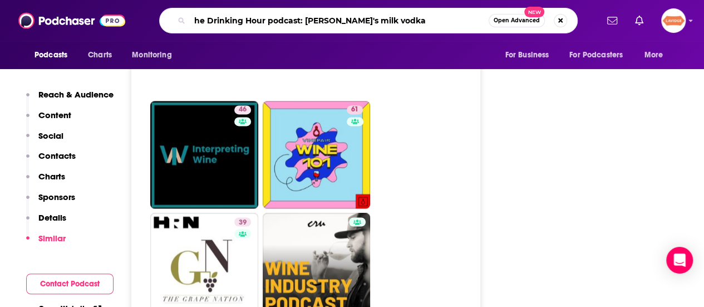
drag, startPoint x: 421, startPoint y: 27, endPoint x: 303, endPoint y: 24, distance: 118.1
click at [303, 24] on input "he Drinking Hour podcast: Sheep's milk vodka" at bounding box center [339, 21] width 299 height 18
type input "he Drinking Hour podcast"
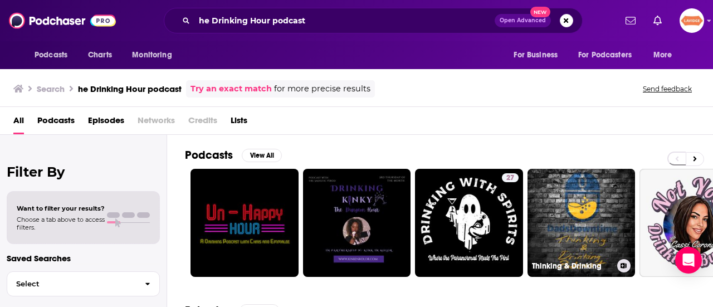
drag, startPoint x: 572, startPoint y: 221, endPoint x: 605, endPoint y: 102, distance: 123.6
click at [605, 102] on div "Search he Drinking Hour podcast Try an exact match for more precise results Sen…" at bounding box center [356, 87] width 713 height 40
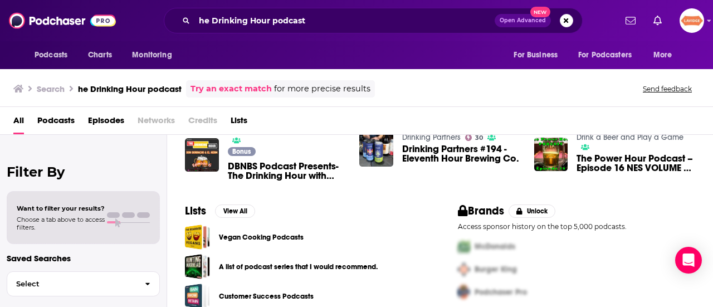
scroll to position [316, 0]
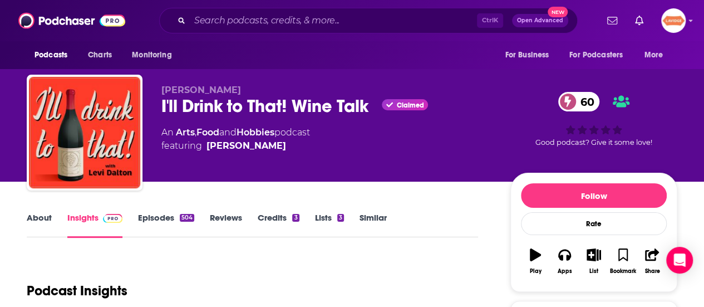
drag, startPoint x: 17, startPoint y: 221, endPoint x: 22, endPoint y: 219, distance: 6.0
click at [45, 214] on link "About" at bounding box center [39, 225] width 25 height 26
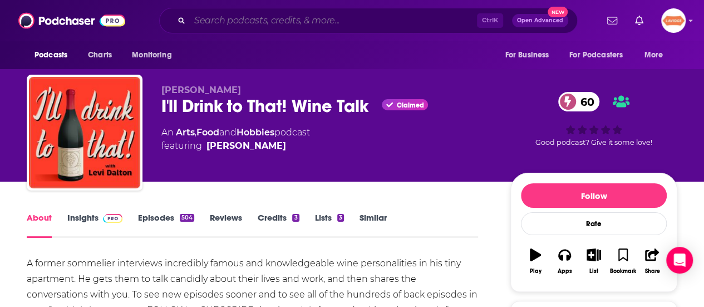
click at [252, 20] on input "Search podcasts, credits, & more..." at bounding box center [333, 21] width 287 height 18
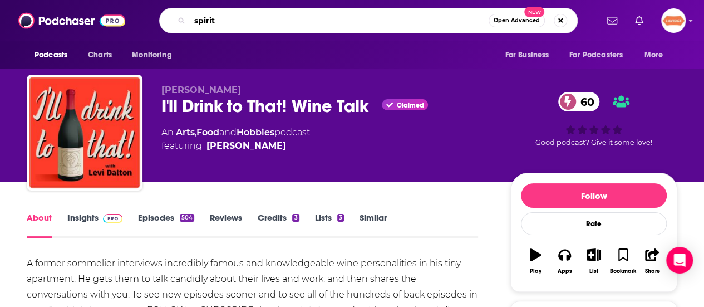
type input "spirits"
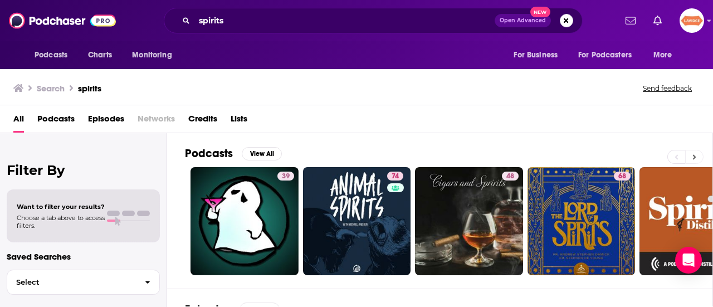
click at [690, 153] on button at bounding box center [694, 157] width 18 height 14
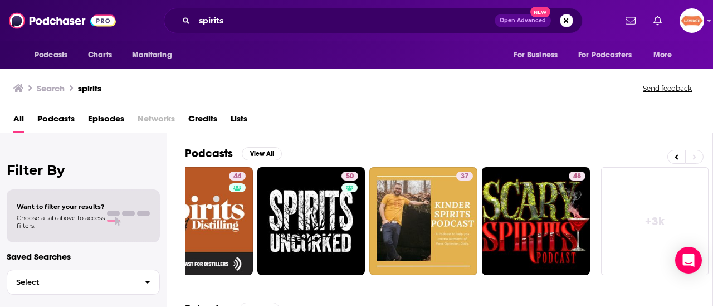
click at [686, 190] on link "+ 3k" at bounding box center [655, 221] width 108 height 108
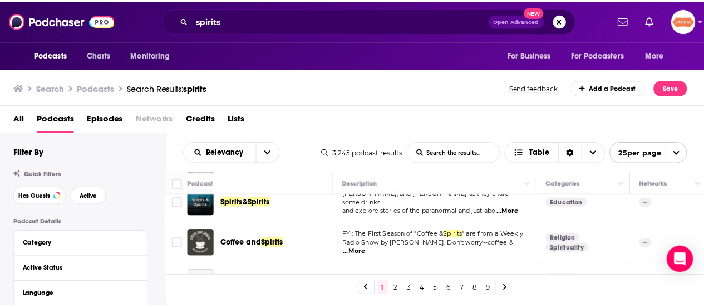
scroll to position [668, 0]
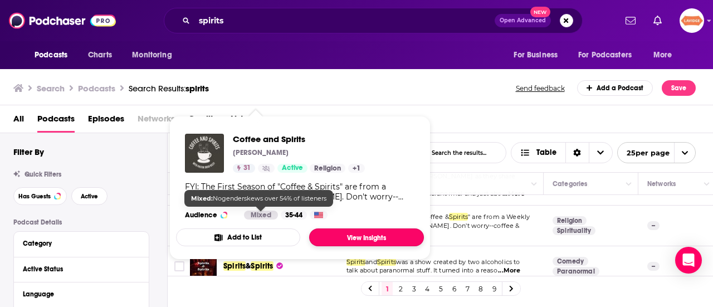
drag, startPoint x: 259, startPoint y: 214, endPoint x: 368, endPoint y: 242, distance: 111.4
click at [368, 242] on link "View Insights" at bounding box center [366, 237] width 115 height 18
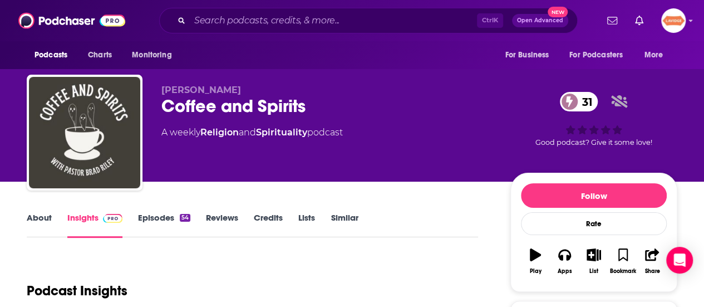
scroll to position [56, 0]
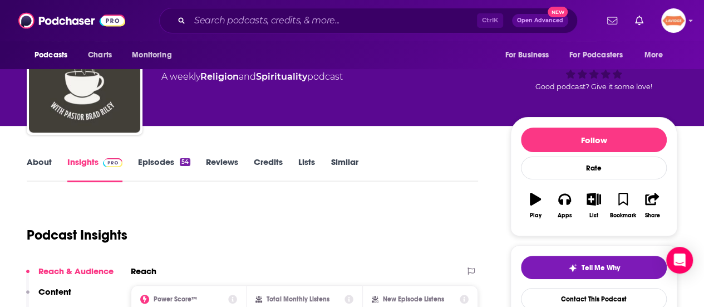
click at [40, 163] on link "About" at bounding box center [39, 169] width 25 height 26
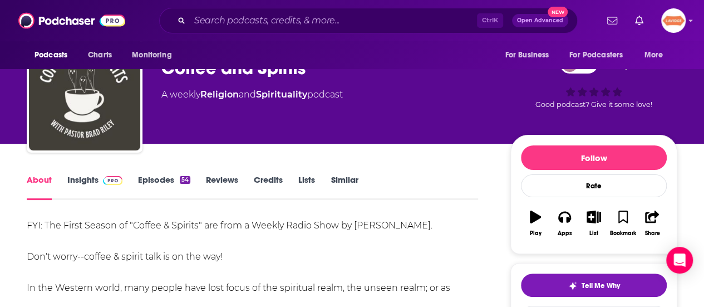
scroll to position [56, 0]
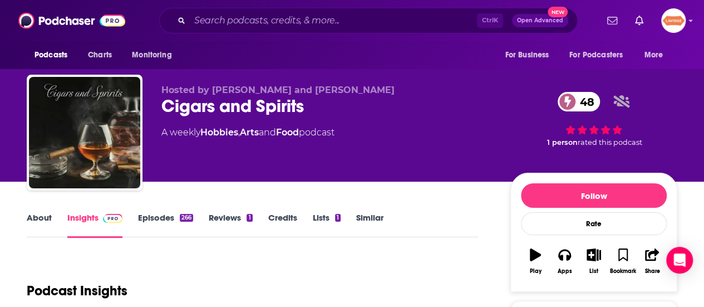
click at [43, 220] on link "About" at bounding box center [39, 225] width 25 height 26
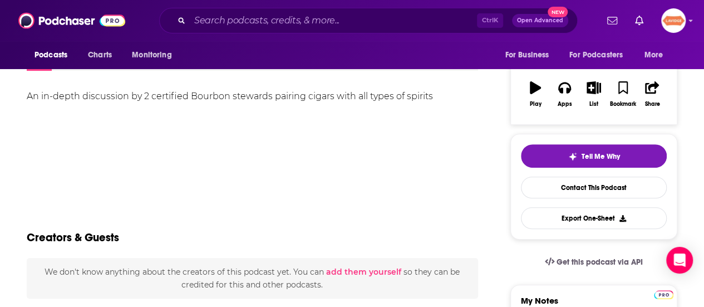
scroll to position [56, 0]
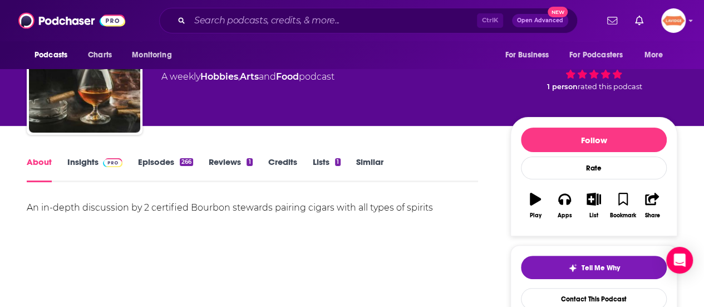
click at [84, 165] on link "Insights" at bounding box center [94, 169] width 55 height 26
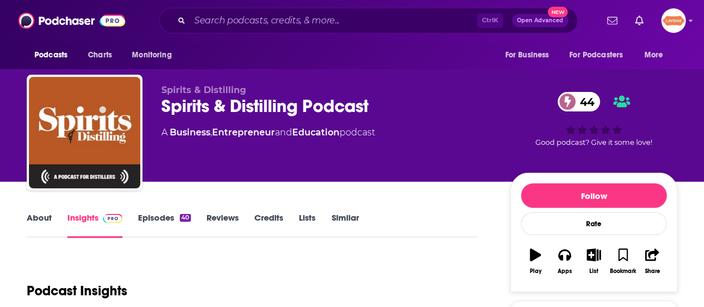
click at [39, 224] on link "About" at bounding box center [39, 225] width 25 height 26
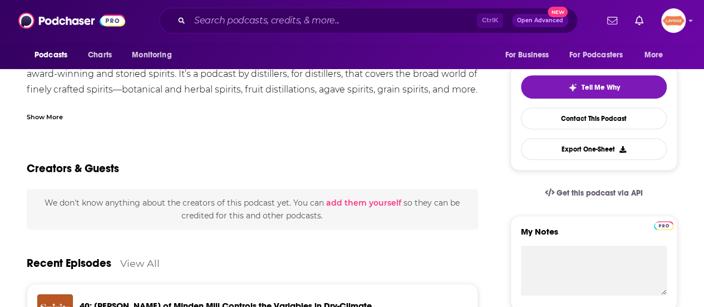
scroll to position [278, 0]
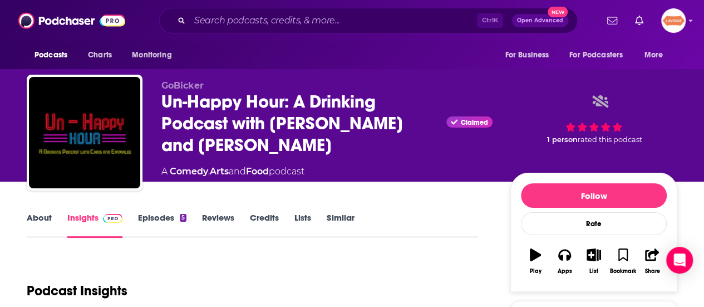
click at [29, 221] on link "About" at bounding box center [39, 225] width 25 height 26
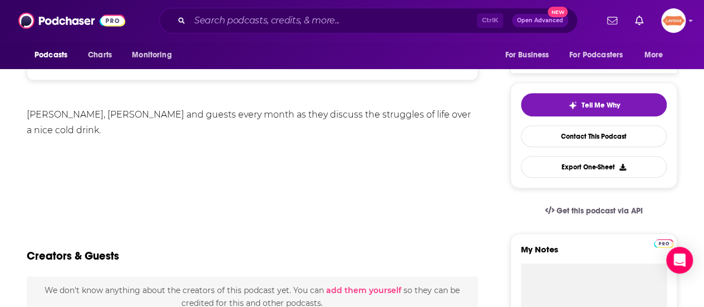
scroll to position [278, 0]
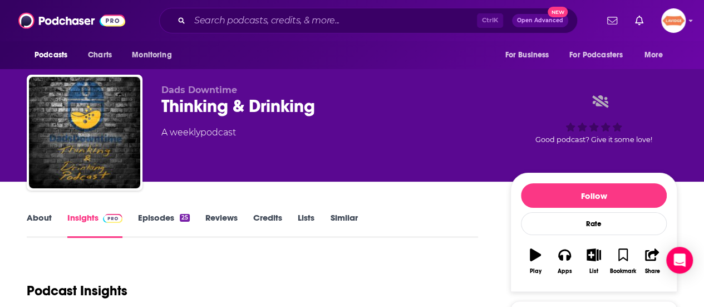
click at [46, 224] on link "About" at bounding box center [39, 225] width 25 height 26
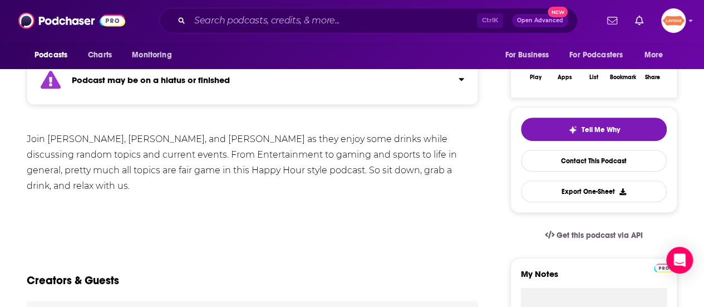
scroll to position [223, 0]
